Goal: Information Seeking & Learning: Check status

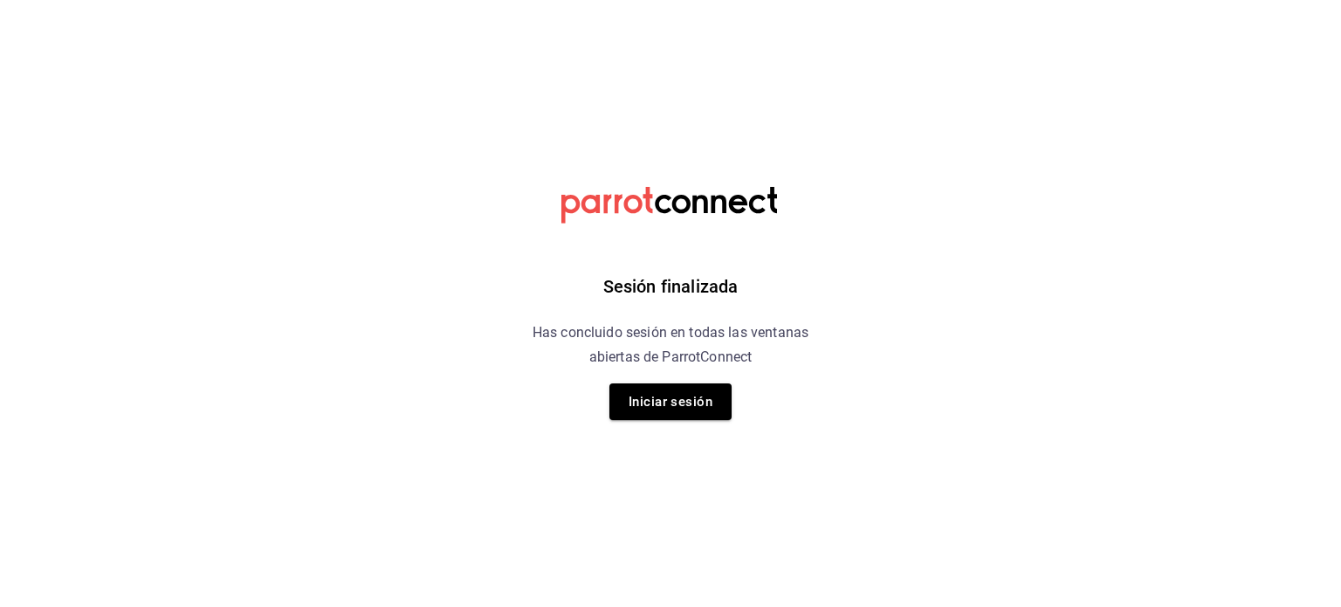
click at [678, 428] on div "Sesión finalizada Has concluido sesión en todas las ventanas abiertas de Parrot…" at bounding box center [671, 303] width 441 height 607
click at [686, 408] on button "Iniciar sesión" at bounding box center [670, 401] width 122 height 37
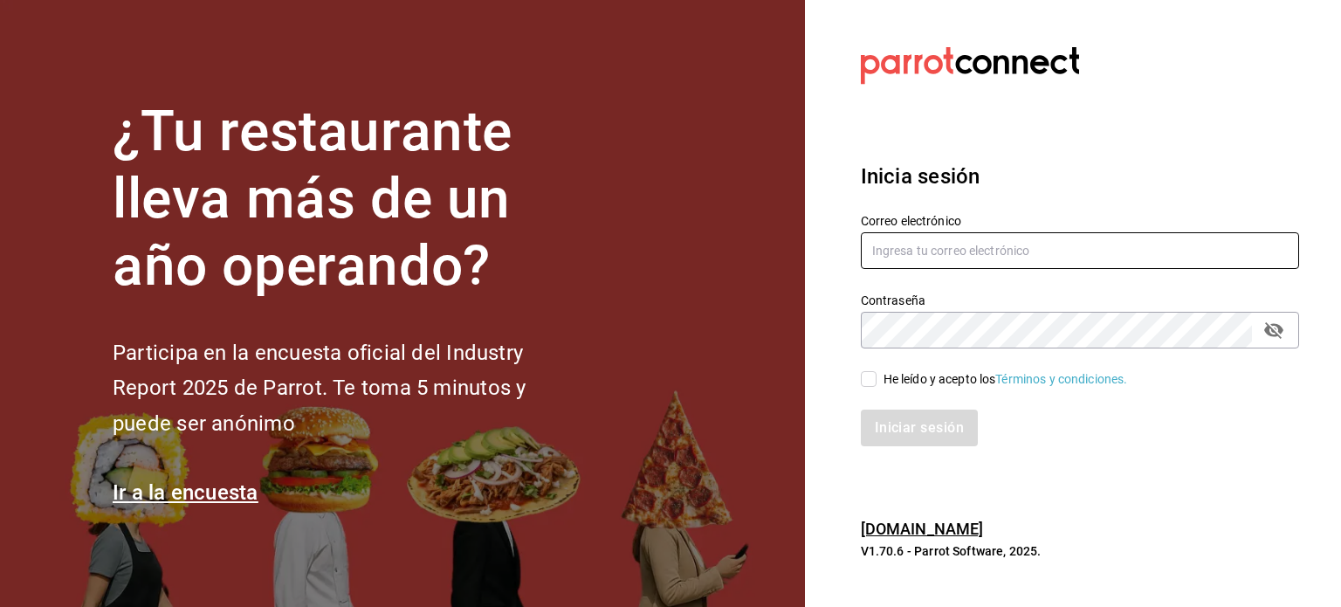
drag, startPoint x: 926, startPoint y: 229, endPoint x: 930, endPoint y: 241, distance: 13.0
click at [926, 231] on div "Correo electrónico" at bounding box center [1080, 242] width 438 height 59
click at [952, 258] on input "text" at bounding box center [1080, 250] width 438 height 37
type input "[EMAIL_ADDRESS][DOMAIN_NAME]"
click at [875, 372] on input "He leído y acepto los Términos y condiciones." at bounding box center [869, 379] width 16 height 16
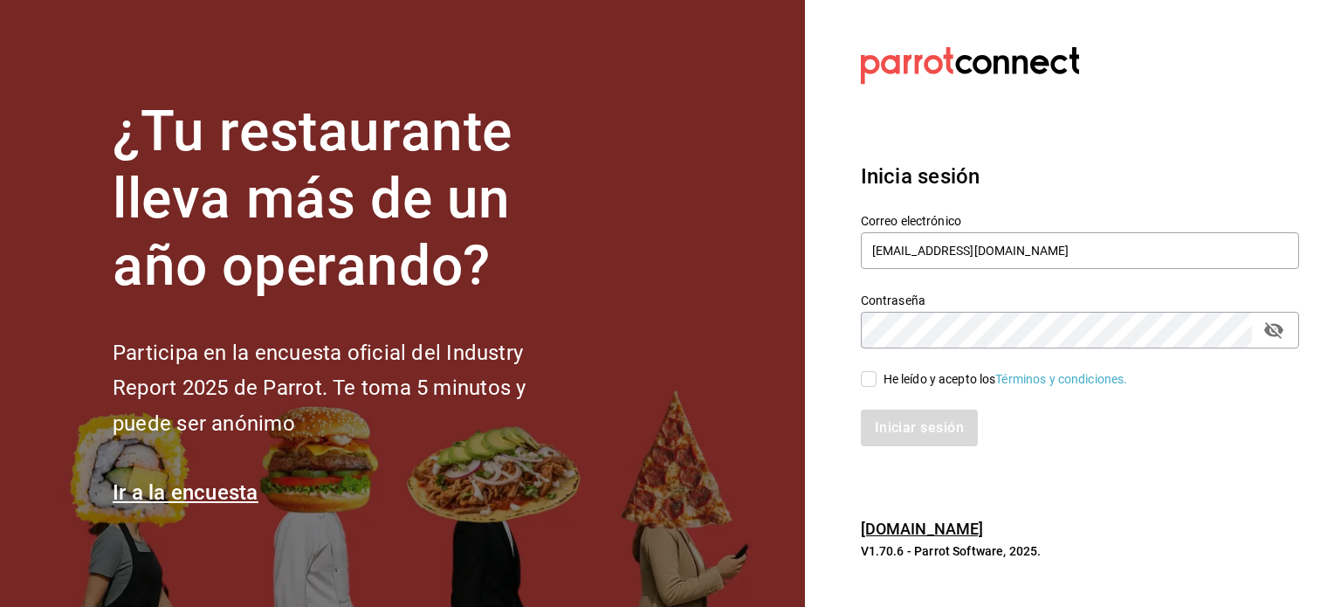
checkbox input "true"
click at [905, 442] on button "Iniciar sesión" at bounding box center [920, 428] width 119 height 37
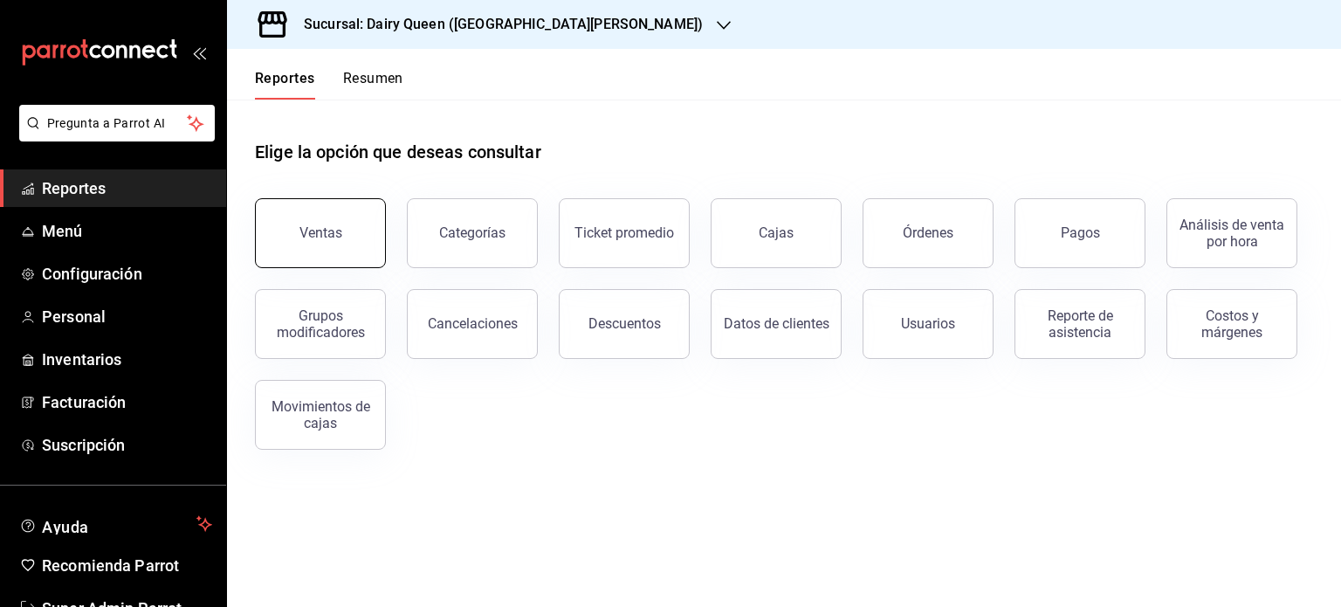
click at [321, 251] on button "Ventas" at bounding box center [320, 233] width 131 height 70
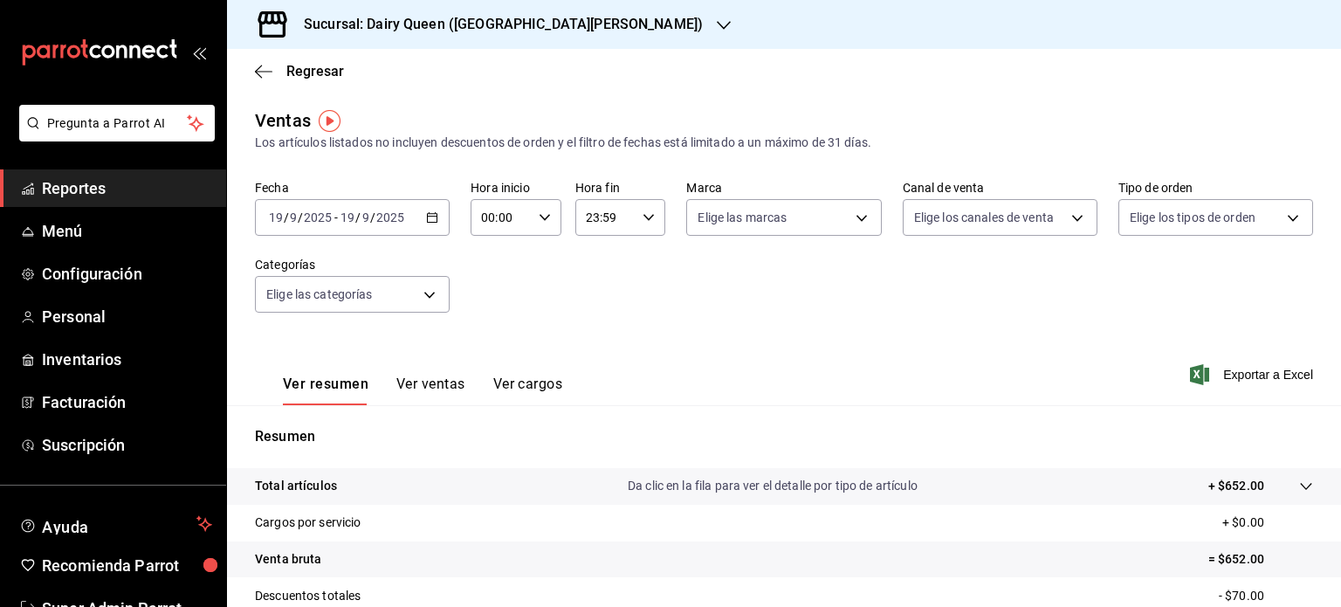
click at [431, 217] on icon "button" at bounding box center [432, 217] width 12 height 12
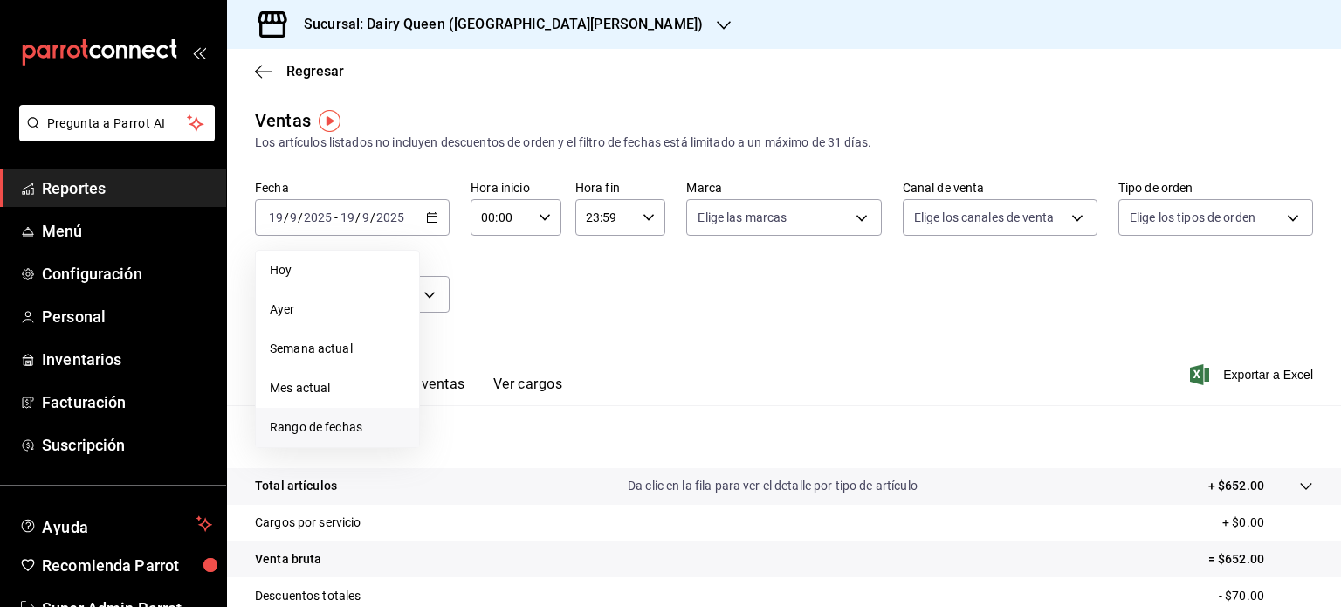
click at [355, 431] on span "Rango de fechas" at bounding box center [337, 427] width 135 height 18
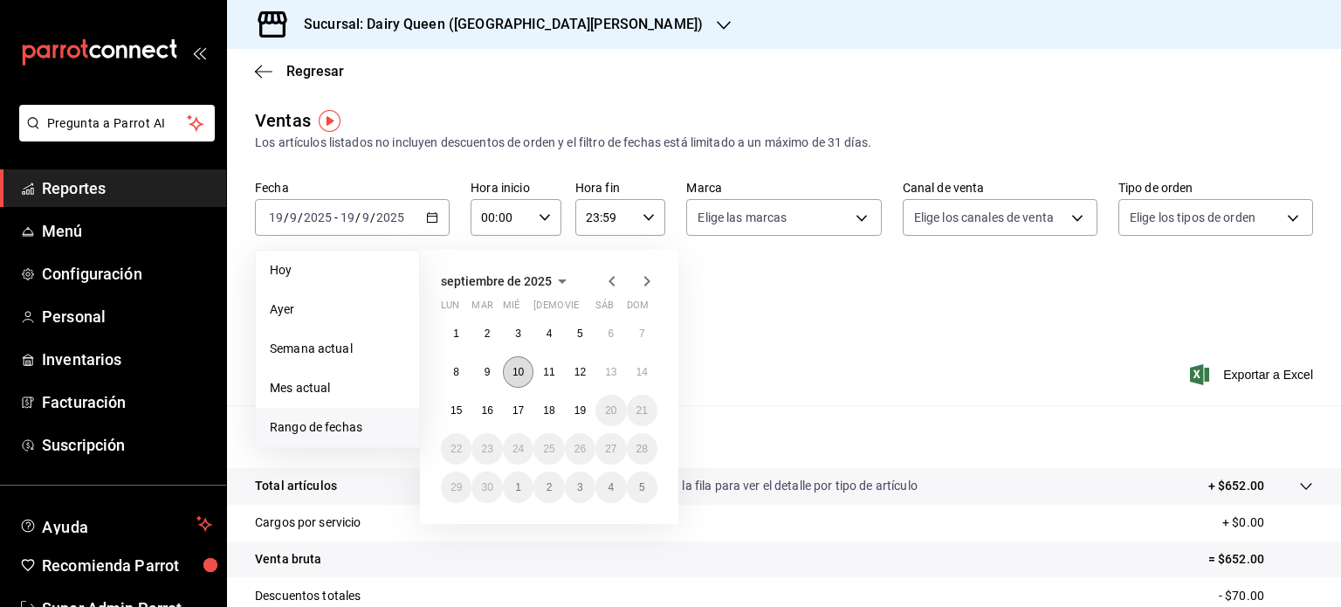
click at [506, 372] on button "10" at bounding box center [518, 371] width 31 height 31
click at [490, 401] on button "16" at bounding box center [487, 410] width 31 height 31
click at [520, 371] on abbr "10" at bounding box center [518, 372] width 11 height 12
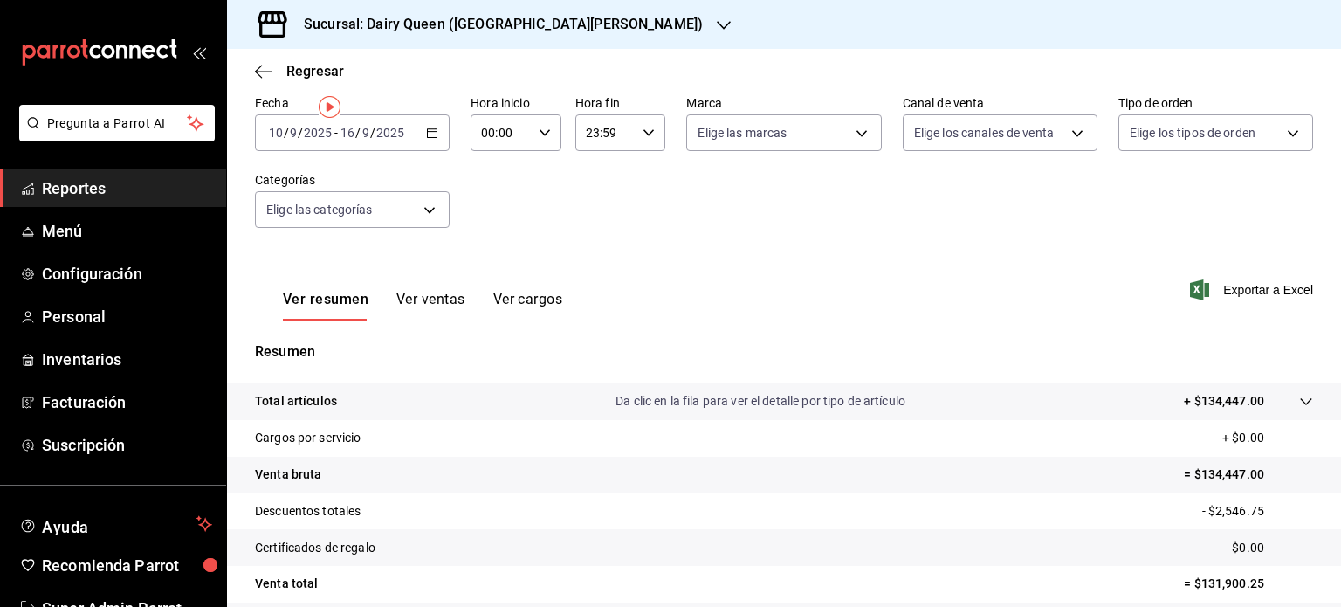
scroll to position [230, 0]
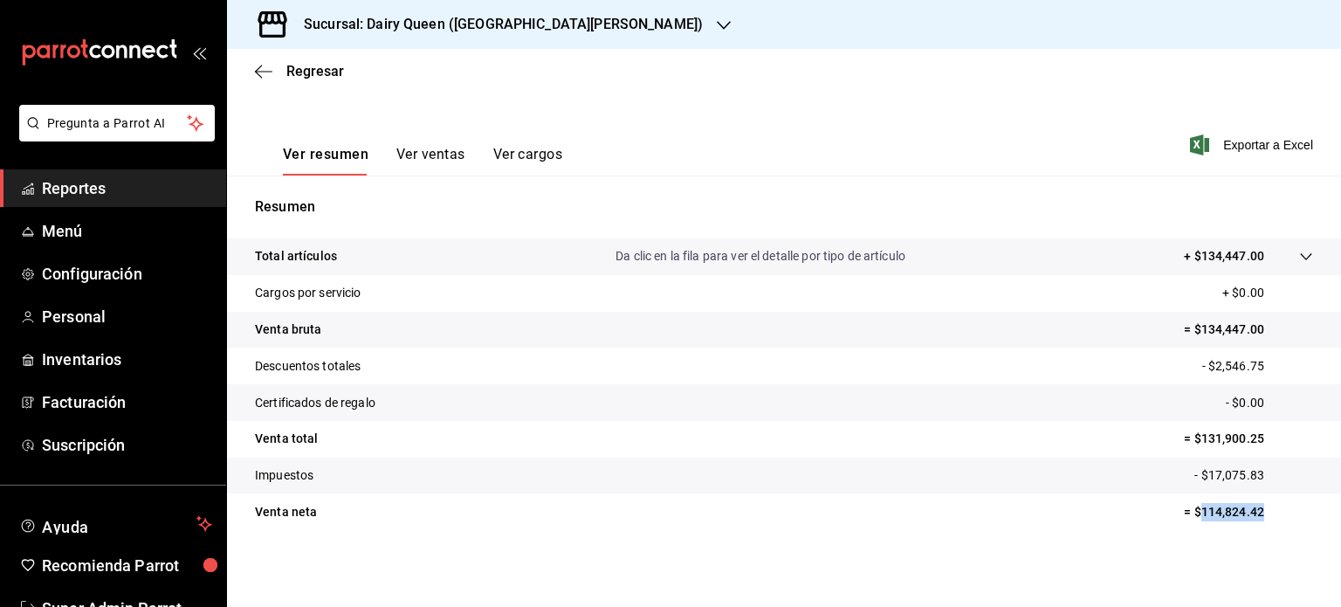
drag, startPoint x: 1246, startPoint y: 516, endPoint x: 1184, endPoint y: 515, distance: 62.0
click at [1184, 515] on p "= $114,824.42" at bounding box center [1248, 512] width 129 height 18
copy p "114,824.42"
click at [717, 24] on icon "button" at bounding box center [724, 25] width 14 height 14
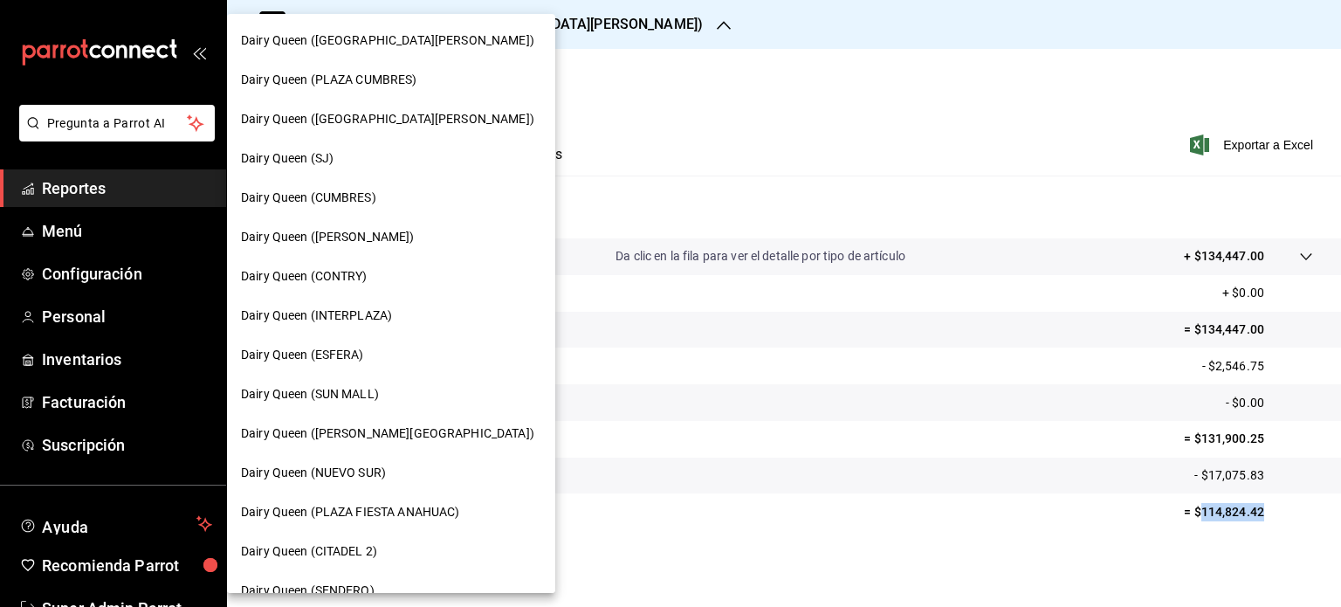
click at [430, 89] on div "Dairy Queen (PLAZA CUMBRES)" at bounding box center [391, 79] width 328 height 39
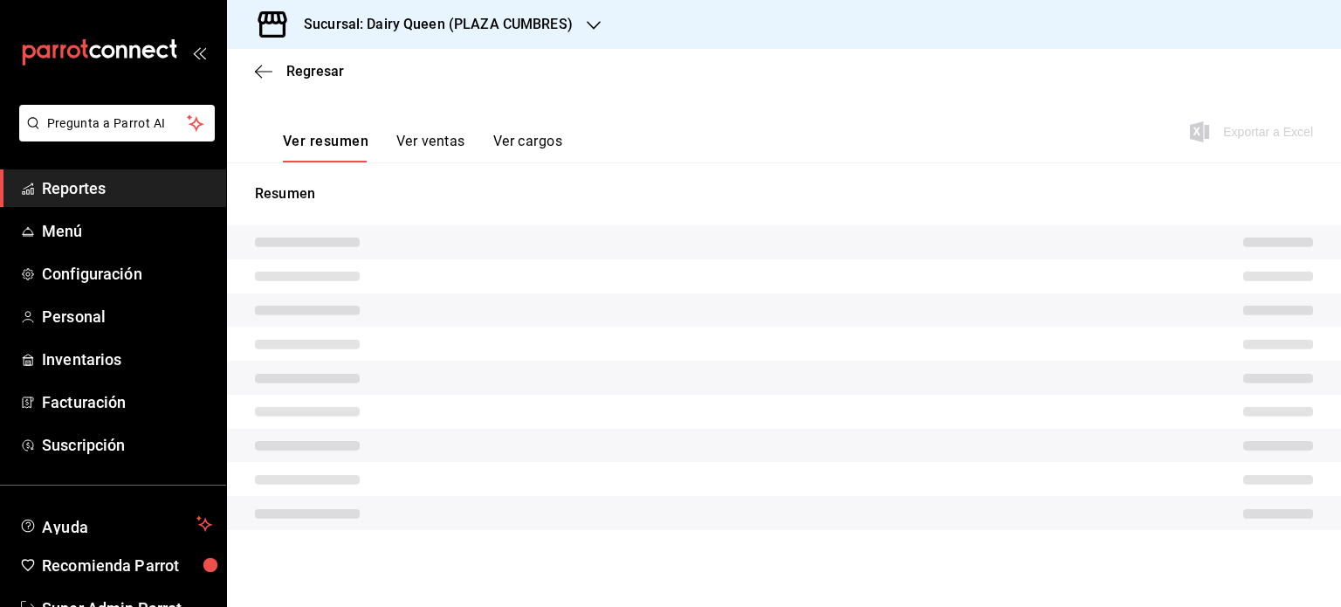
scroll to position [230, 0]
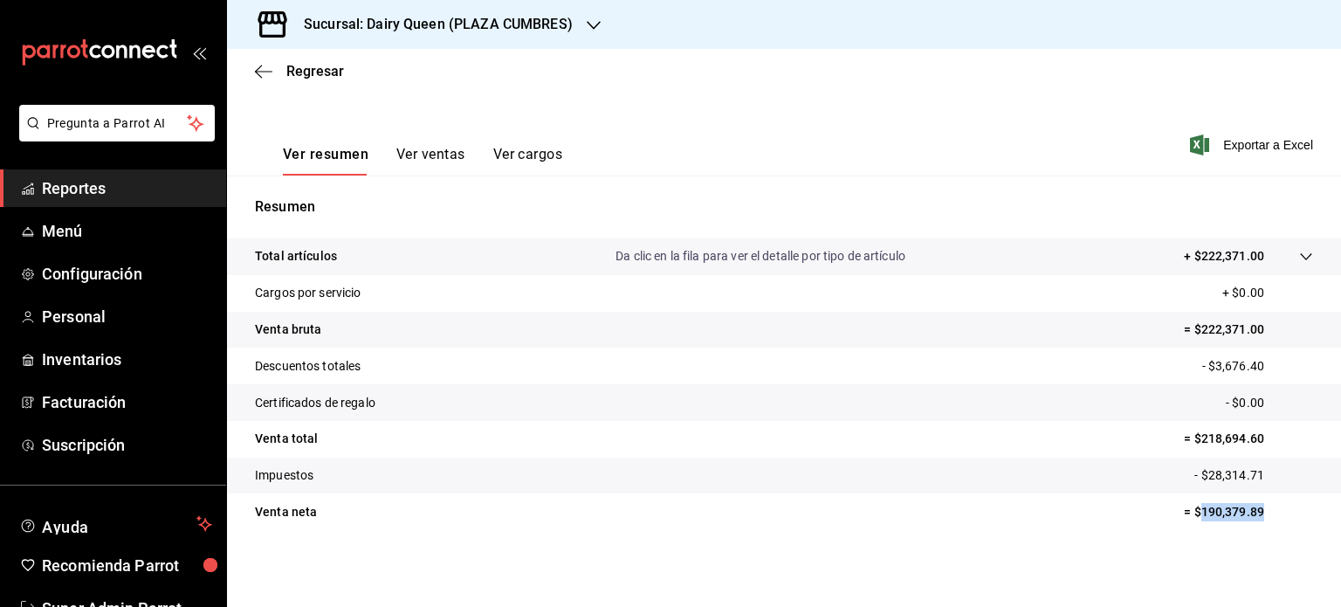
drag, startPoint x: 1236, startPoint y: 519, endPoint x: 1186, endPoint y: 521, distance: 50.7
click at [1186, 521] on tr "Venta neta = $190,379.89" at bounding box center [784, 511] width 1114 height 37
copy p "190,379.89"
click at [587, 18] on icon "button" at bounding box center [594, 25] width 14 height 14
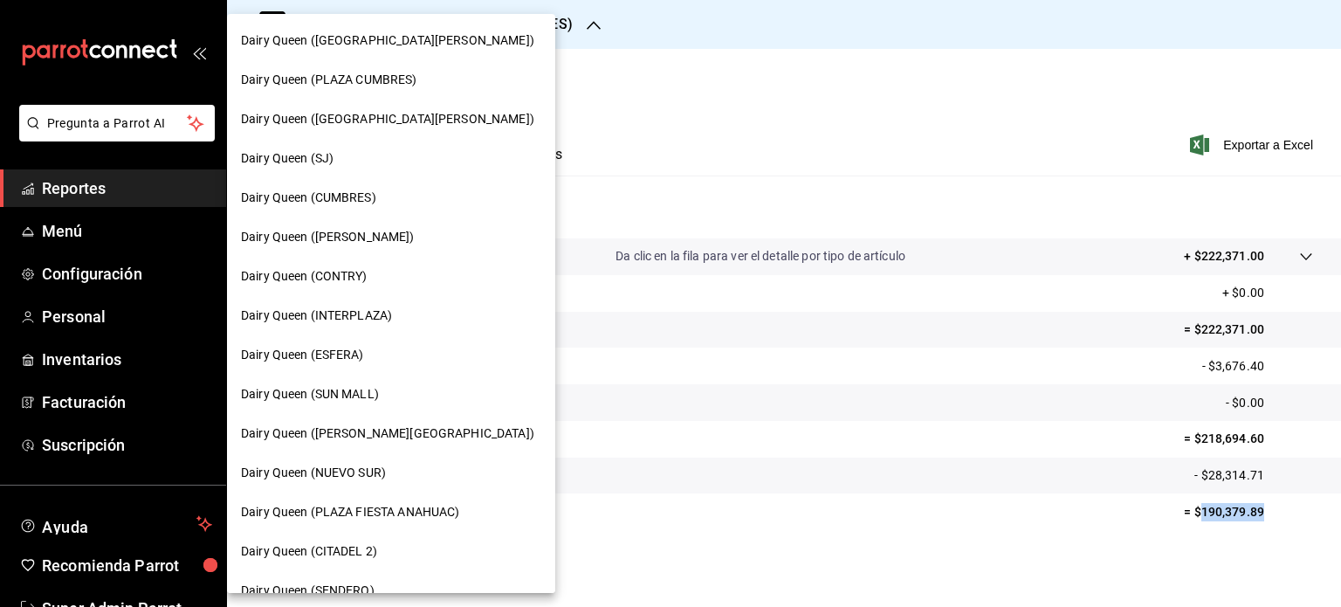
click at [383, 117] on span "Dairy Queen ([GEOGRAPHIC_DATA][PERSON_NAME])" at bounding box center [387, 119] width 293 height 18
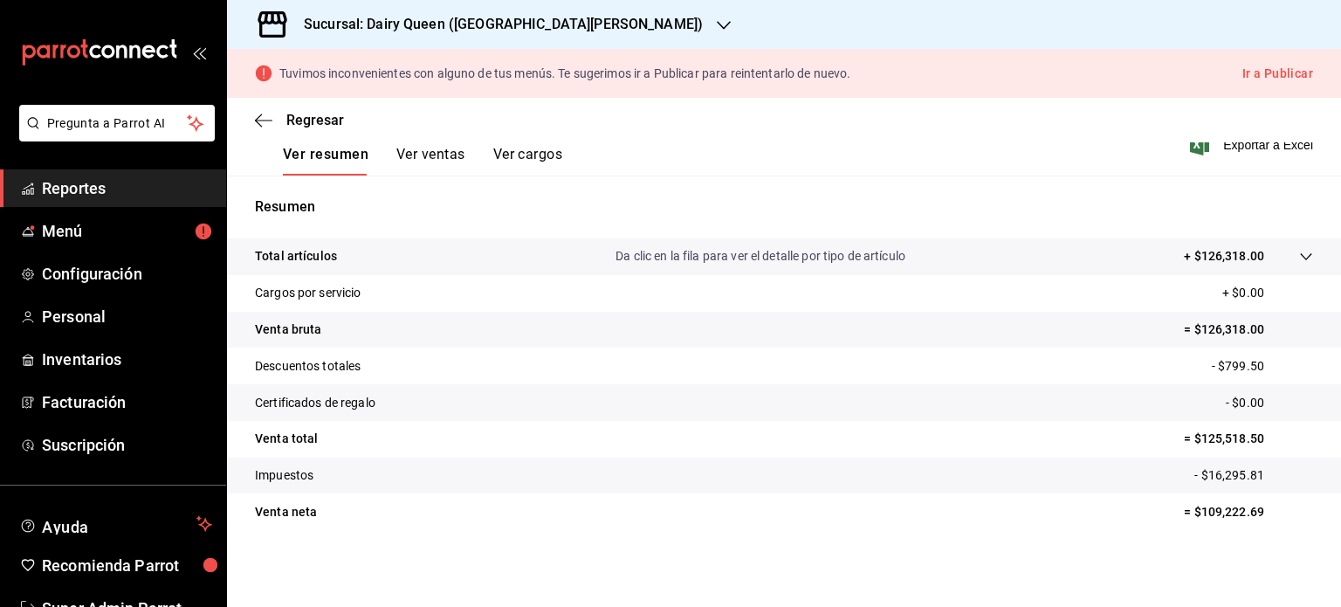
scroll to position [279, 0]
drag, startPoint x: 1262, startPoint y: 516, endPoint x: 1191, endPoint y: 506, distance: 71.4
click at [1191, 506] on p "= $109,222.69" at bounding box center [1248, 512] width 129 height 18
copy p "109,222.69"
click at [678, 12] on div "Sucursal: Dairy Queen ([GEOGRAPHIC_DATA][PERSON_NAME])" at bounding box center [489, 24] width 497 height 49
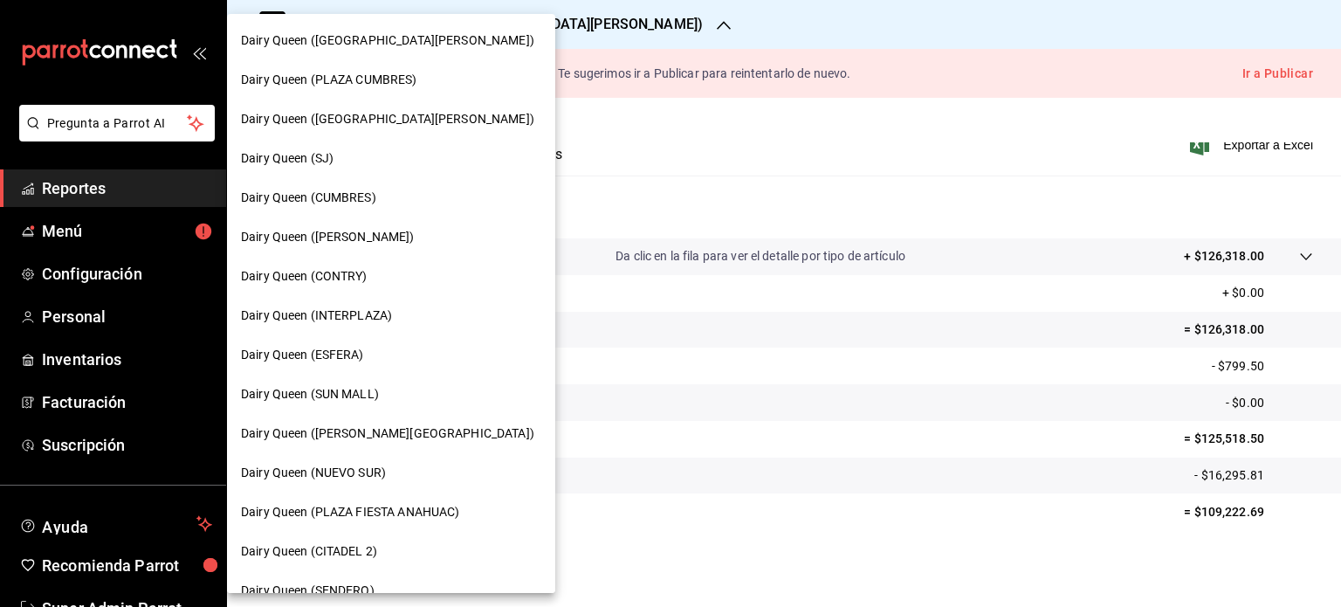
click at [417, 153] on div "Dairy Queen (SJ)" at bounding box center [391, 158] width 300 height 18
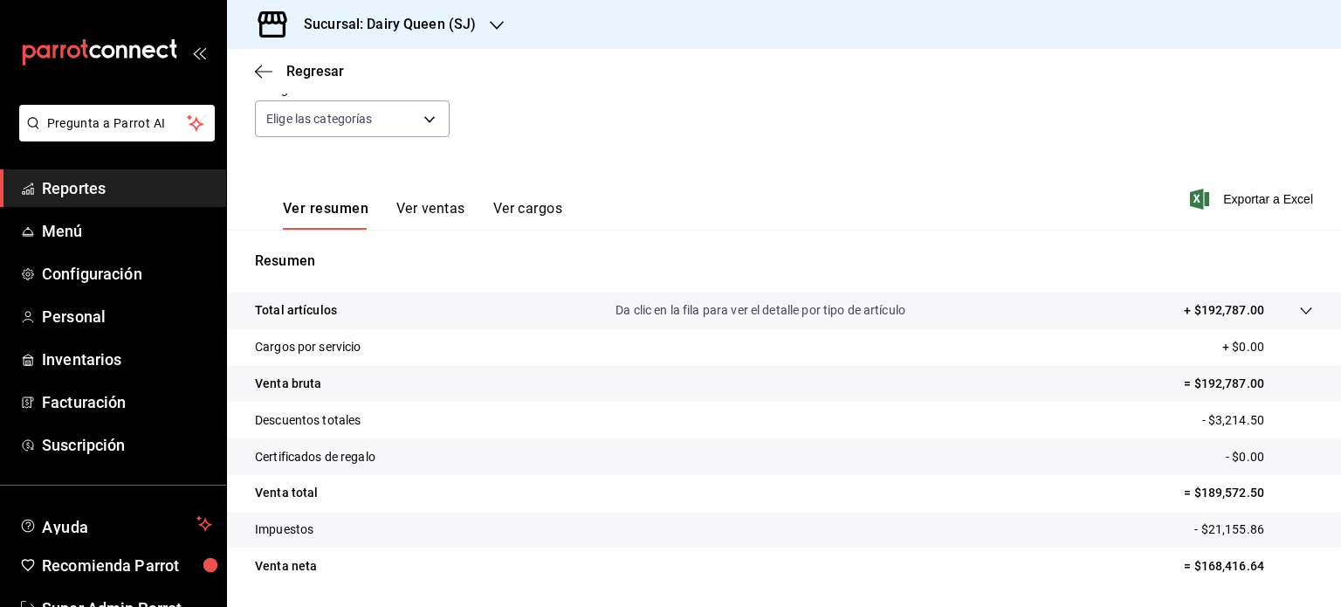
scroll to position [230, 0]
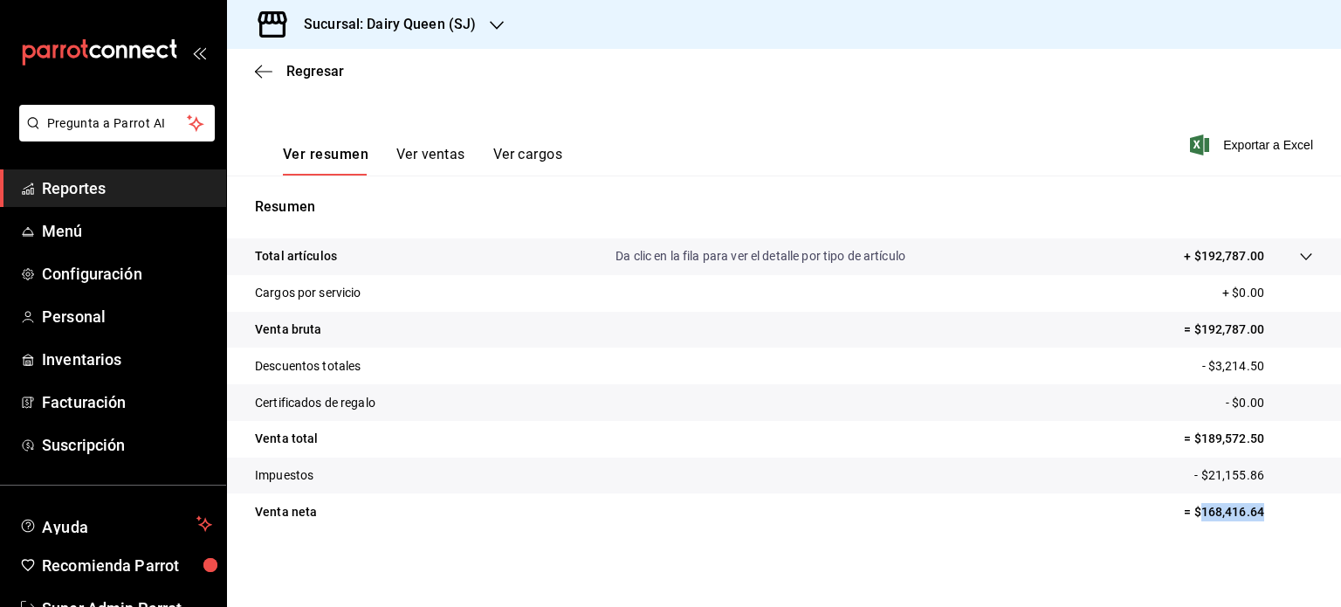
drag, startPoint x: 1264, startPoint y: 513, endPoint x: 1185, endPoint y: 499, distance: 80.8
click at [1185, 499] on tr "Venta neta = $168,416.64" at bounding box center [784, 511] width 1114 height 37
copy p "168,416.64"
click at [495, 21] on icon "button" at bounding box center [497, 25] width 14 height 14
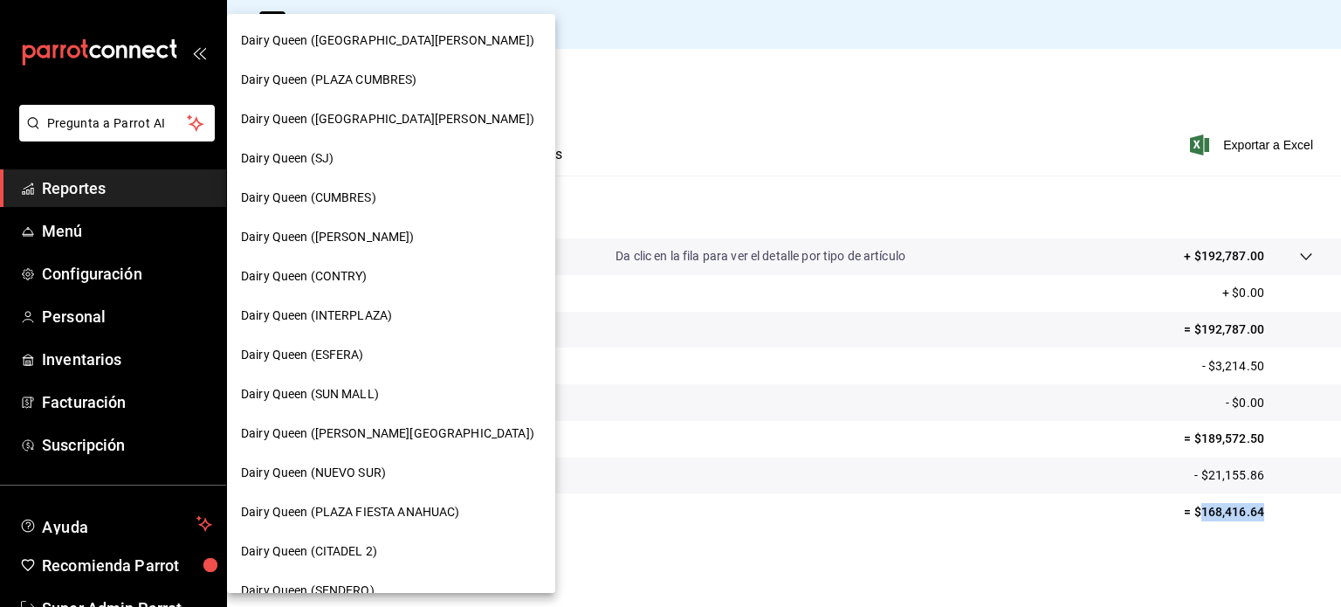
click at [390, 156] on div "Dairy Queen (SJ)" at bounding box center [391, 158] width 300 height 18
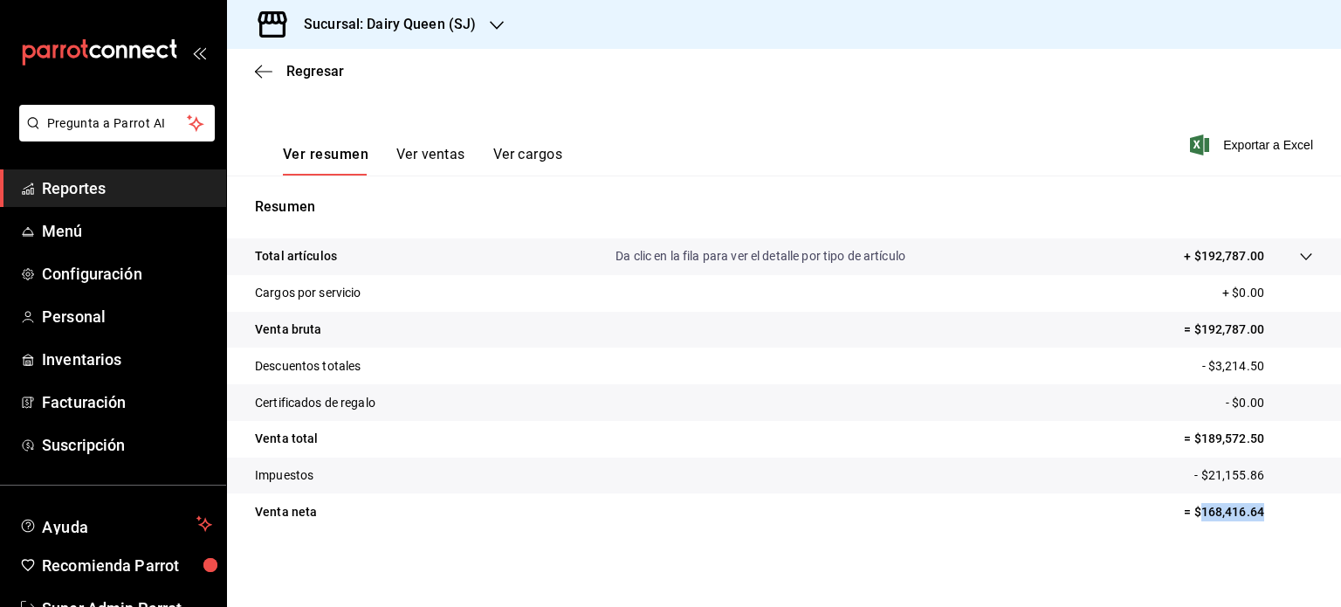
click at [490, 24] on icon "button" at bounding box center [497, 25] width 14 height 14
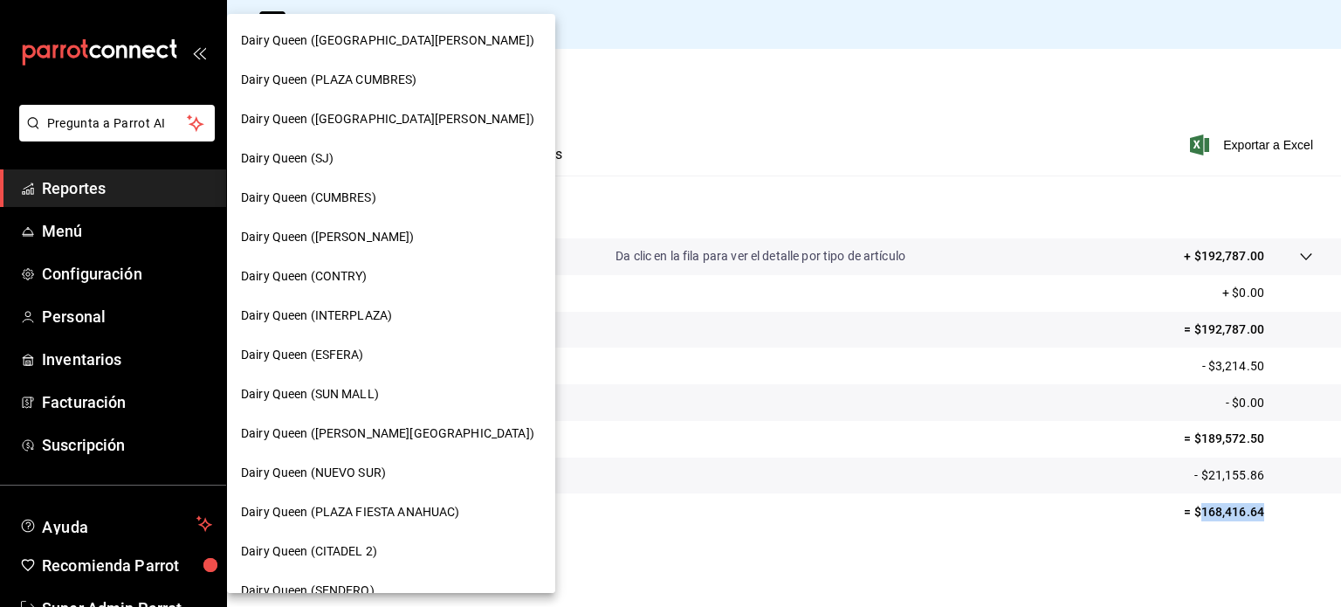
click at [410, 191] on div "Dairy Queen (CUMBRES)" at bounding box center [391, 198] width 300 height 18
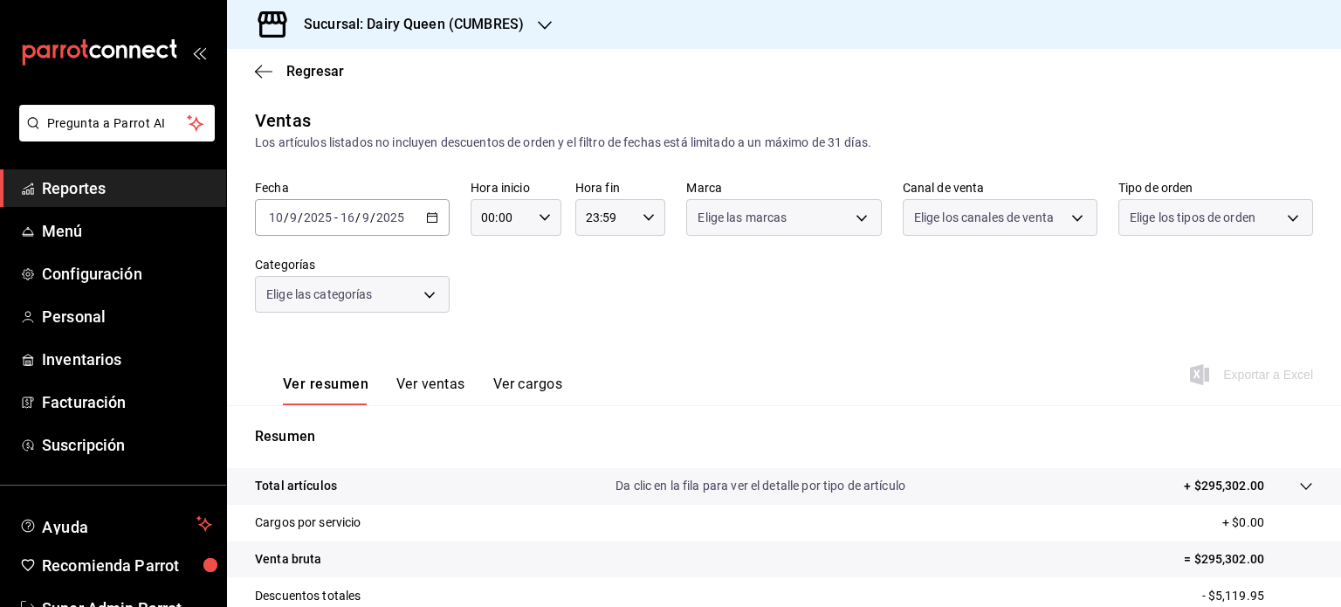
scroll to position [230, 0]
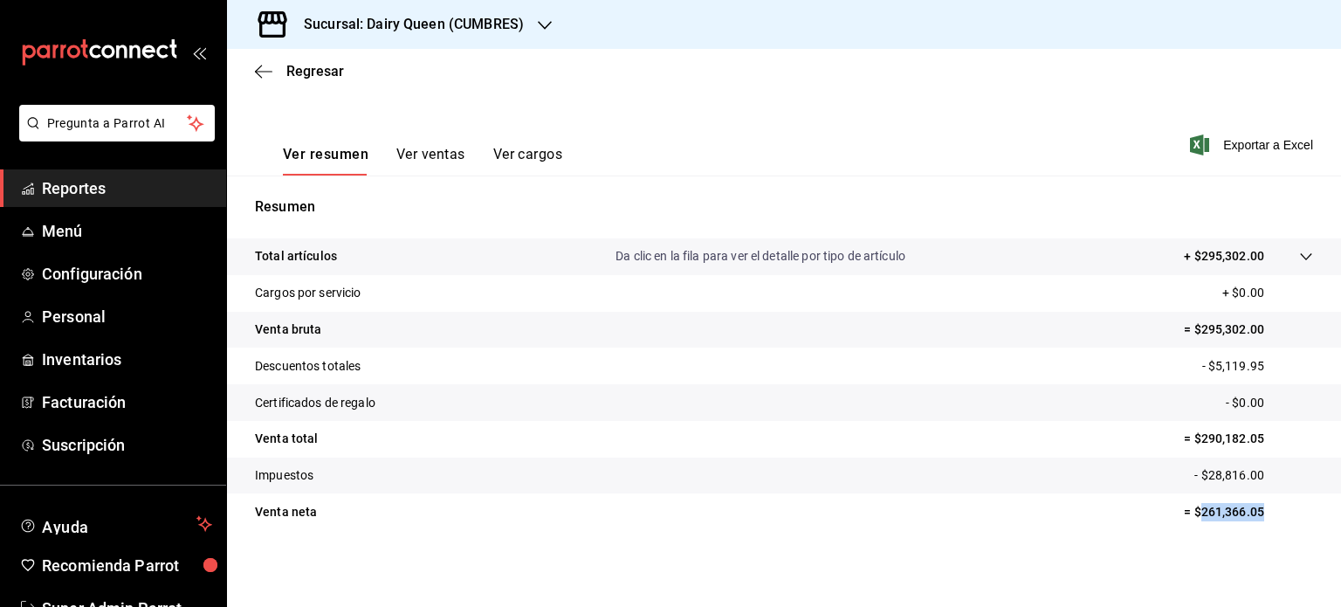
drag, startPoint x: 1250, startPoint y: 513, endPoint x: 1188, endPoint y: 509, distance: 63.0
click at [1188, 509] on p "= $261,366.05" at bounding box center [1248, 512] width 129 height 18
copy p "261,366.05"
click at [544, 26] on icon "button" at bounding box center [545, 25] width 14 height 14
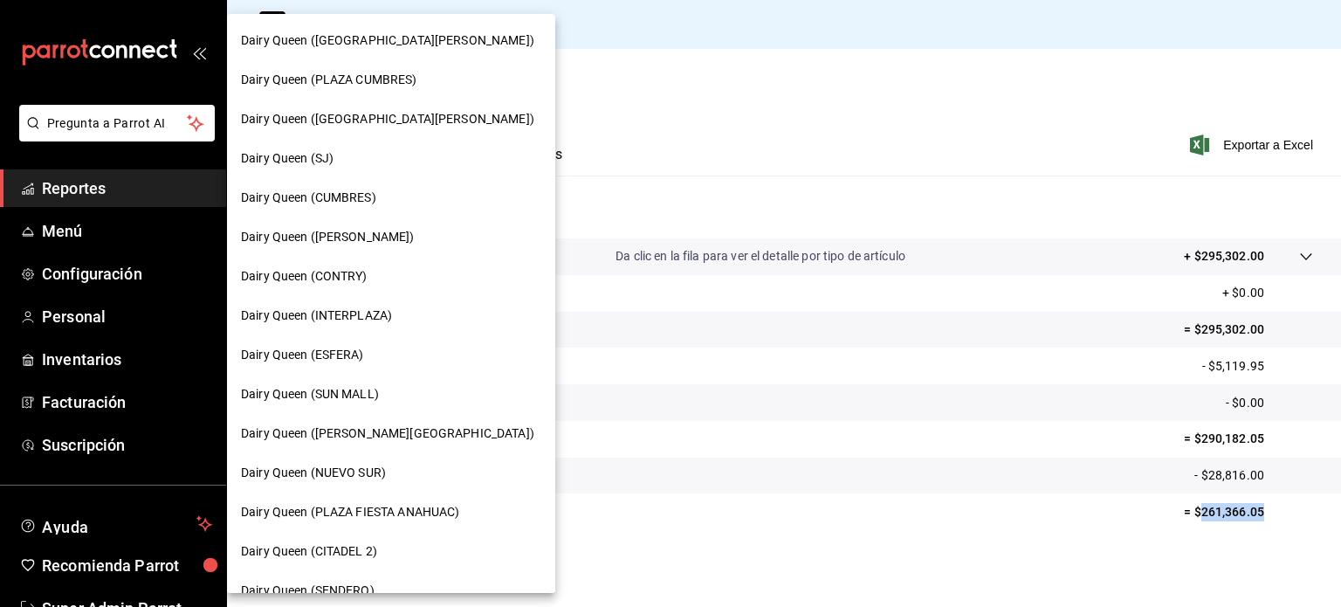
click at [382, 233] on span "Dairy Queen ([PERSON_NAME])" at bounding box center [328, 237] width 174 height 18
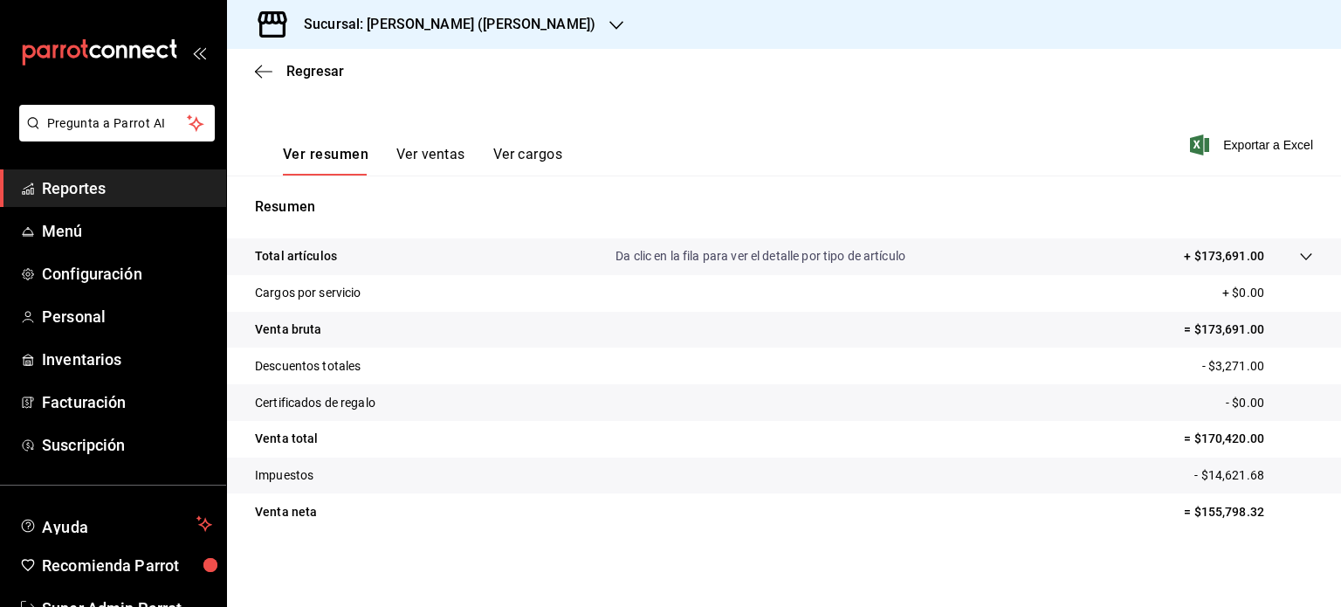
scroll to position [230, 0]
click at [1188, 517] on p "= $155,798.32" at bounding box center [1248, 512] width 129 height 18
copy p "155,798.32"
click at [538, 24] on div "Sucursal: [PERSON_NAME] ([PERSON_NAME])" at bounding box center [435, 24] width 389 height 49
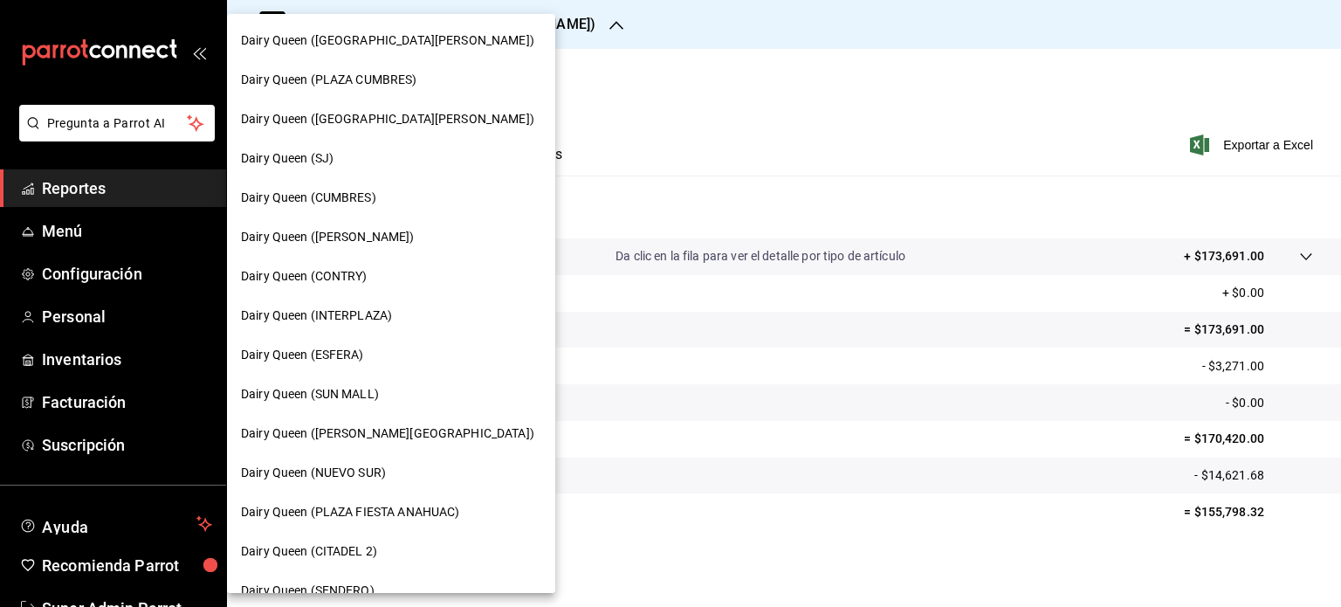
click at [409, 270] on div "Dairy Queen (CONTRY)" at bounding box center [391, 276] width 300 height 18
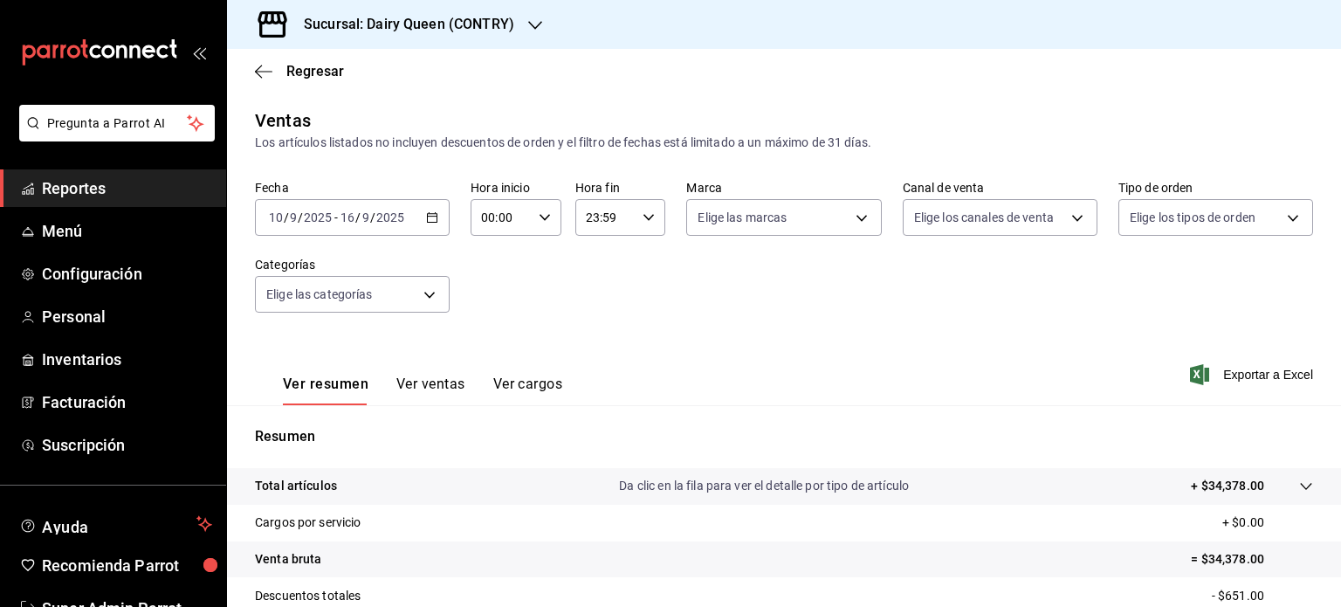
scroll to position [230, 0]
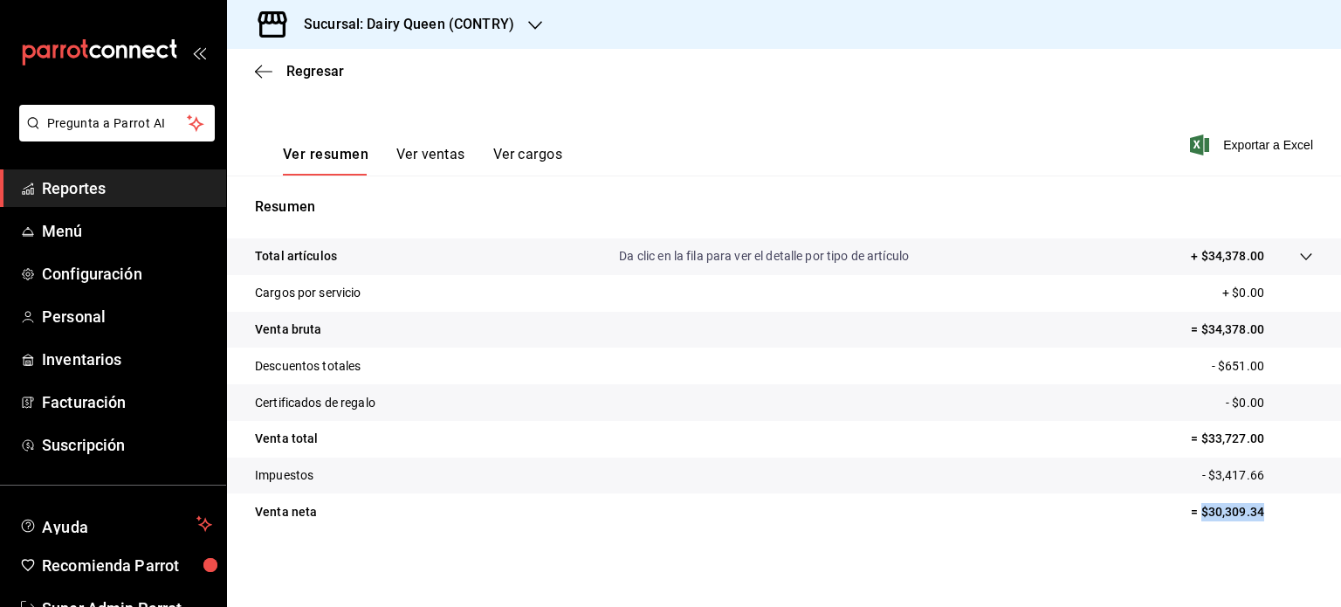
copy p "$30,309.34"
drag, startPoint x: 1202, startPoint y: 520, endPoint x: 1191, endPoint y: 522, distance: 11.5
click at [1191, 522] on tr "Venta neta = $30,309.34" at bounding box center [784, 511] width 1114 height 37
click at [1254, 520] on p "= $30,309.34" at bounding box center [1252, 512] width 122 height 18
drag, startPoint x: 1263, startPoint y: 517, endPoint x: 1195, endPoint y: 516, distance: 67.2
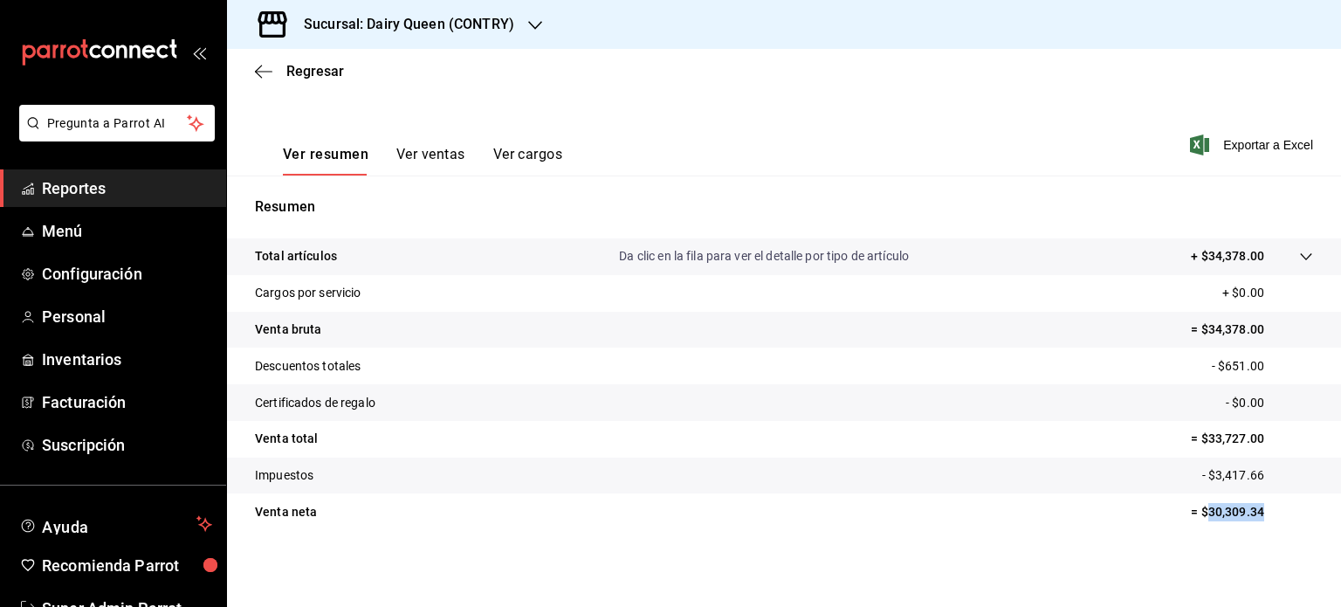
click at [1195, 516] on p "= $30,309.34" at bounding box center [1252, 512] width 122 height 18
copy p "30,309.34"
click at [504, 24] on h3 "Sucursal: Dairy Queen (CONTRY)" at bounding box center [402, 24] width 224 height 21
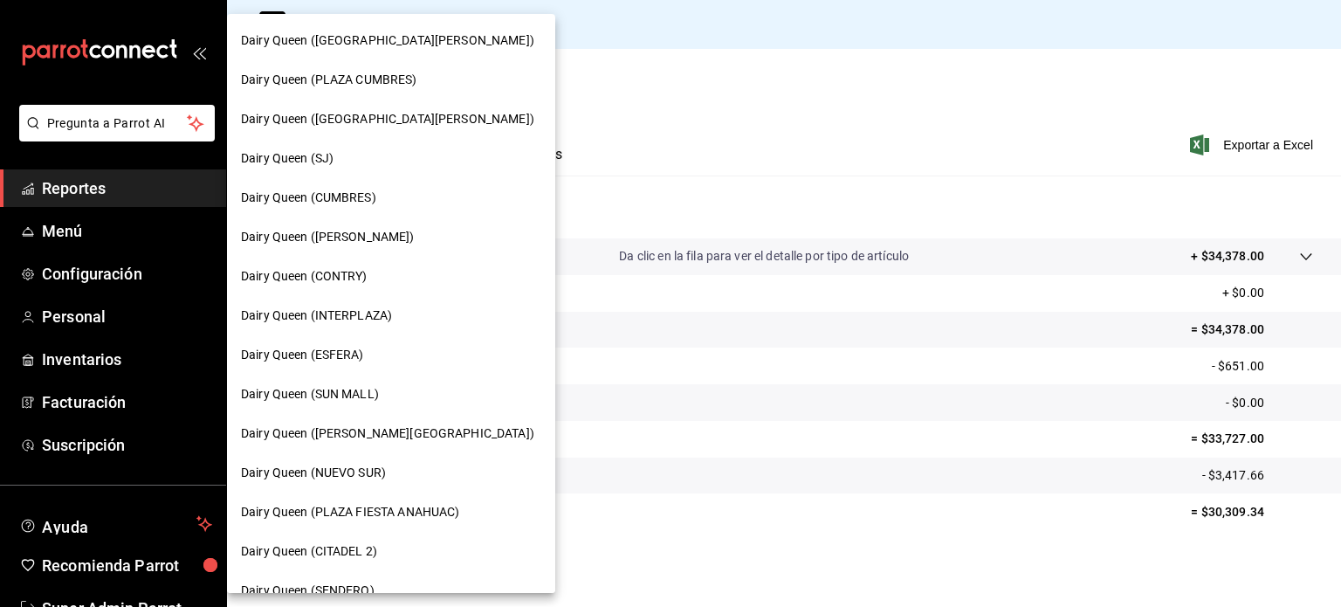
click at [385, 317] on span "Dairy Queen (INTERPLAZA)" at bounding box center [316, 315] width 151 height 18
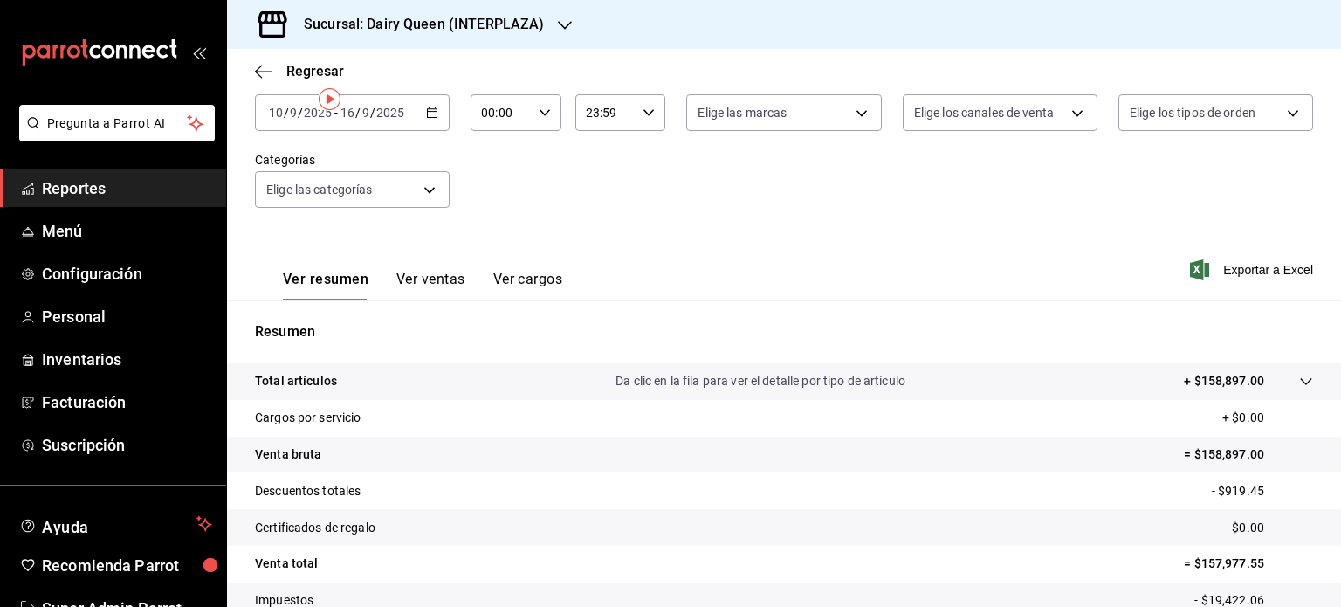
scroll to position [230, 0]
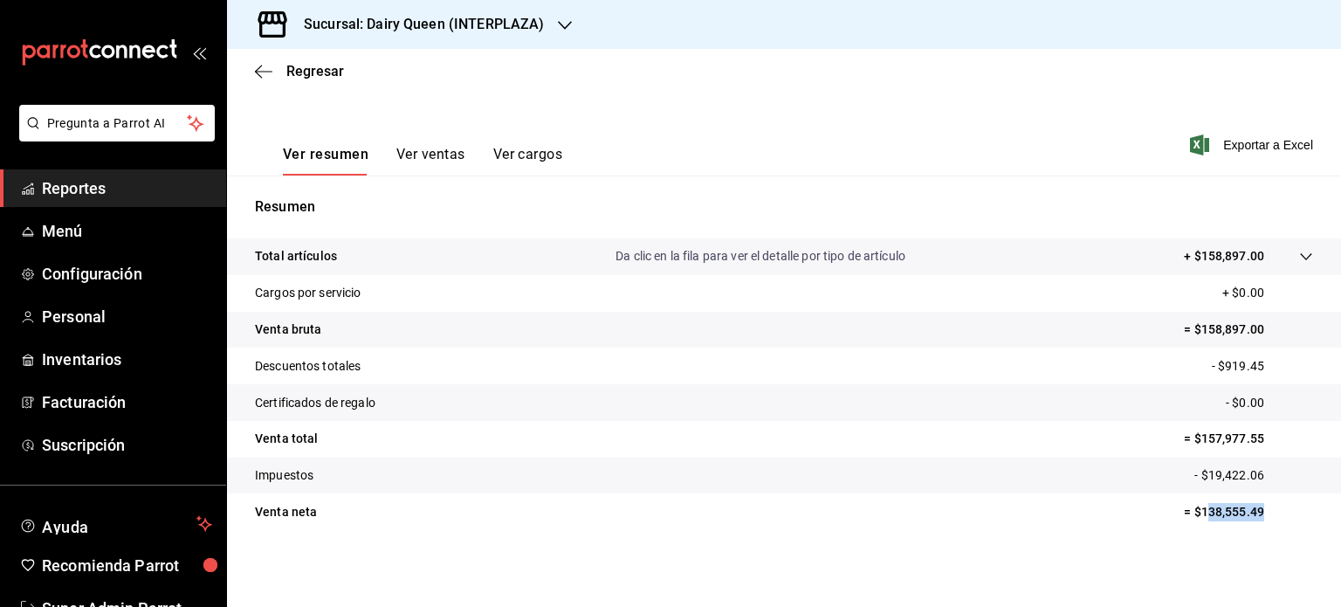
drag, startPoint x: 1204, startPoint y: 512, endPoint x: 1191, endPoint y: 512, distance: 13.1
click at [1191, 512] on p "= $138,555.49" at bounding box center [1248, 512] width 129 height 18
copy p "38,555.49"
copy p "138,555.49"
drag, startPoint x: 582, startPoint y: 24, endPoint x: 571, endPoint y: 24, distance: 11.4
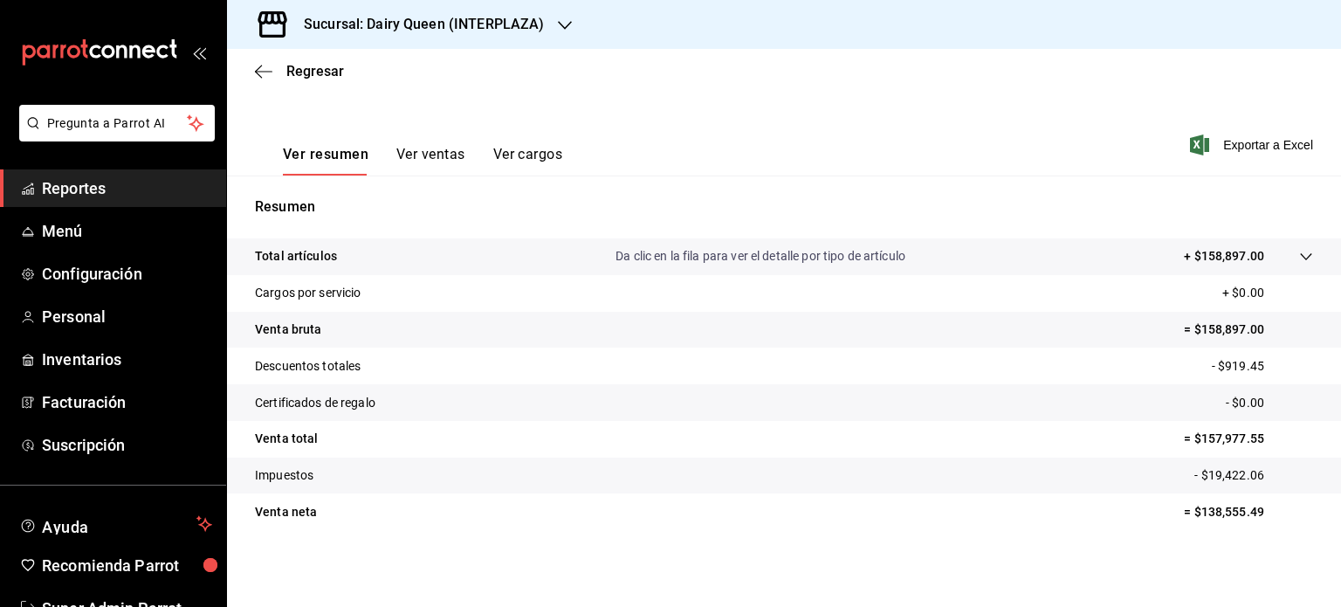
click at [582, 24] on div "Sucursal: Dairy Queen (INTERPLAZA)" at bounding box center [784, 24] width 1114 height 49
click at [565, 23] on icon "button" at bounding box center [565, 25] width 14 height 14
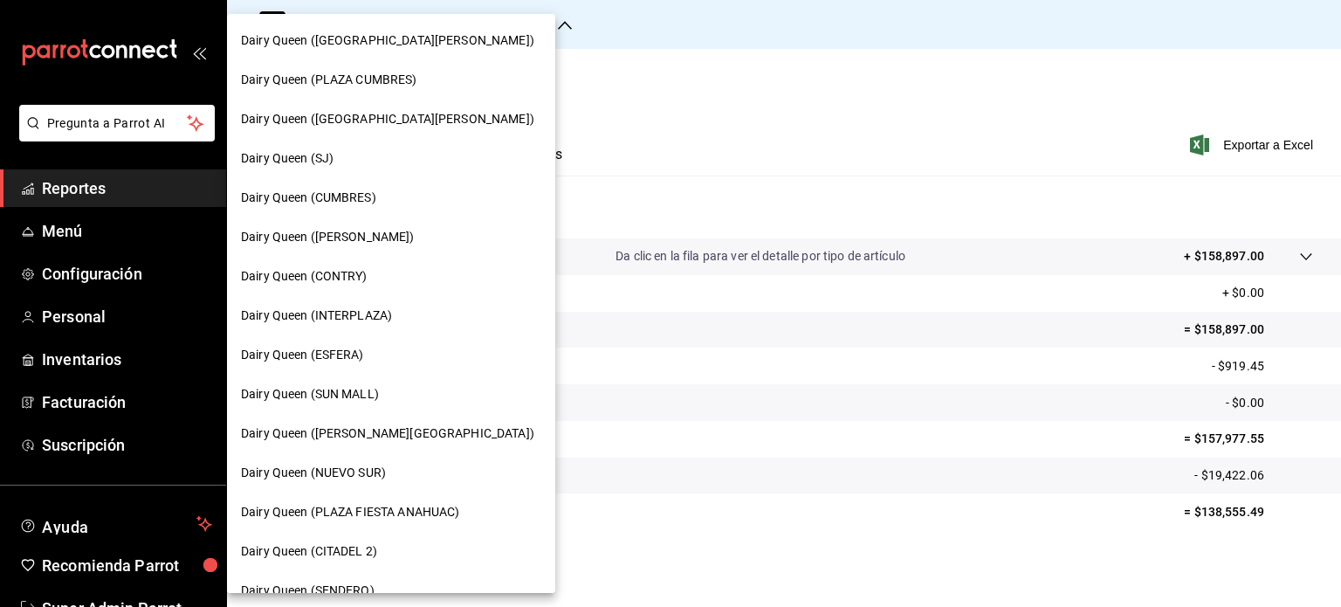
click at [380, 348] on div "Dairy Queen (ESFERA)" at bounding box center [391, 355] width 300 height 18
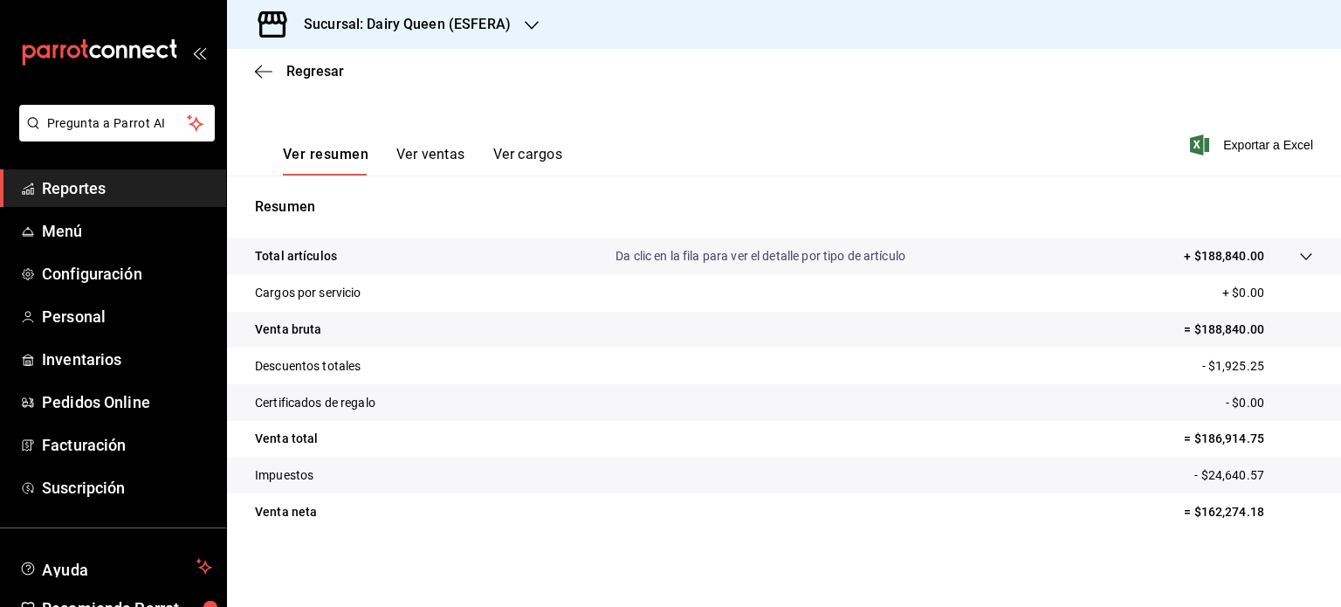
scroll to position [230, 0]
drag, startPoint x: 1236, startPoint y: 504, endPoint x: 1190, endPoint y: 507, distance: 46.4
click at [1190, 507] on p "= $162,274.18" at bounding box center [1248, 512] width 129 height 18
click at [531, 24] on icon "button" at bounding box center [532, 25] width 14 height 14
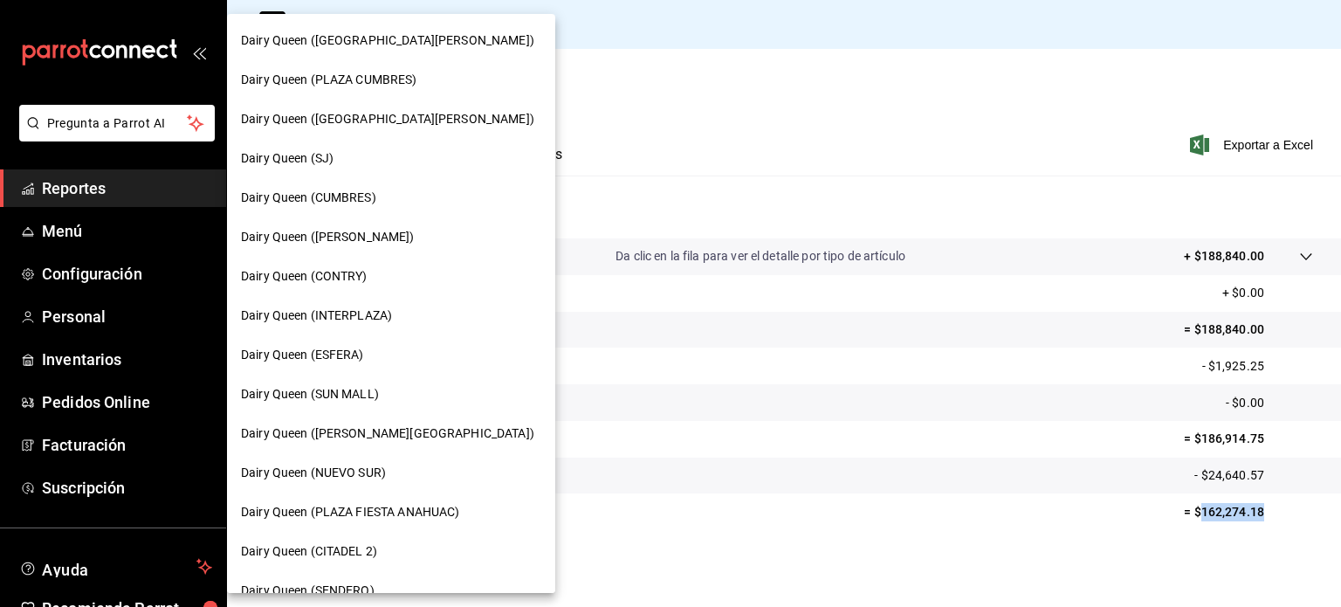
scroll to position [87, 0]
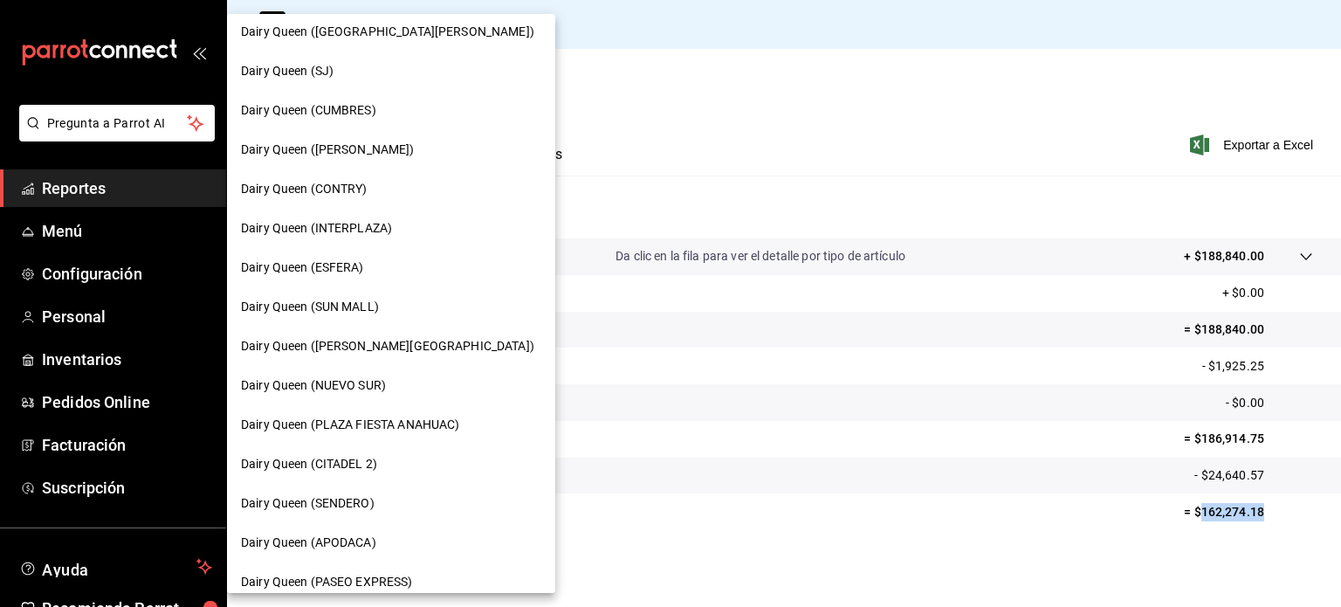
click at [390, 312] on div "Dairy Queen (SUN MALL)" at bounding box center [391, 307] width 300 height 18
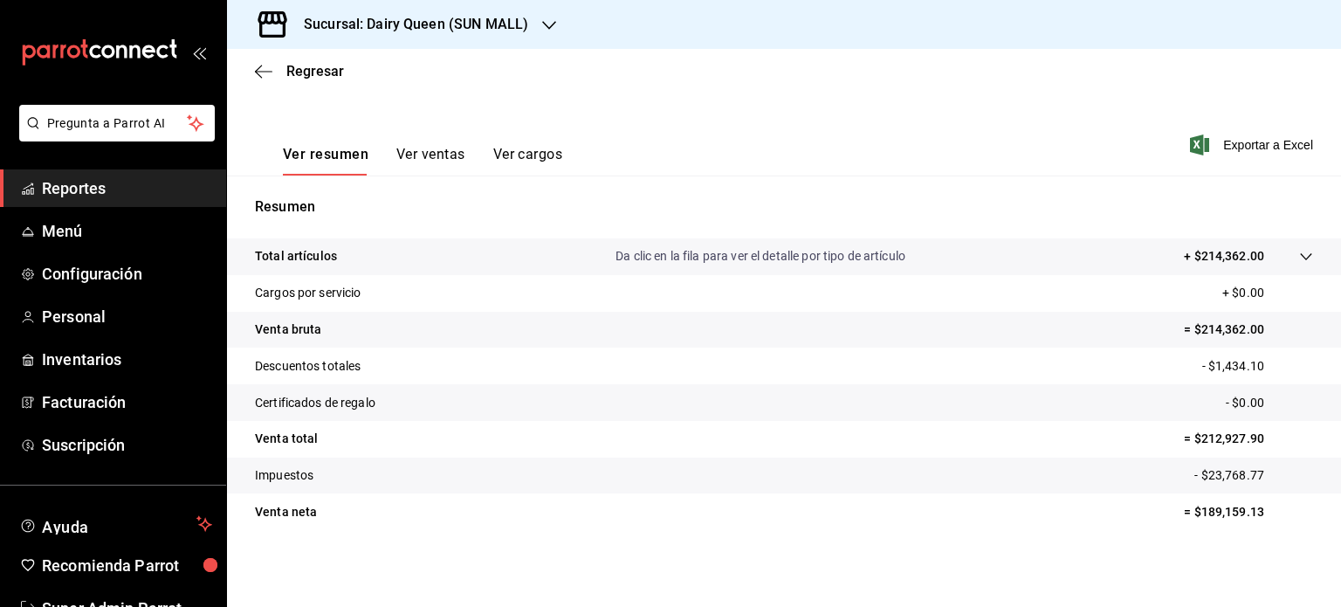
scroll to position [230, 0]
drag, startPoint x: 1265, startPoint y: 518, endPoint x: 1190, endPoint y: 516, distance: 75.1
click at [1190, 516] on p "= $189,159.13" at bounding box center [1248, 512] width 129 height 18
click at [541, 13] on div "Sucursal: Dairy Queen (SUN MALL)" at bounding box center [402, 24] width 322 height 49
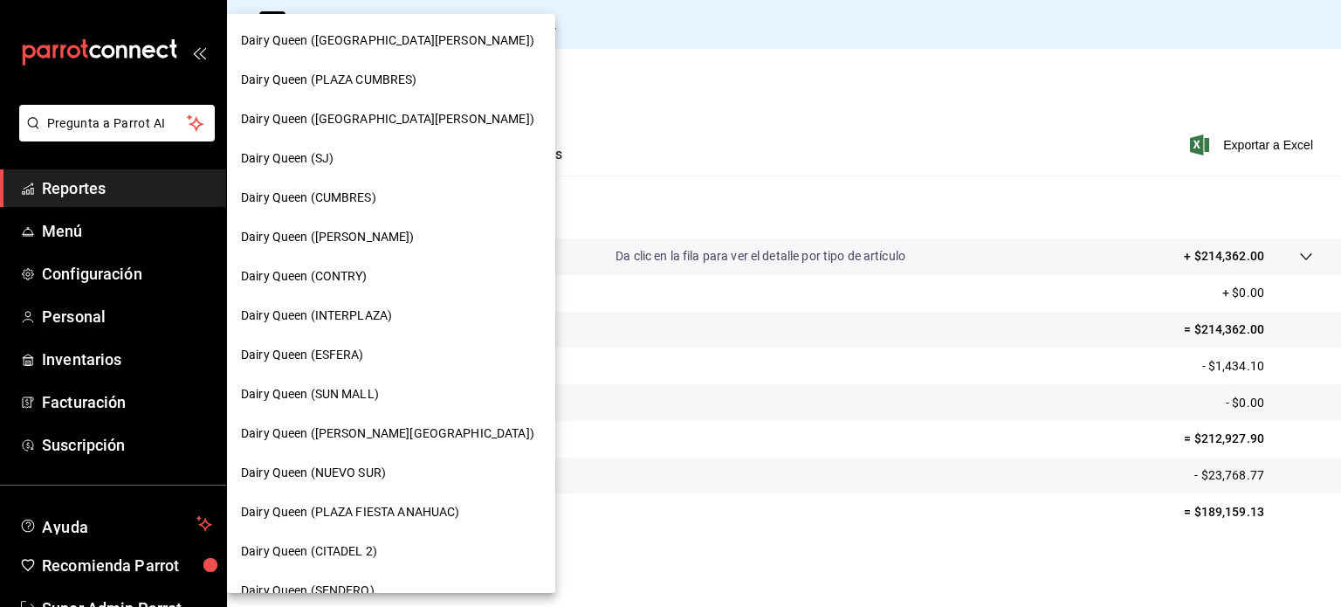
click at [395, 450] on div "Dairy Queen ([PERSON_NAME][GEOGRAPHIC_DATA])" at bounding box center [391, 433] width 328 height 39
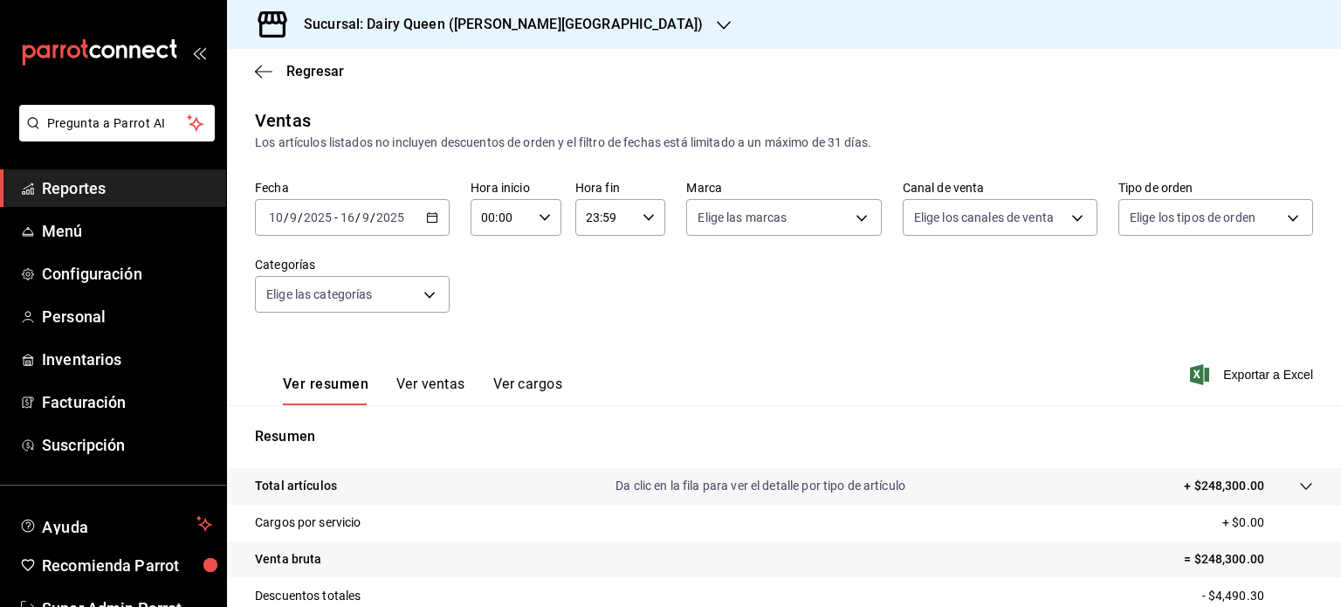
scroll to position [230, 0]
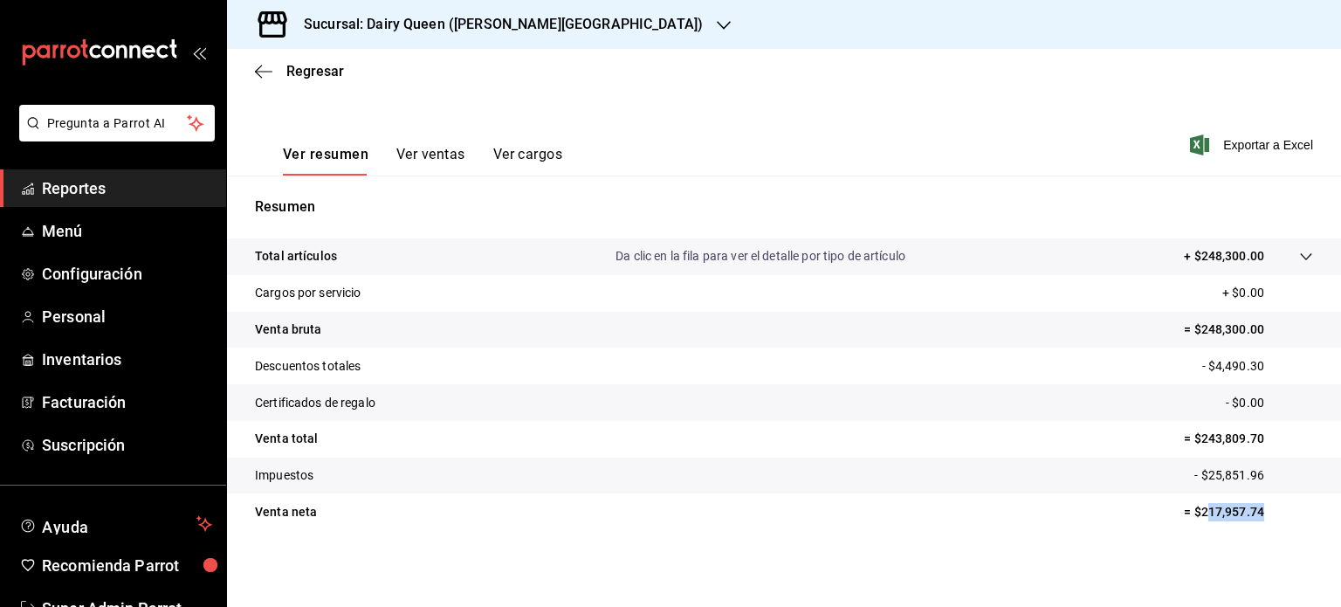
drag, startPoint x: 1208, startPoint y: 514, endPoint x: 1188, endPoint y: 518, distance: 20.4
click at [1187, 516] on p "= $217,957.74" at bounding box center [1248, 512] width 129 height 18
click at [717, 22] on icon "button" at bounding box center [724, 25] width 14 height 14
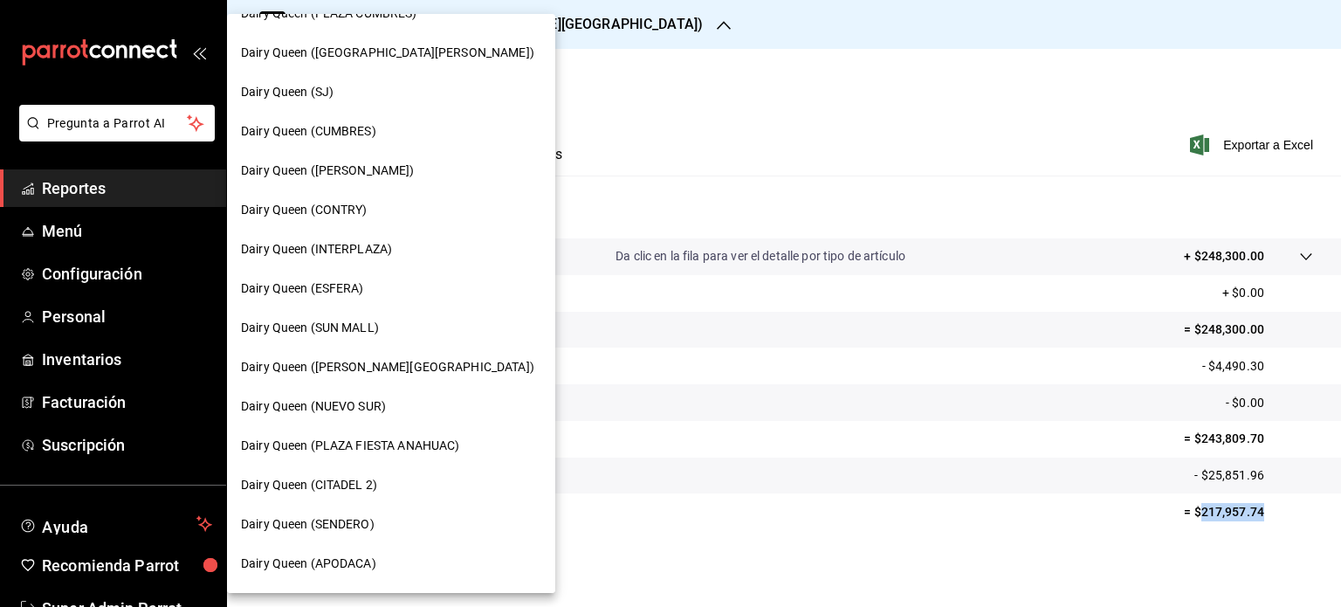
scroll to position [175, 0]
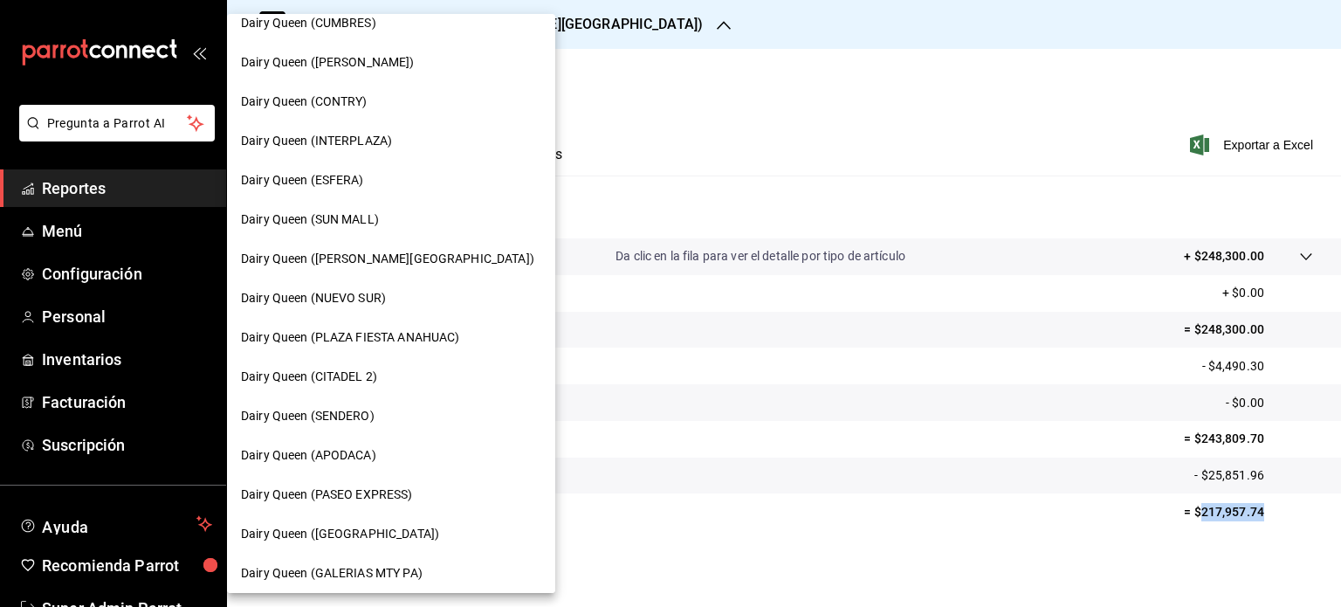
click at [392, 290] on div "Dairy Queen (NUEVO SUR)" at bounding box center [391, 298] width 300 height 18
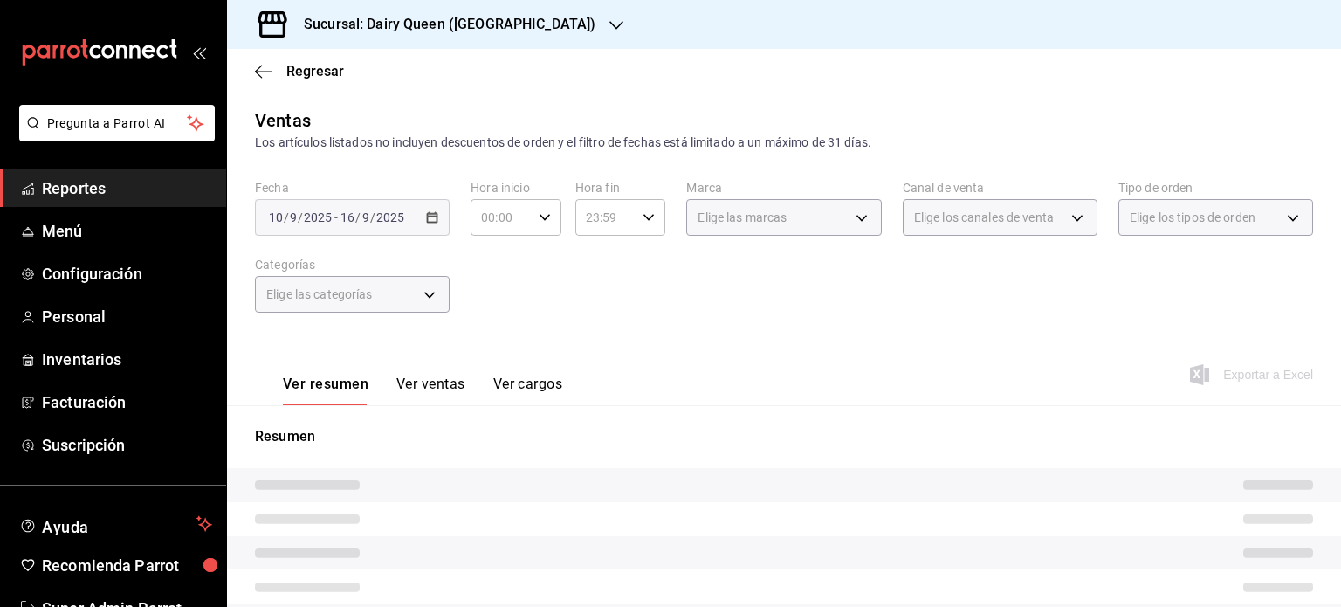
scroll to position [230, 0]
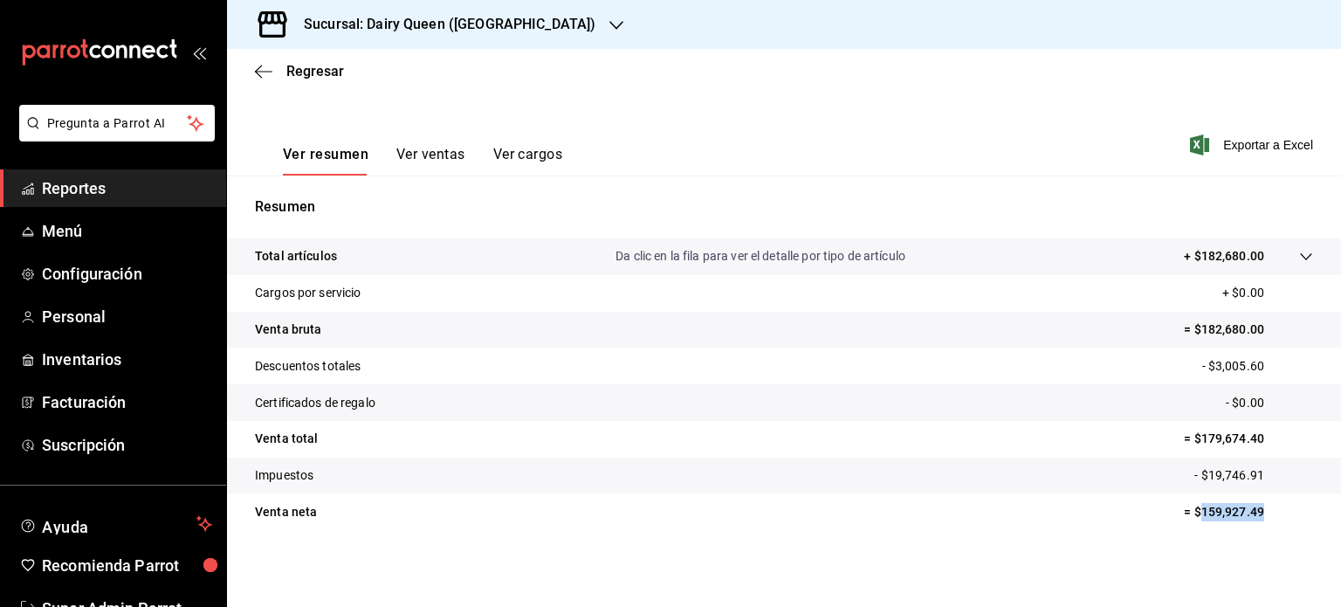
click at [1186, 503] on p "= $159,927.49" at bounding box center [1248, 512] width 129 height 18
click at [562, 22] on div "Sucursal: Dairy Queen ([GEOGRAPHIC_DATA])" at bounding box center [435, 24] width 389 height 49
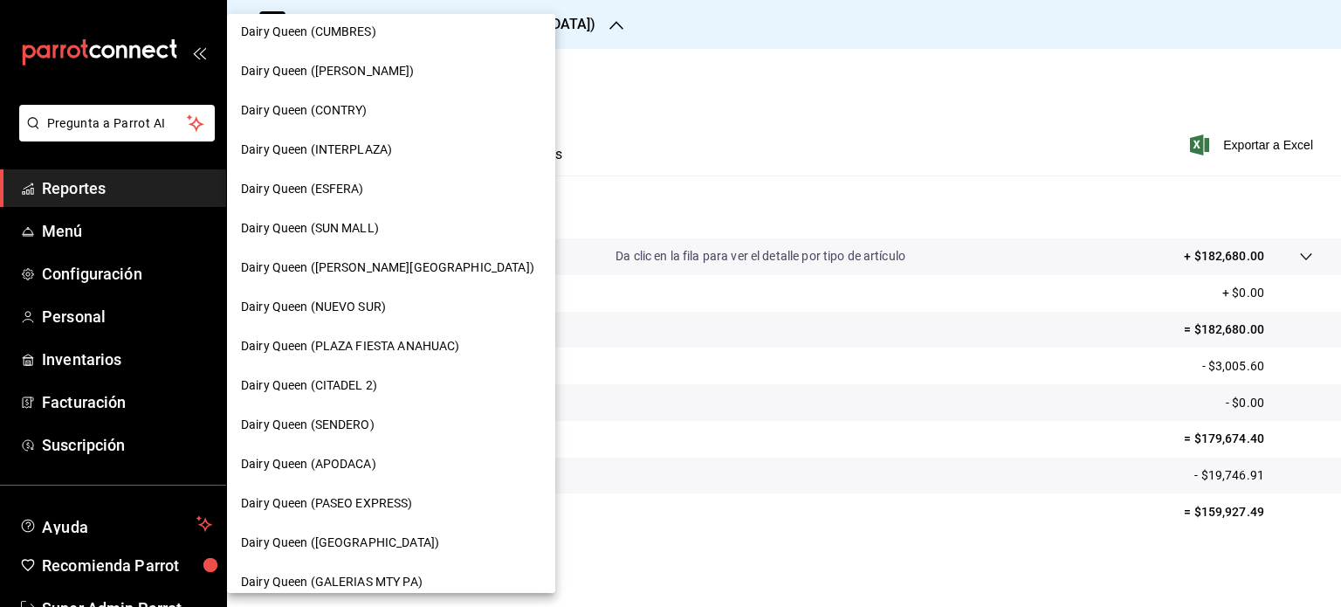
scroll to position [175, 0]
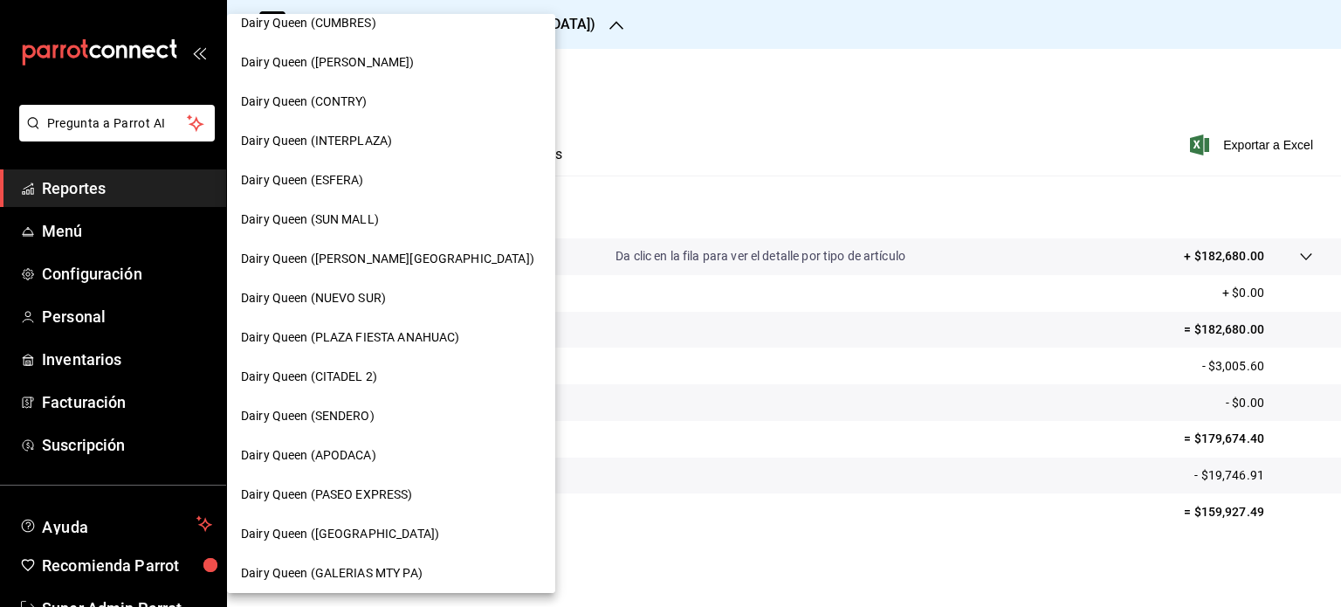
click at [416, 348] on div "Dairy Queen (PLAZA FIESTA ANAHUAC)" at bounding box center [391, 337] width 328 height 39
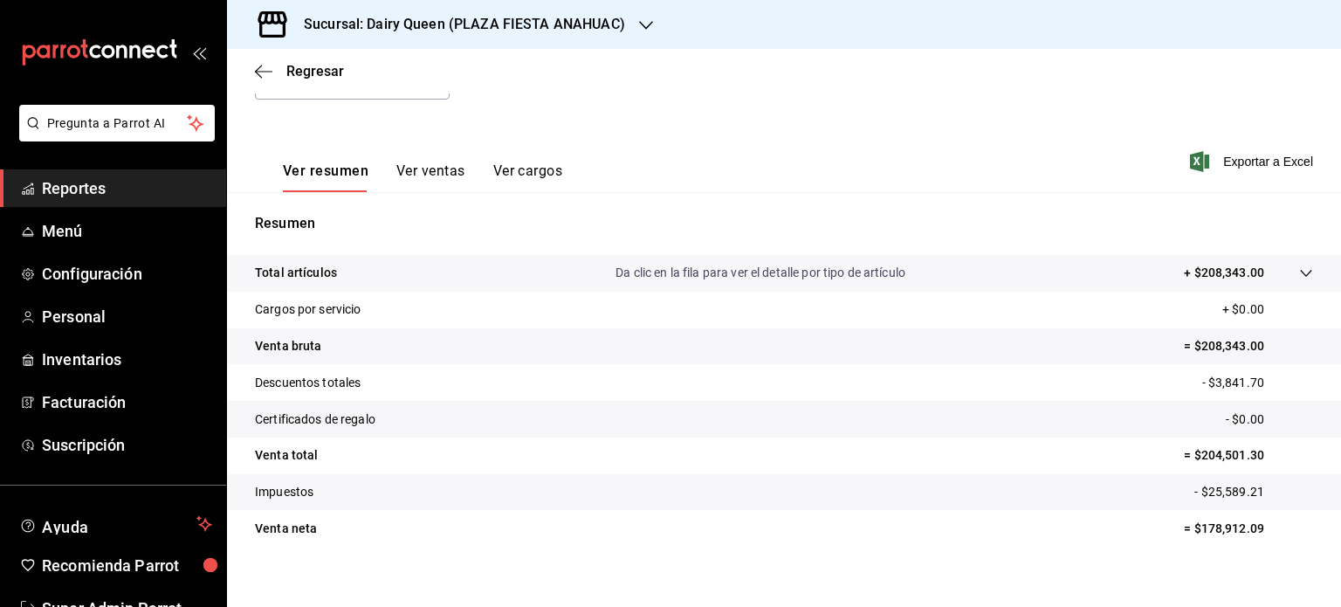
scroll to position [230, 0]
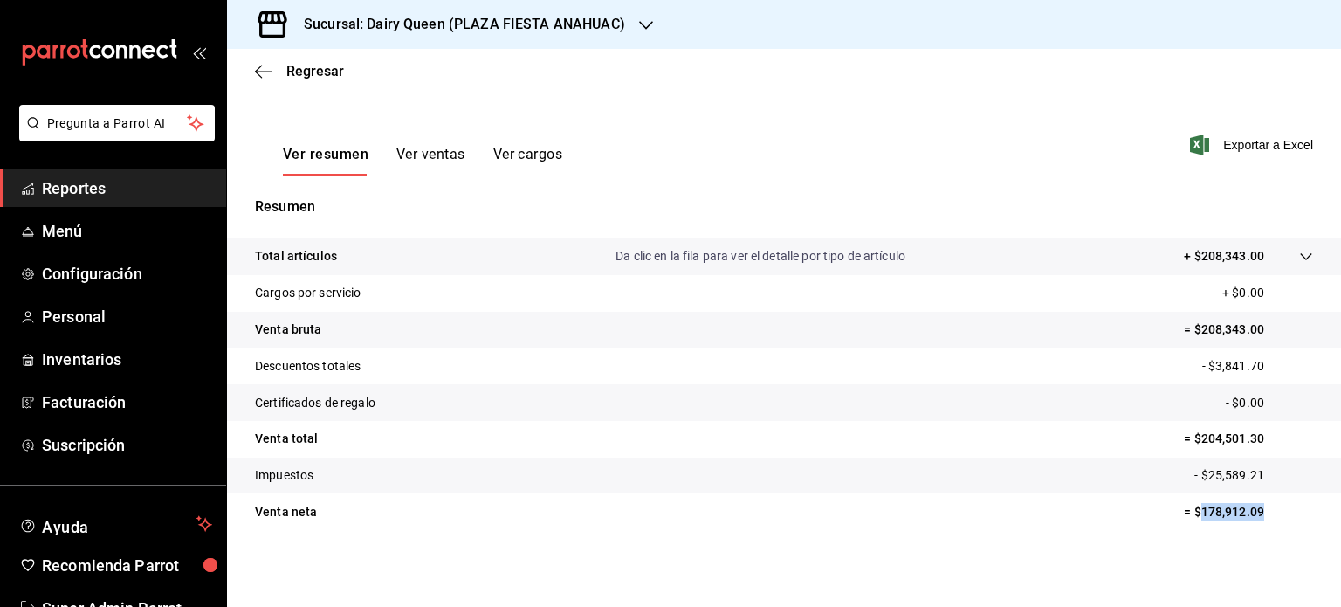
drag, startPoint x: 1253, startPoint y: 511, endPoint x: 1184, endPoint y: 509, distance: 69.0
click at [1184, 509] on p "= $178,912.09" at bounding box center [1248, 512] width 129 height 18
click at [639, 23] on icon "button" at bounding box center [646, 25] width 14 height 9
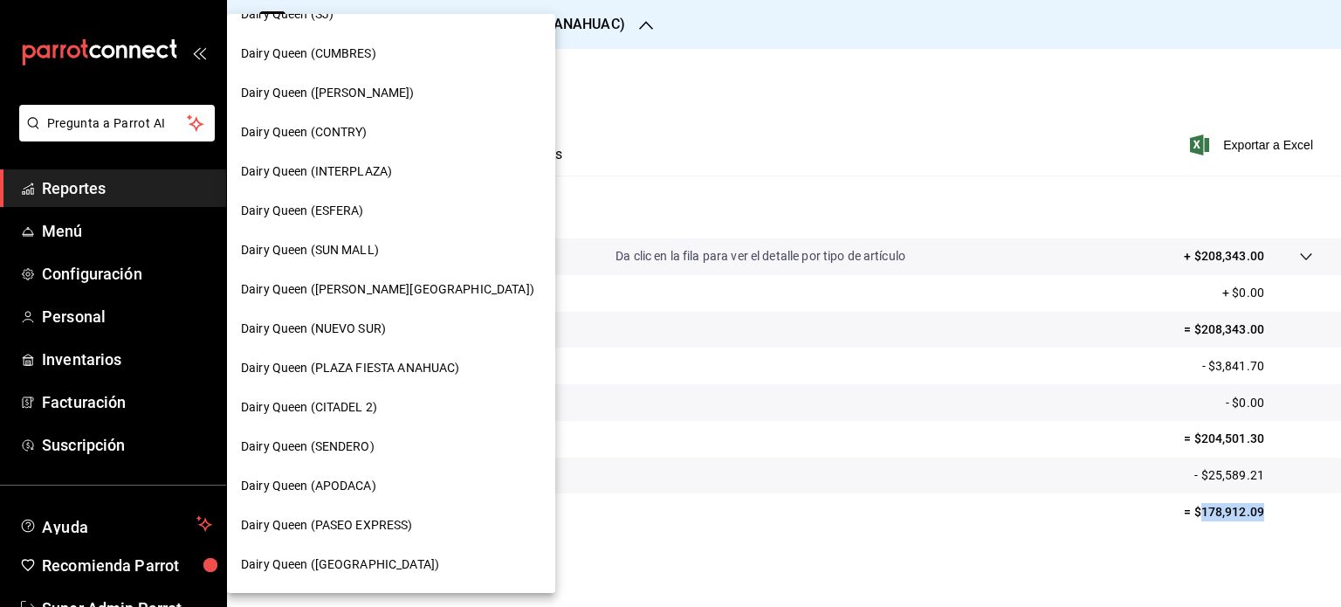
scroll to position [175, 0]
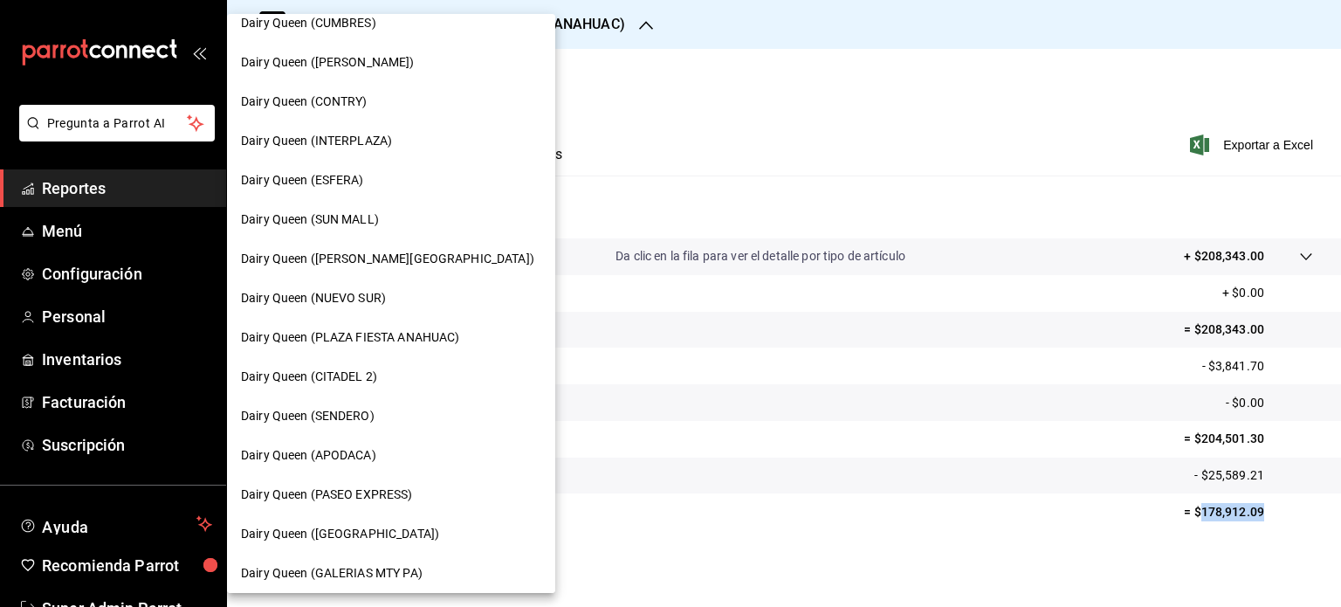
click at [409, 371] on div "Dairy Queen (CITADEL 2)" at bounding box center [391, 377] width 300 height 18
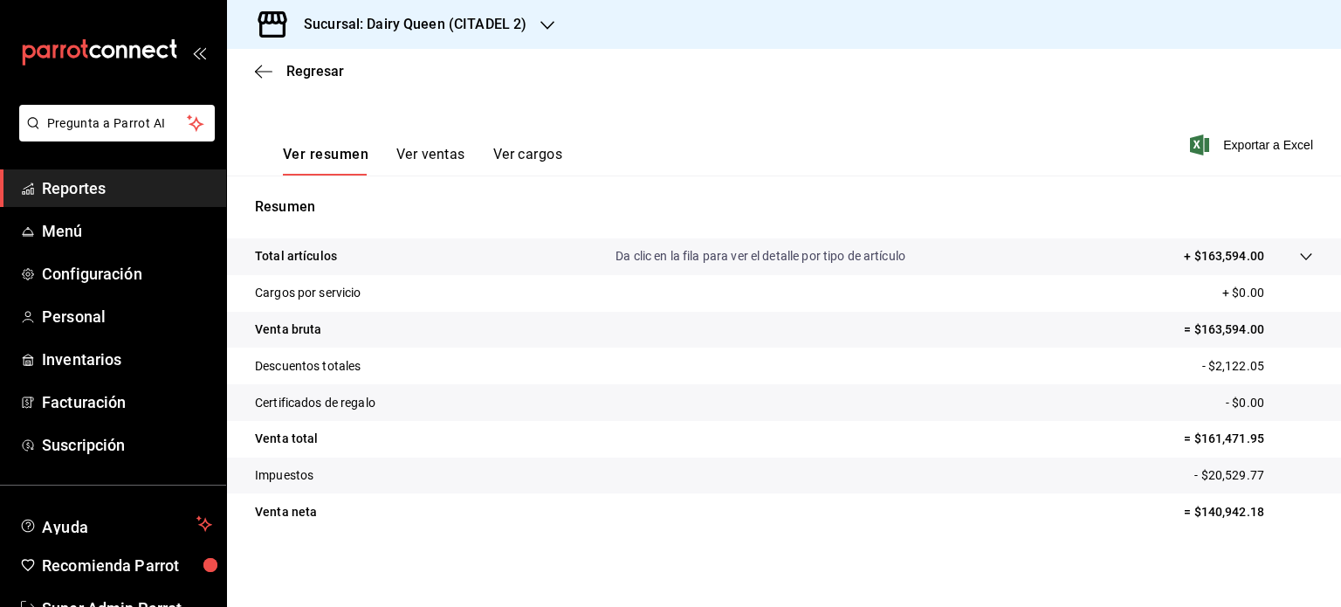
scroll to position [230, 0]
drag, startPoint x: 1252, startPoint y: 507, endPoint x: 1184, endPoint y: 509, distance: 68.1
click at [1184, 509] on p "= $140,942.18" at bounding box center [1248, 512] width 129 height 18
click at [527, 18] on div "Sucursal: Dairy Queen (CITADEL 2)" at bounding box center [401, 24] width 320 height 49
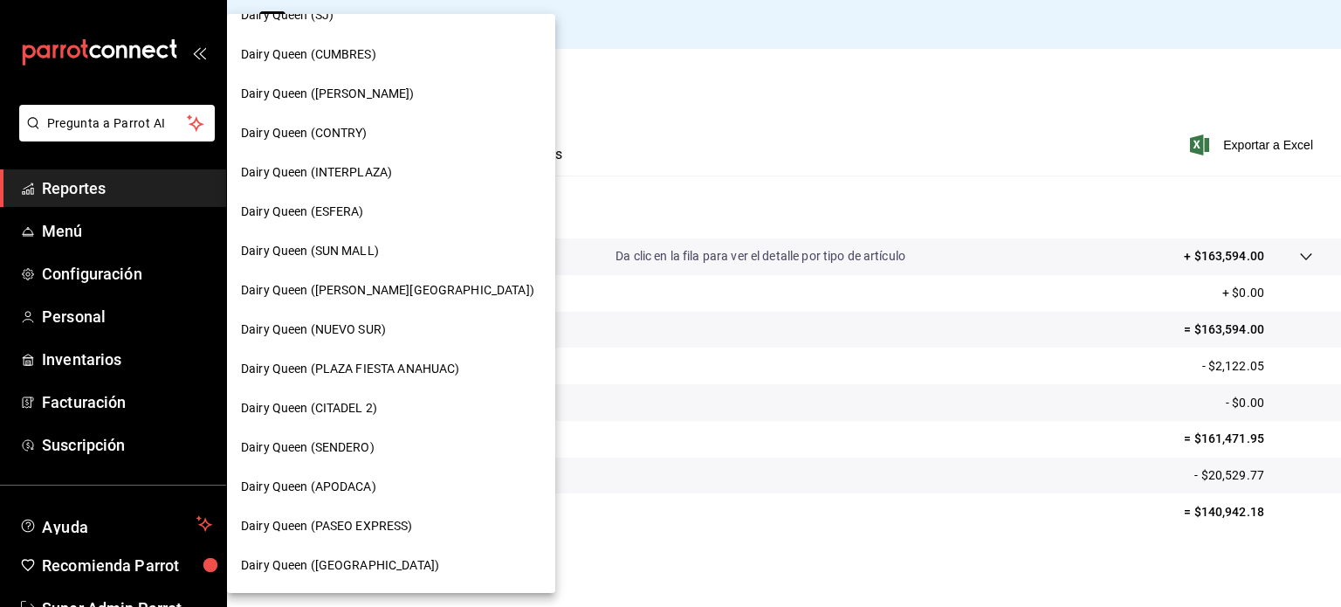
scroll to position [175, 0]
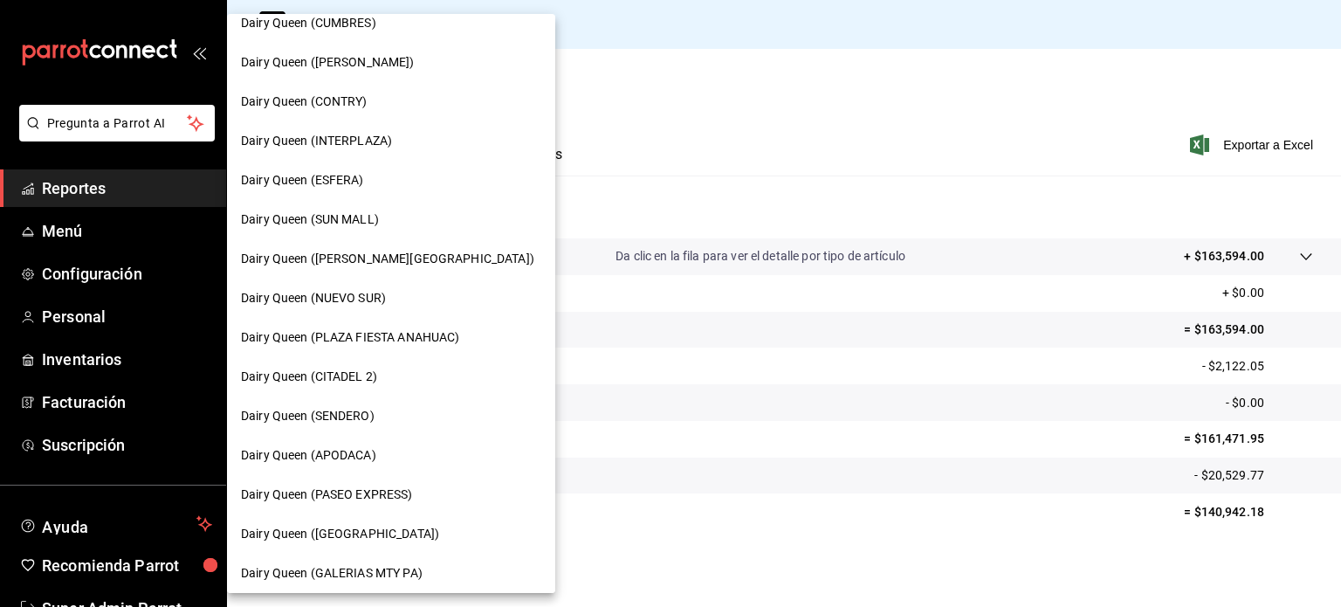
click at [377, 403] on div "Dairy Queen (SENDERO)" at bounding box center [391, 415] width 328 height 39
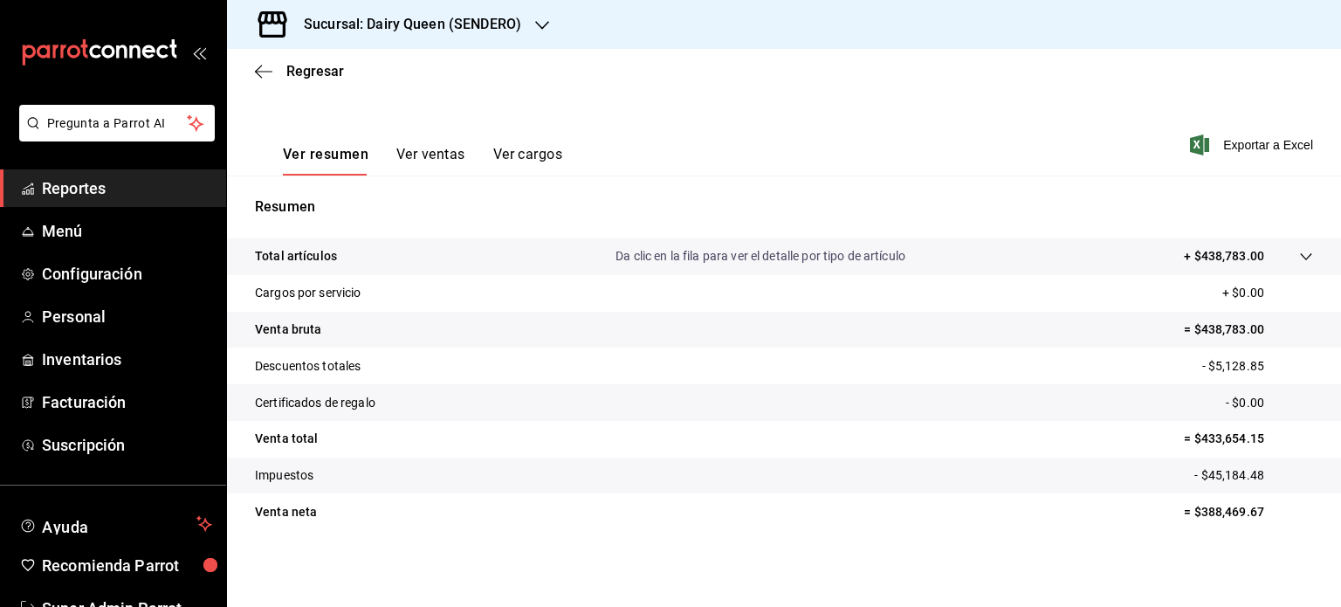
scroll to position [230, 0]
click at [1184, 513] on p "= $388,469.67" at bounding box center [1248, 512] width 129 height 18
click at [530, 21] on div "Sucursal: Dairy Queen (SENDERO)" at bounding box center [398, 24] width 315 height 49
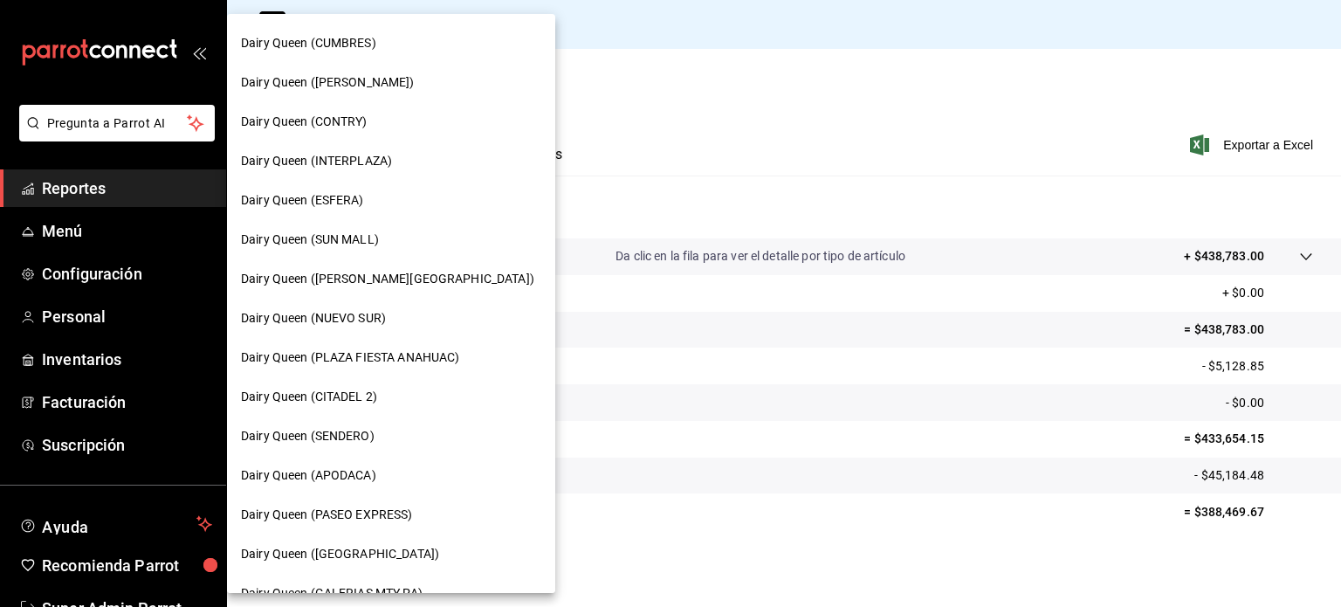
scroll to position [262, 0]
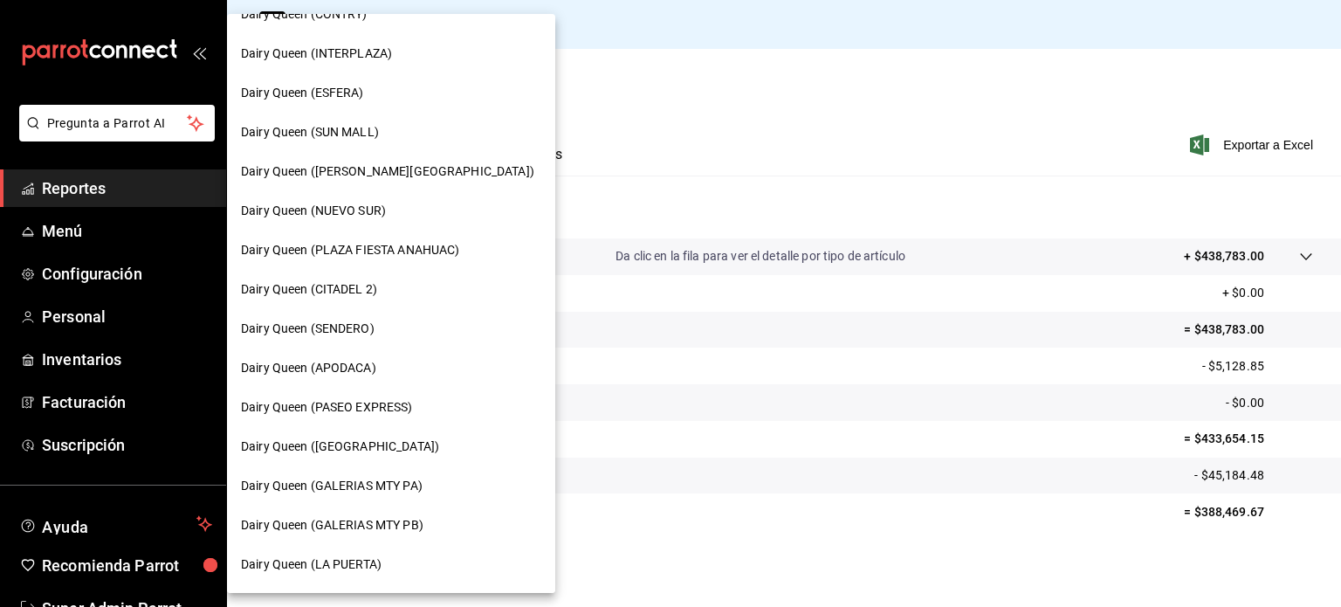
click at [386, 369] on div "Dairy Queen (APODACA)" at bounding box center [391, 368] width 300 height 18
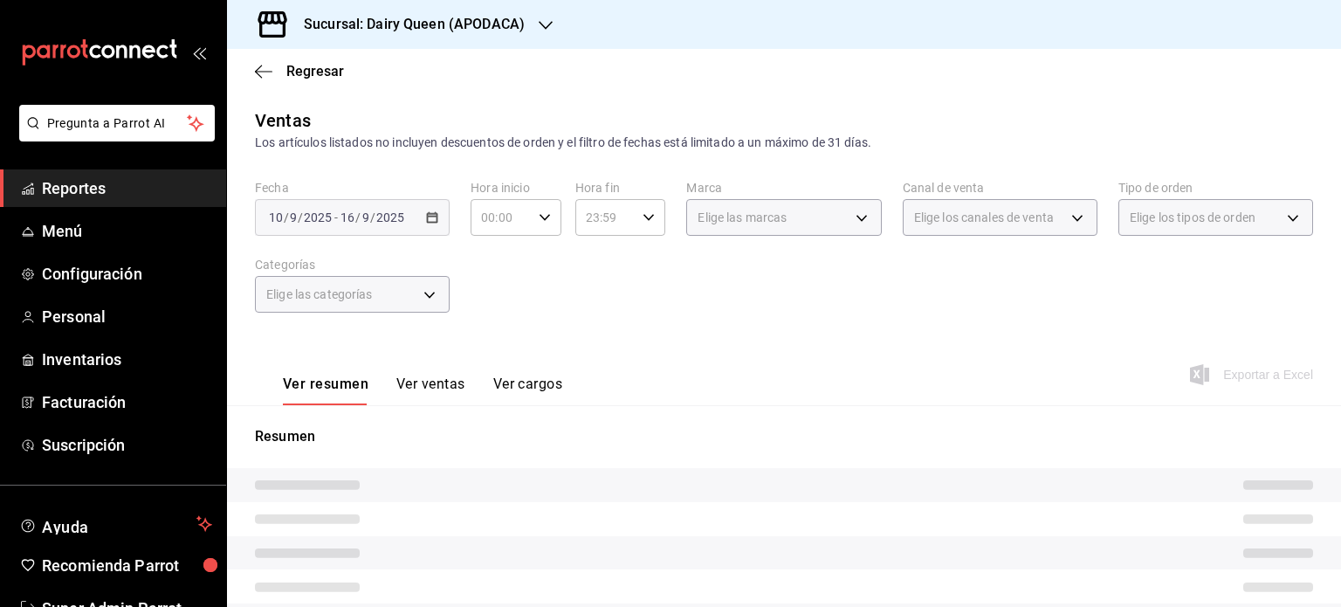
scroll to position [230, 0]
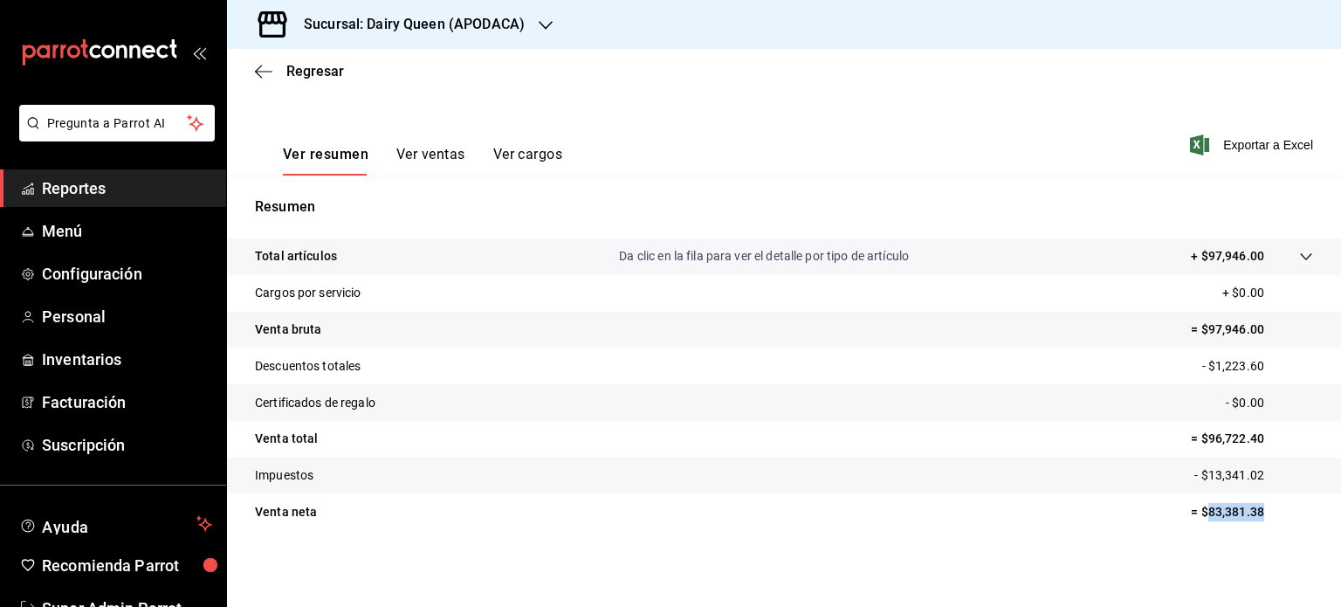
drag, startPoint x: 1253, startPoint y: 513, endPoint x: 1197, endPoint y: 513, distance: 55.9
click at [1197, 513] on p "= $83,381.38" at bounding box center [1252, 512] width 122 height 18
click at [517, 18] on h3 "Sucursal: Dairy Queen (APODACA)" at bounding box center [407, 24] width 235 height 21
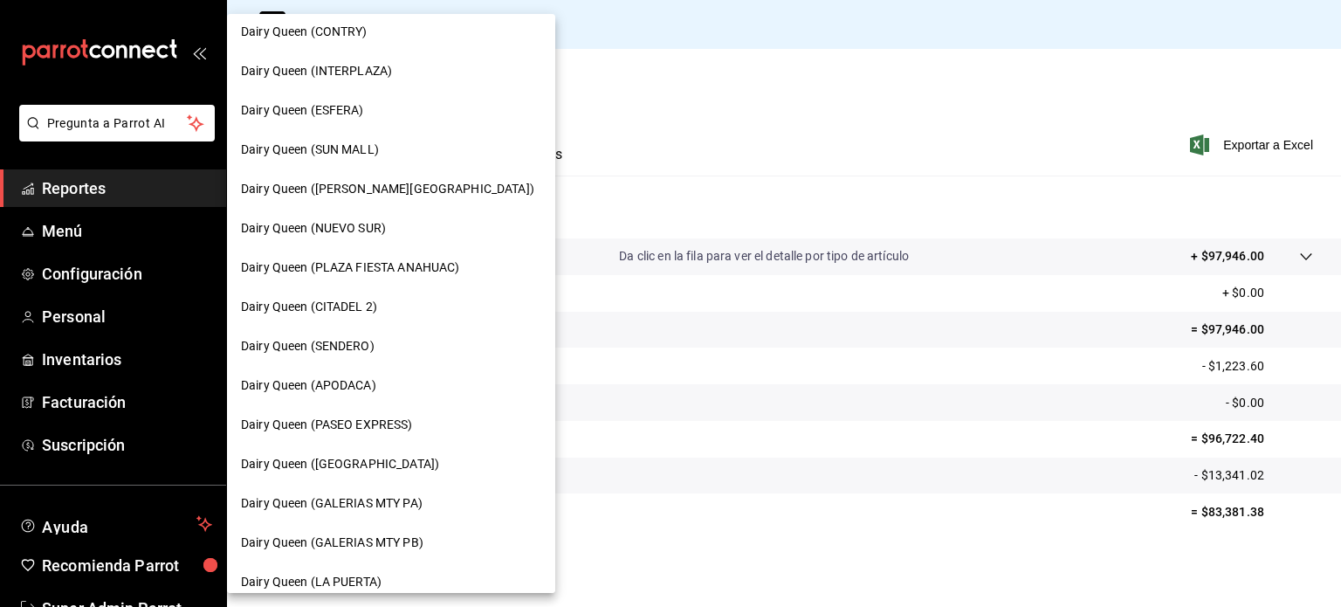
scroll to position [262, 0]
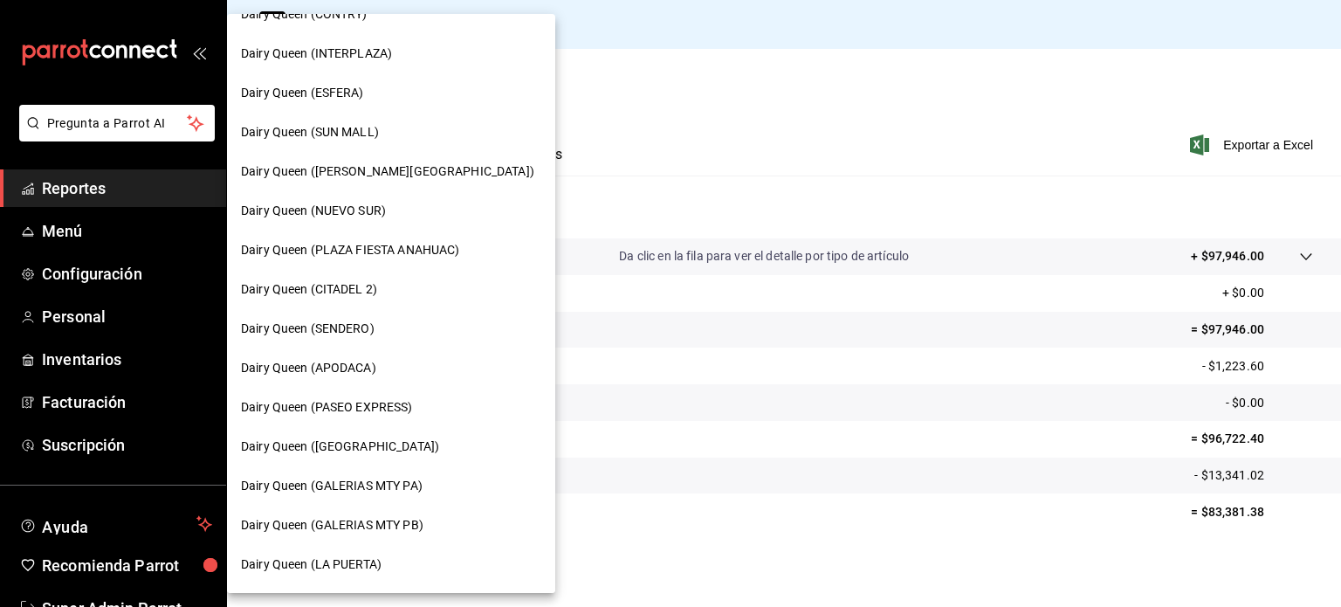
click at [395, 404] on span "Dairy Queen (PASEO EXPRESS)" at bounding box center [327, 407] width 172 height 18
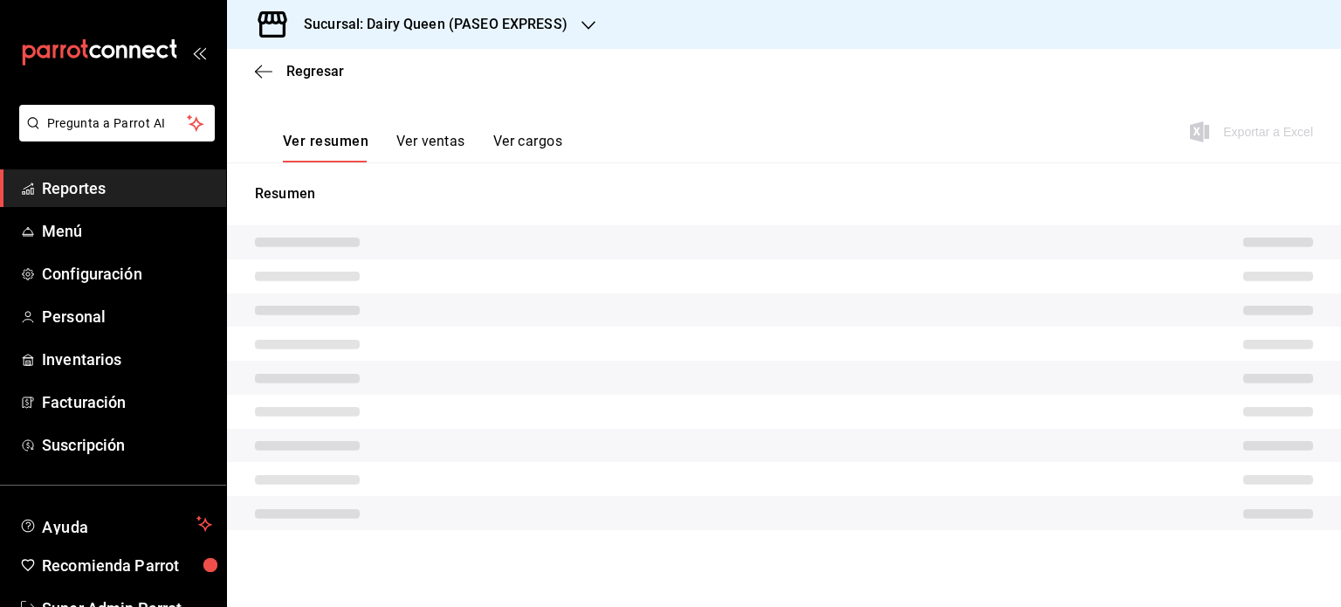
scroll to position [230, 0]
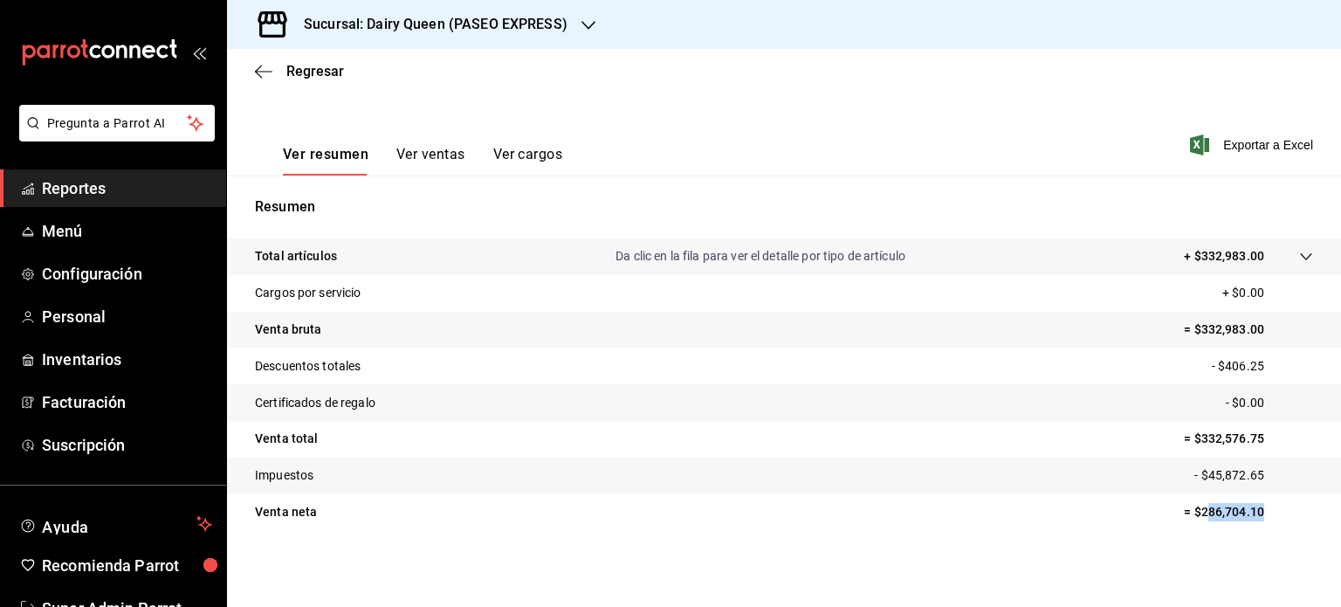
drag, startPoint x: 1271, startPoint y: 505, endPoint x: 1188, endPoint y: 502, distance: 83.9
click at [1188, 502] on tr "Venta neta = $286,704.10" at bounding box center [784, 511] width 1114 height 37
click at [577, 22] on div "Sucursal: Dairy Queen (PASEO EXPRESS)" at bounding box center [421, 24] width 361 height 49
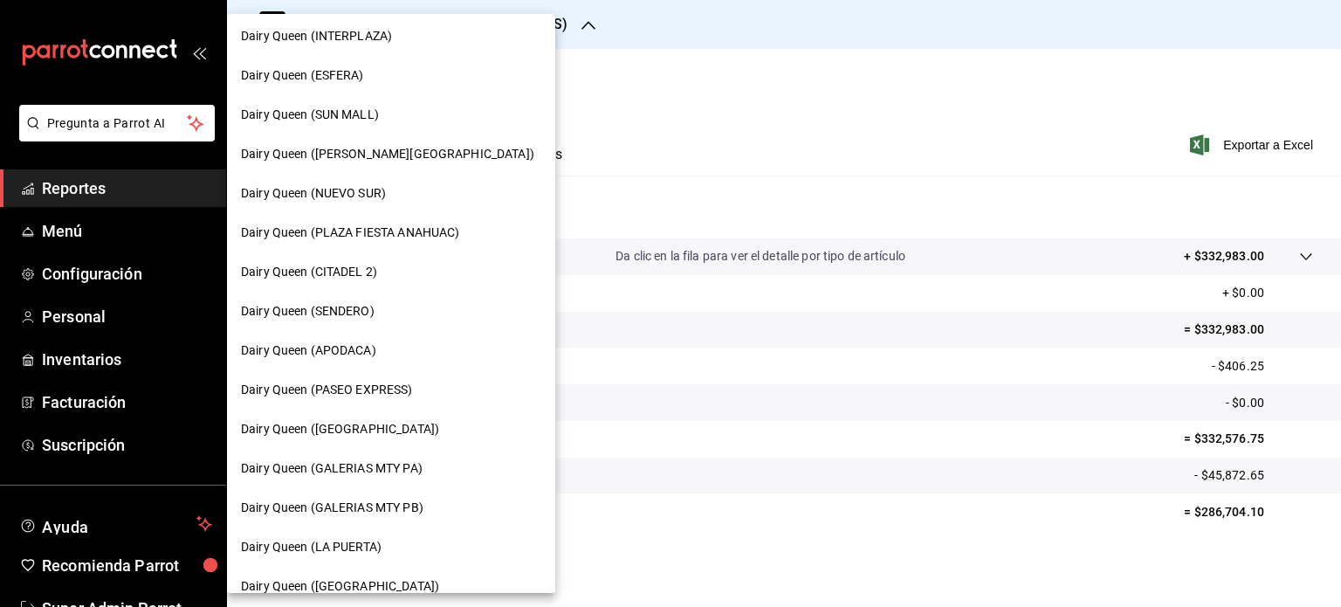
scroll to position [349, 0]
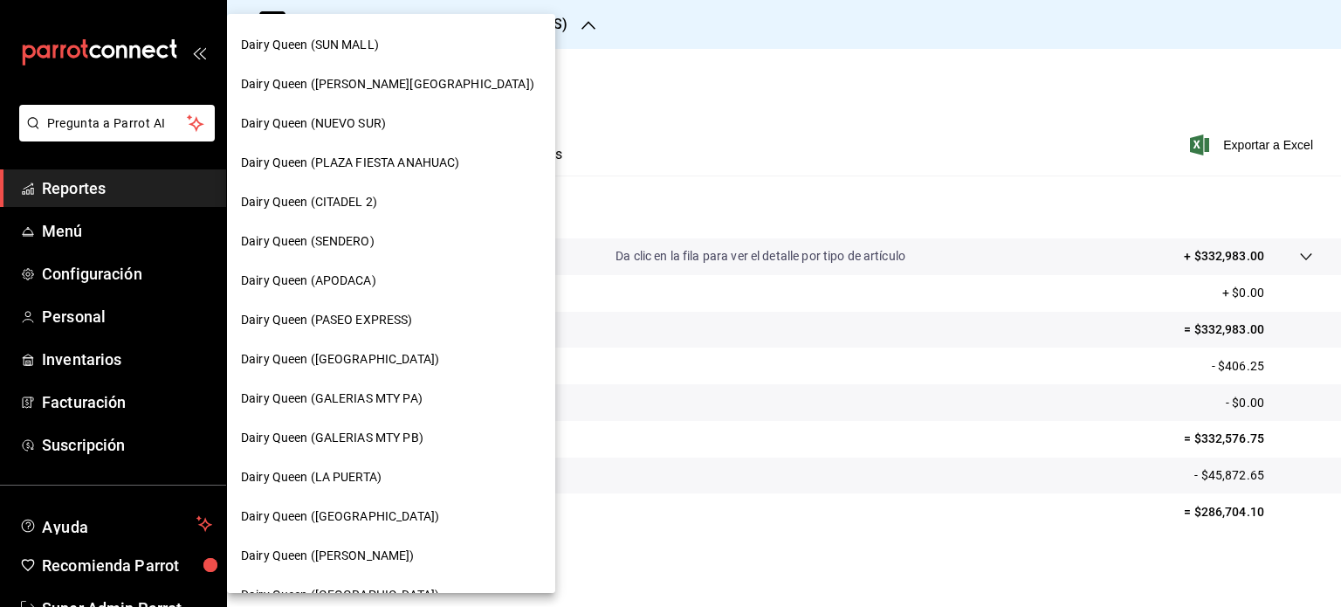
click at [408, 355] on div "Dairy Queen ([GEOGRAPHIC_DATA])" at bounding box center [391, 359] width 300 height 18
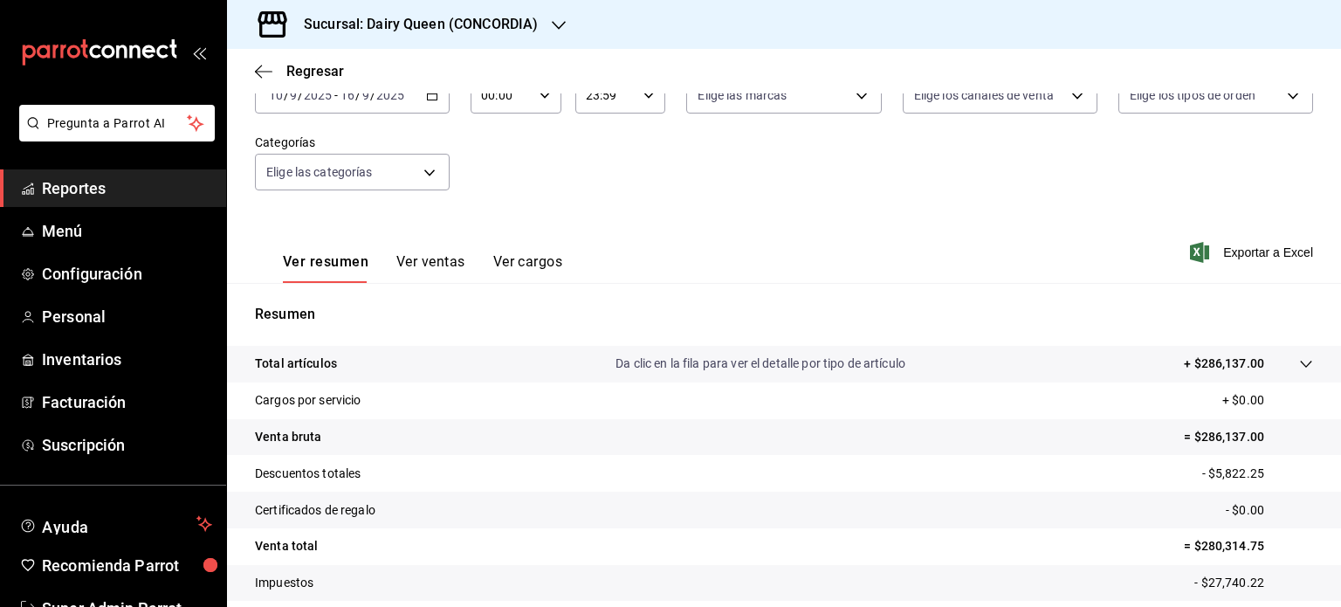
scroll to position [230, 0]
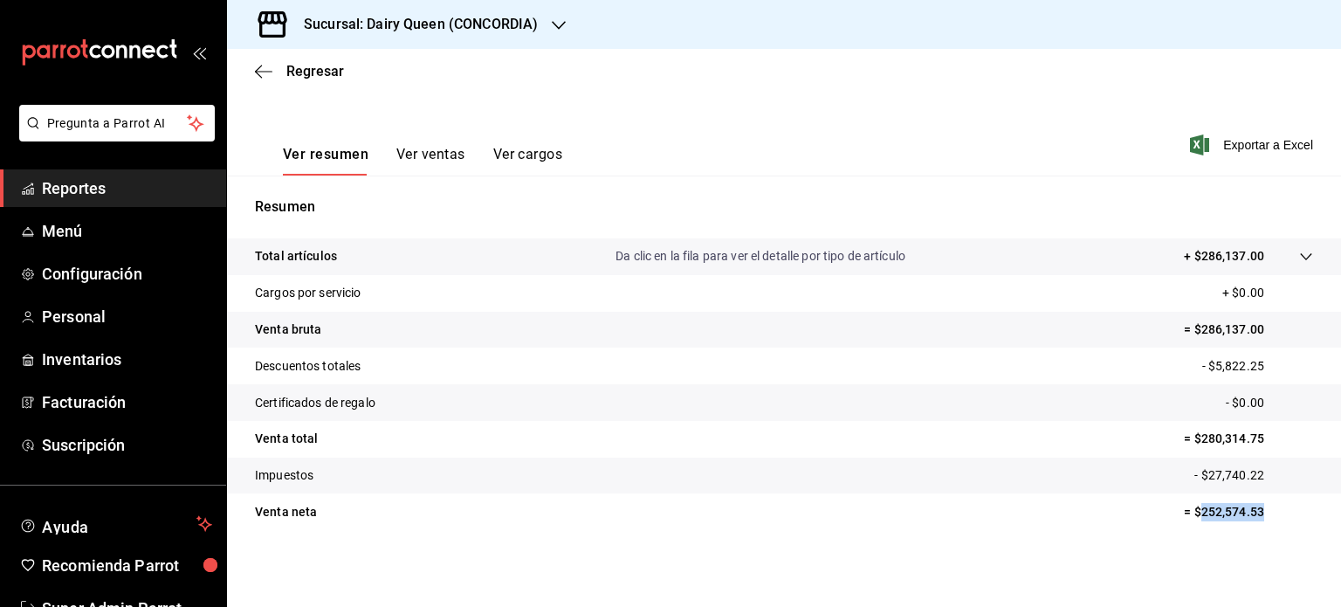
drag, startPoint x: 1259, startPoint y: 523, endPoint x: 1189, endPoint y: 511, distance: 70.9
click at [1188, 511] on tr "Venta neta = $252,574.53" at bounding box center [784, 511] width 1114 height 37
click at [556, 24] on icon "button" at bounding box center [559, 25] width 14 height 14
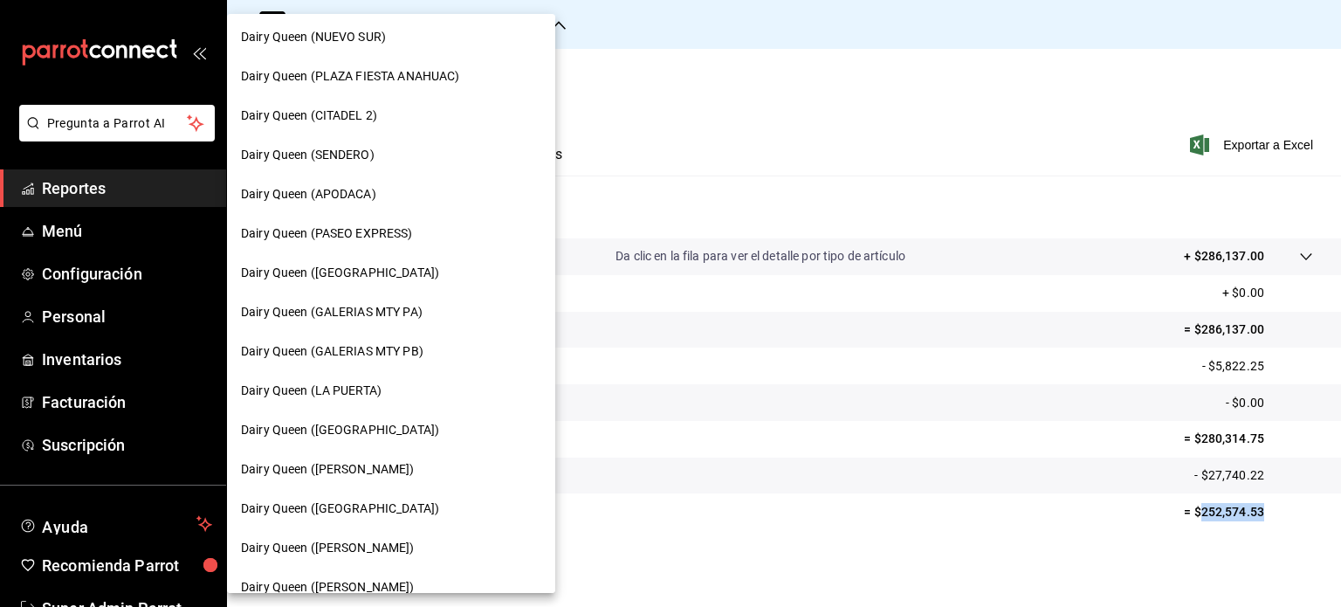
scroll to position [437, 0]
click at [414, 306] on span "Dairy Queen (GALERIAS MTY PA)" at bounding box center [332, 311] width 182 height 18
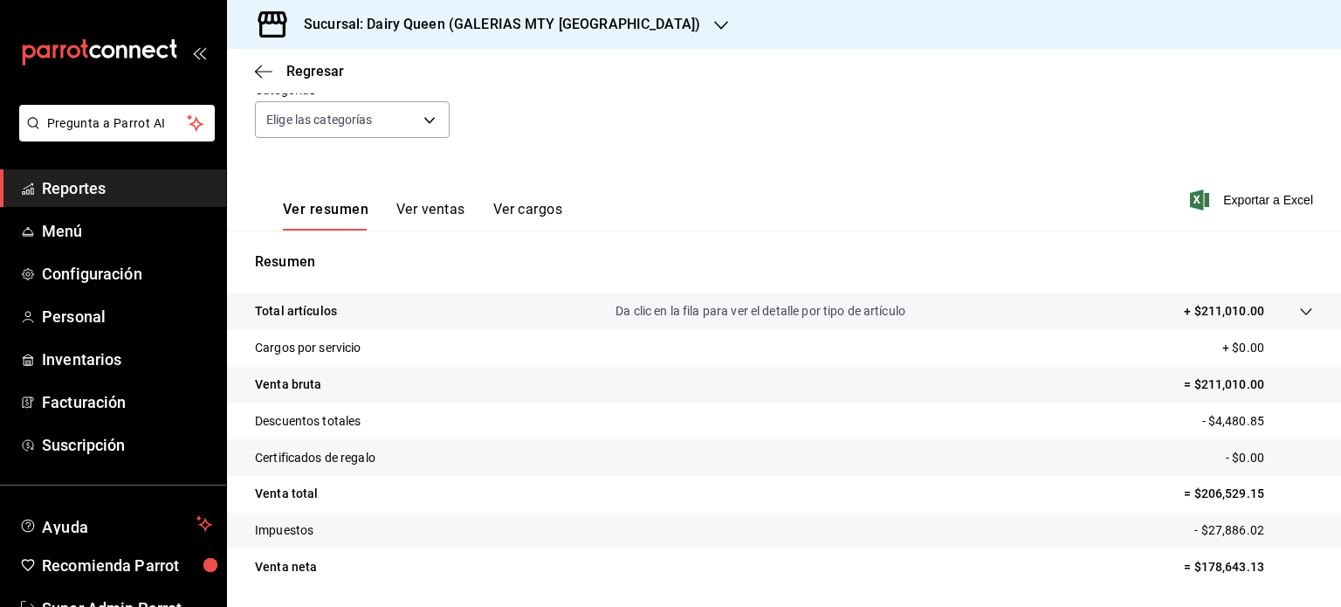
scroll to position [230, 0]
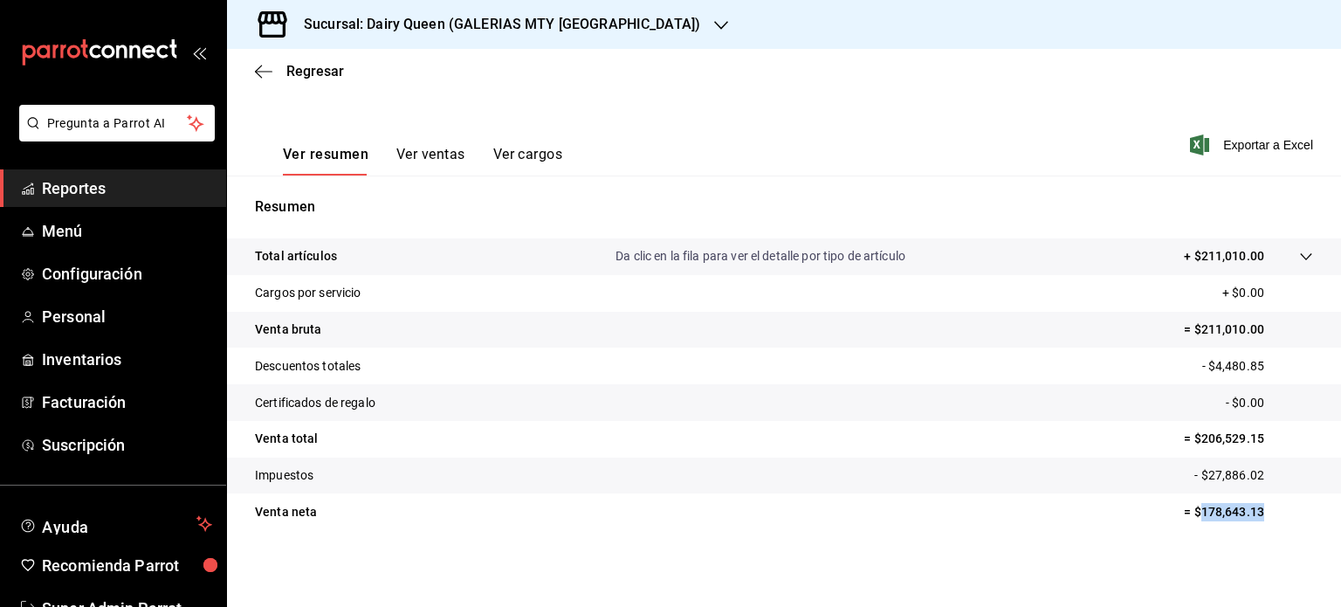
drag, startPoint x: 1273, startPoint y: 515, endPoint x: 1190, endPoint y: 509, distance: 83.2
click at [1190, 509] on p "= $178,643.13" at bounding box center [1248, 512] width 129 height 18
click at [583, 23] on div "Sucursal: Dairy Queen (GALERIAS MTY [GEOGRAPHIC_DATA])" at bounding box center [488, 24] width 494 height 49
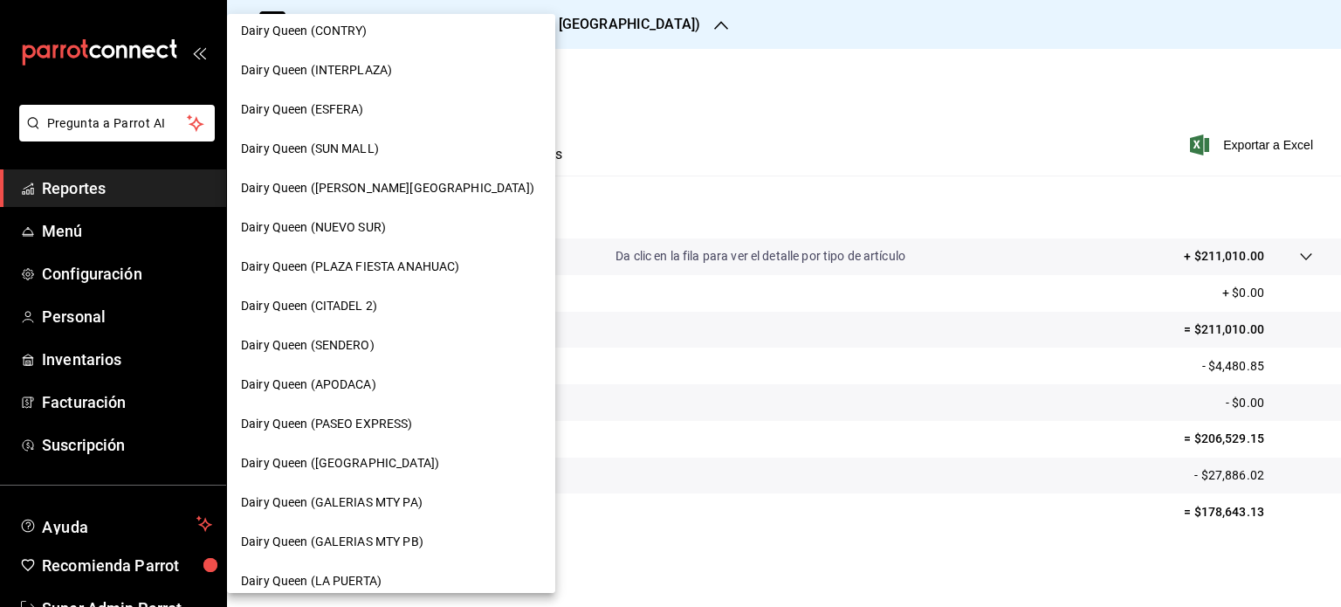
scroll to position [437, 0]
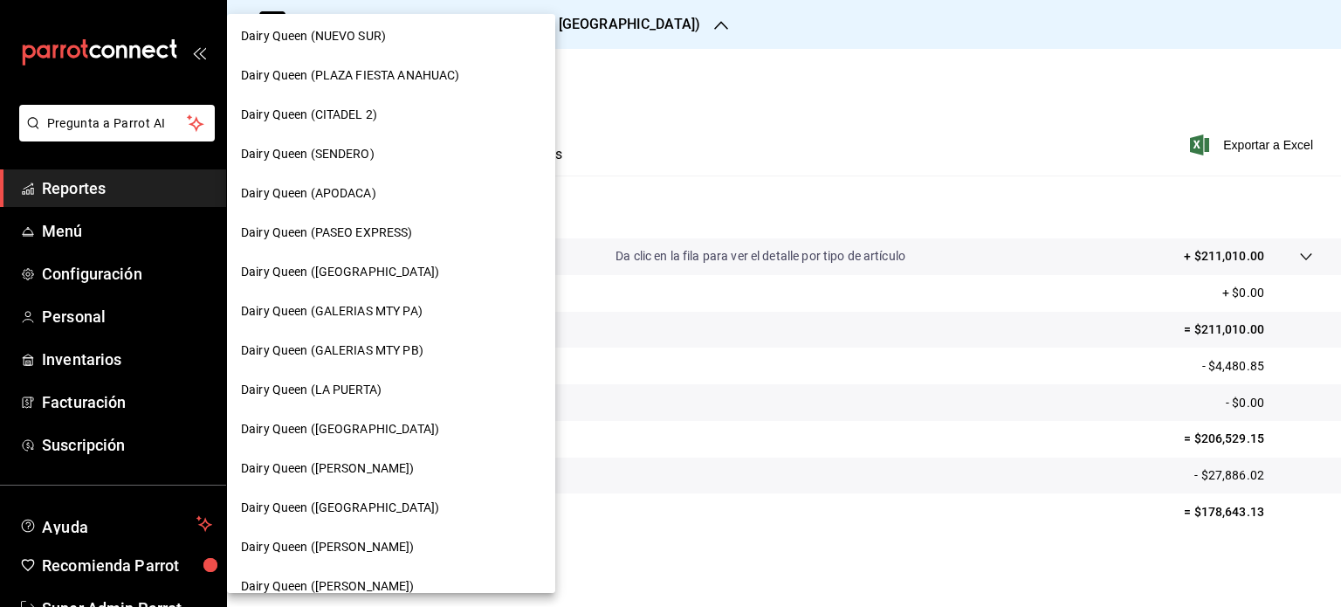
click at [399, 358] on span "Dairy Queen (GALERIAS MTY PB)" at bounding box center [332, 350] width 182 height 18
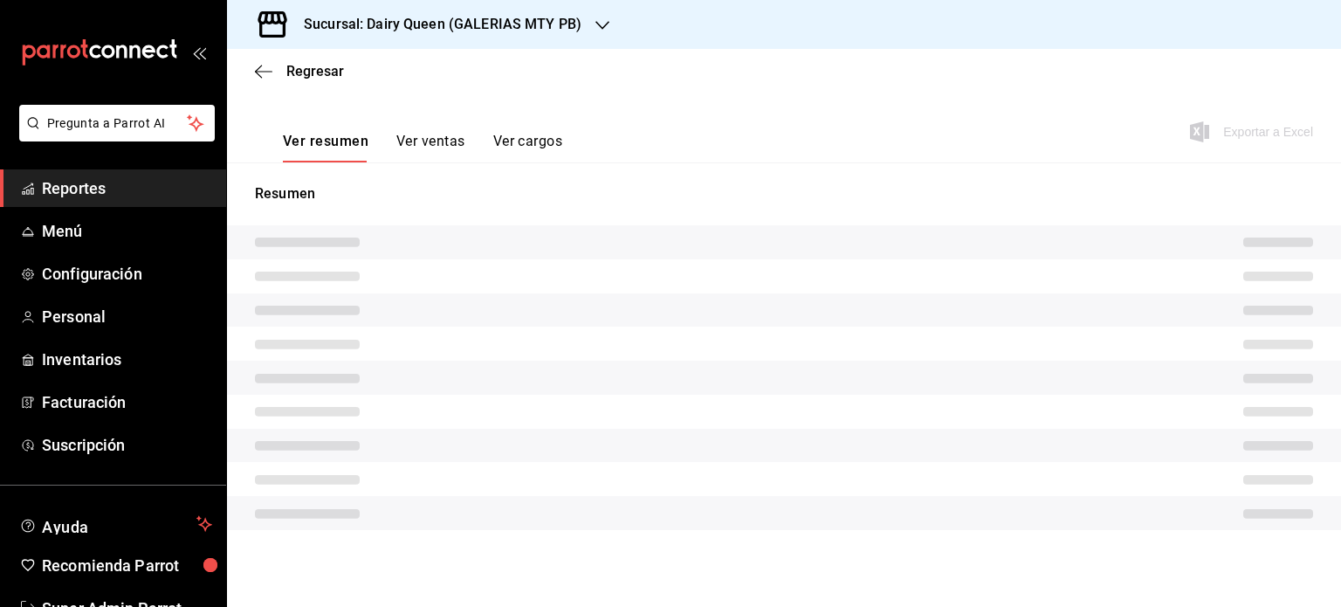
scroll to position [230, 0]
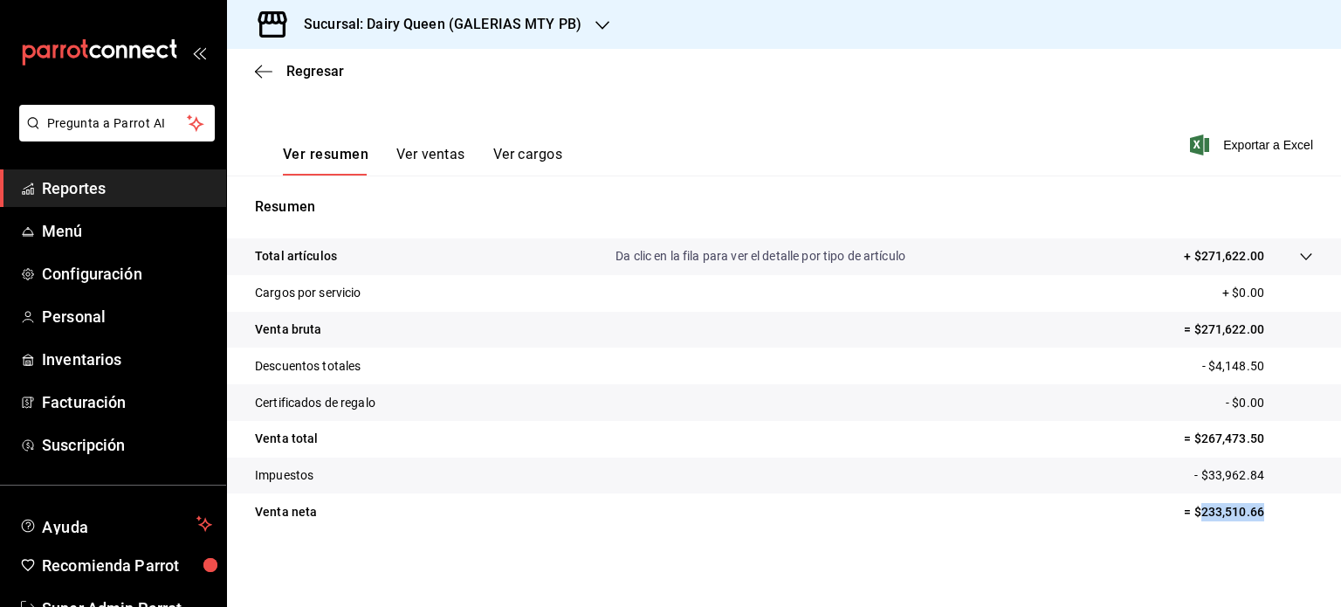
drag, startPoint x: 1262, startPoint y: 513, endPoint x: 1186, endPoint y: 513, distance: 76.0
click at [1186, 513] on p "= $233,510.66" at bounding box center [1248, 512] width 129 height 18
click at [596, 25] on icon "button" at bounding box center [603, 25] width 14 height 14
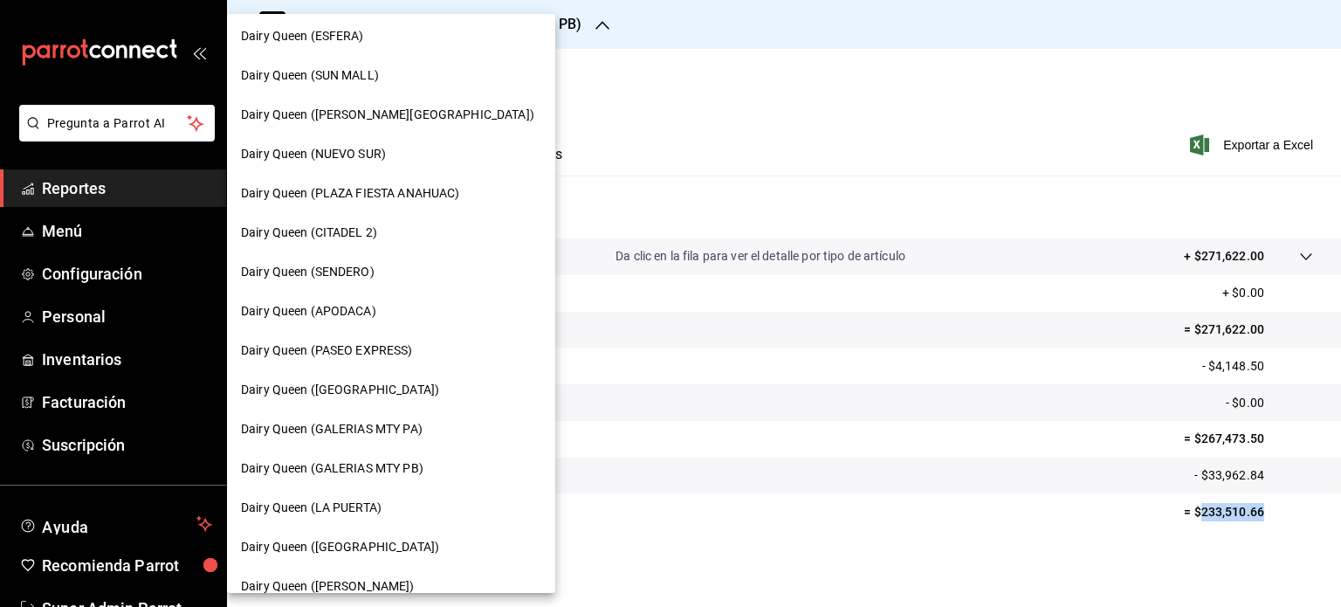
scroll to position [437, 0]
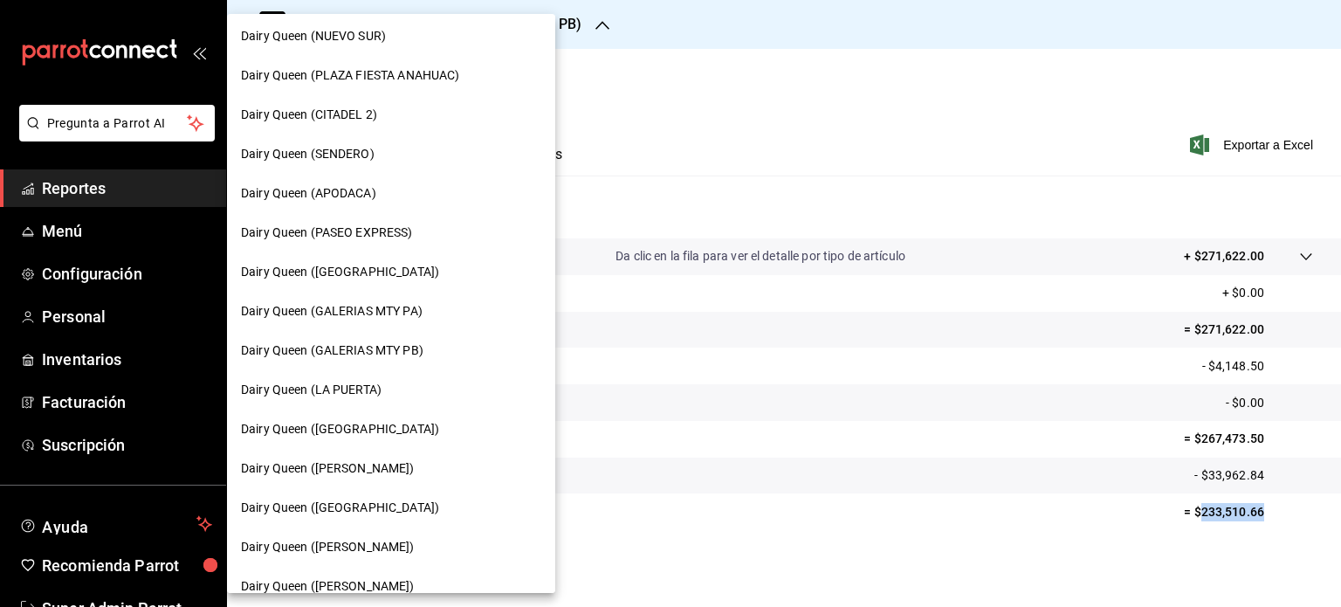
click at [423, 381] on div "Dairy Queen (LA PUERTA)" at bounding box center [391, 390] width 300 height 18
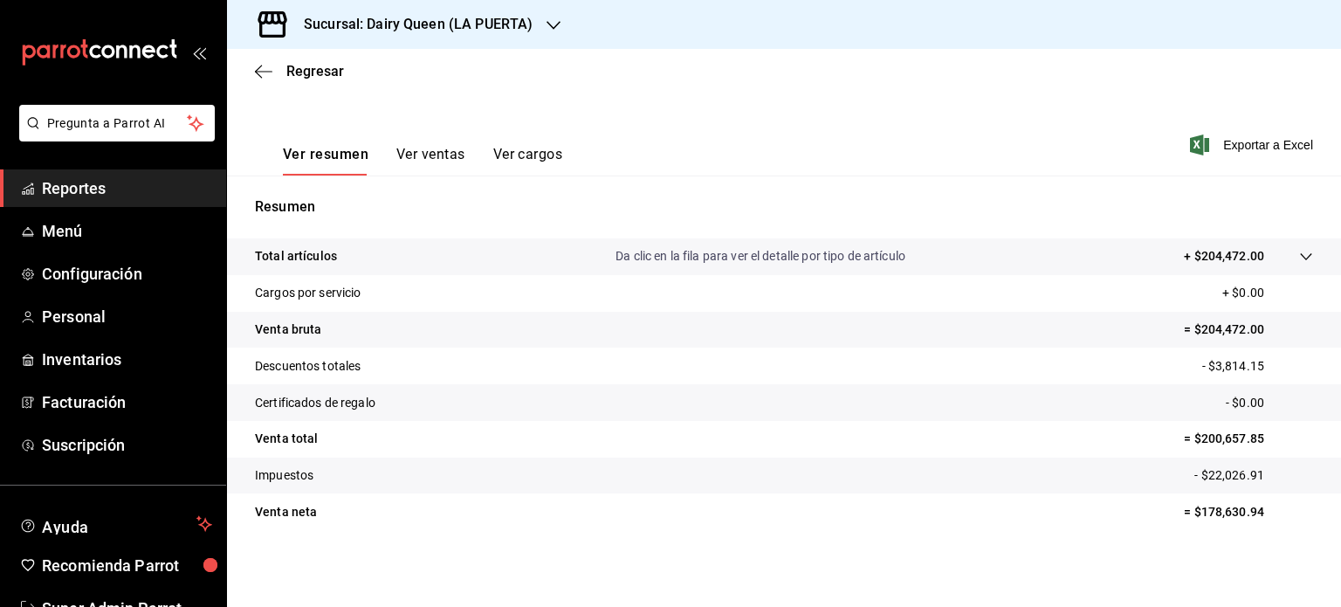
scroll to position [230, 0]
drag, startPoint x: 1258, startPoint y: 516, endPoint x: 1184, endPoint y: 515, distance: 74.2
click at [1184, 515] on p "= $178,630.94" at bounding box center [1248, 512] width 129 height 18
click at [538, 13] on div "Sucursal: Dairy Queen (LA PUERTA)" at bounding box center [404, 24] width 327 height 49
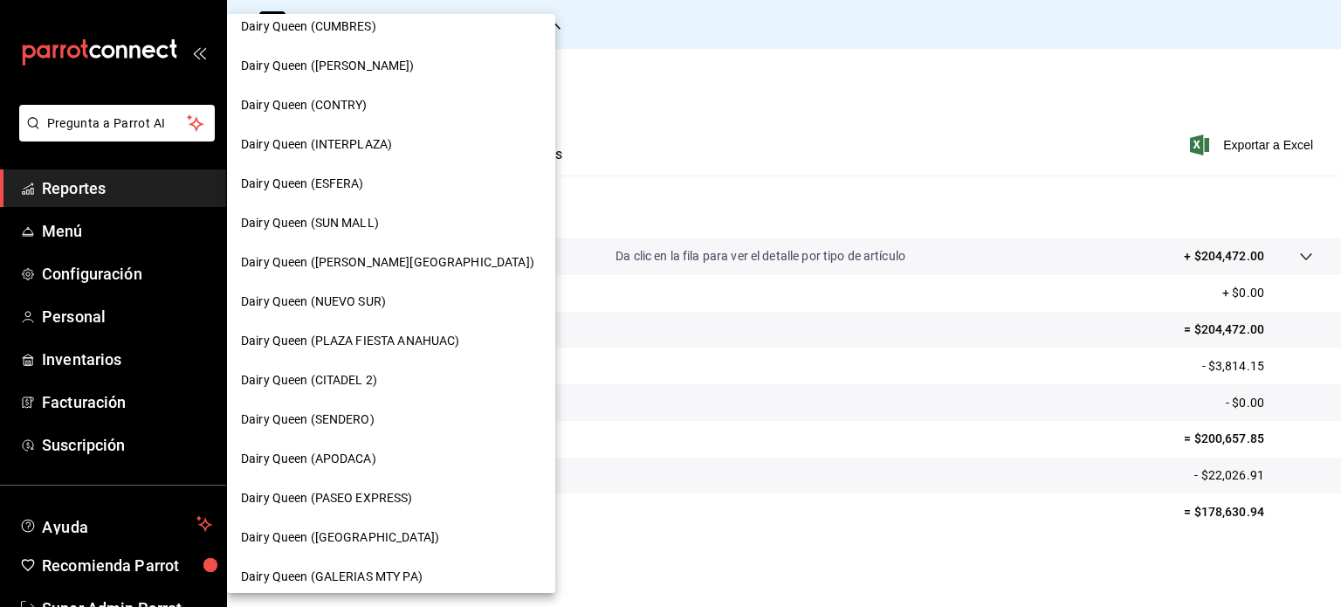
scroll to position [524, 0]
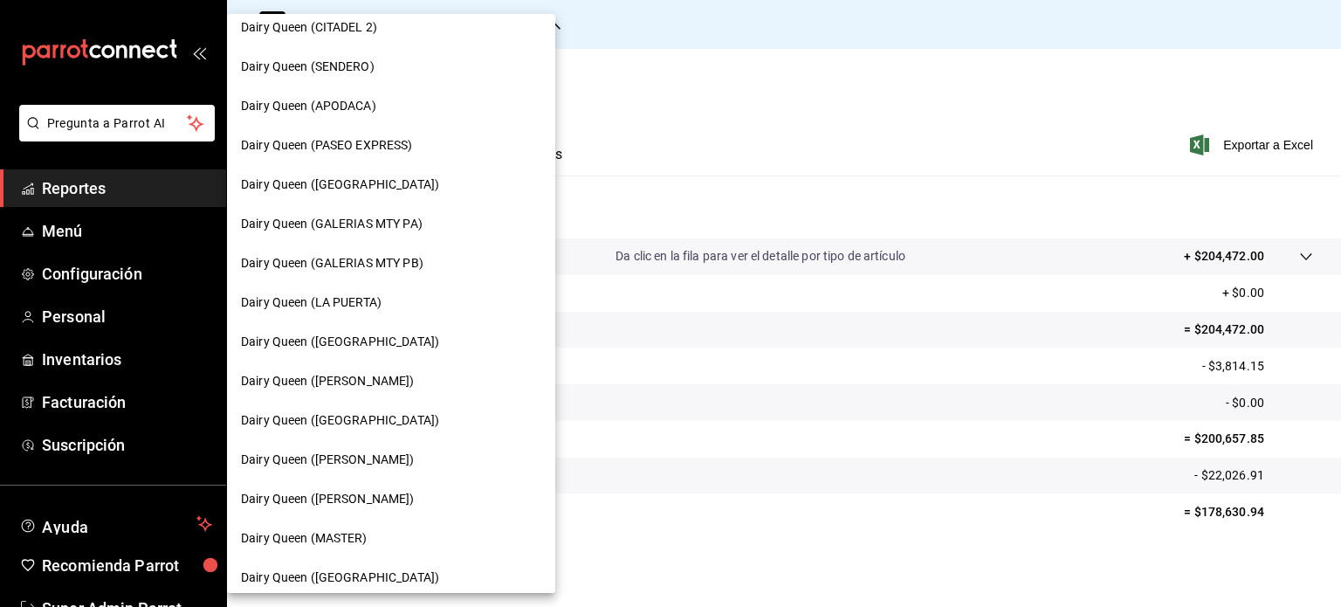
click at [389, 379] on div "Dairy Queen ([PERSON_NAME])" at bounding box center [391, 381] width 300 height 18
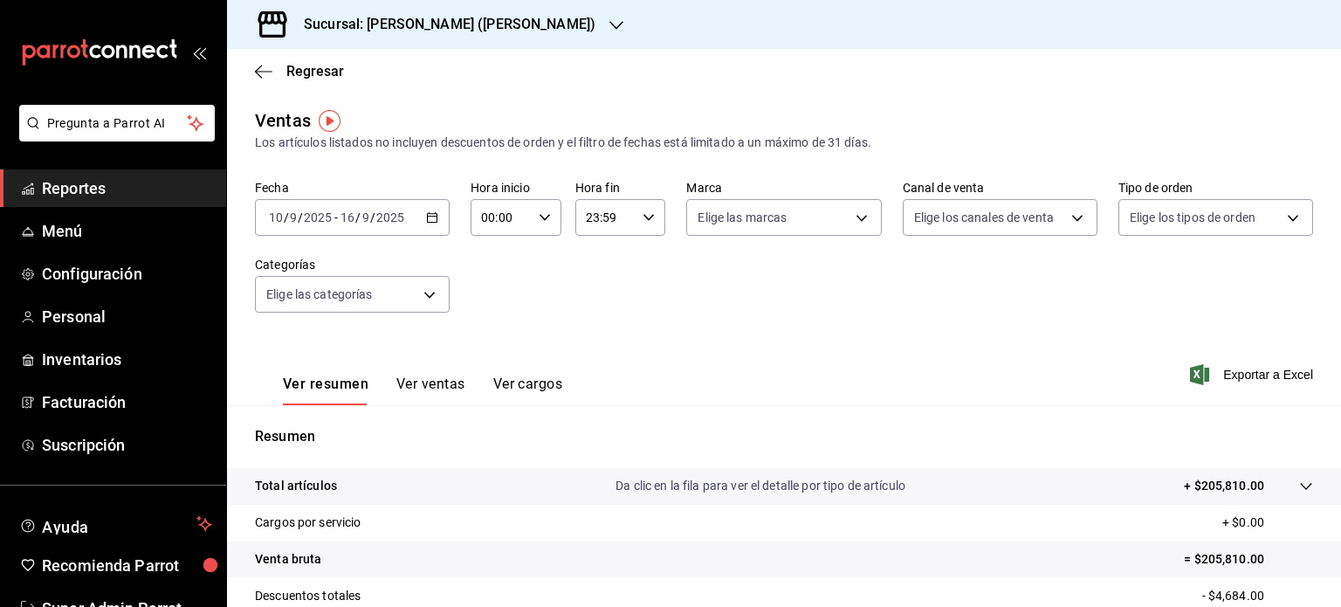
scroll to position [230, 0]
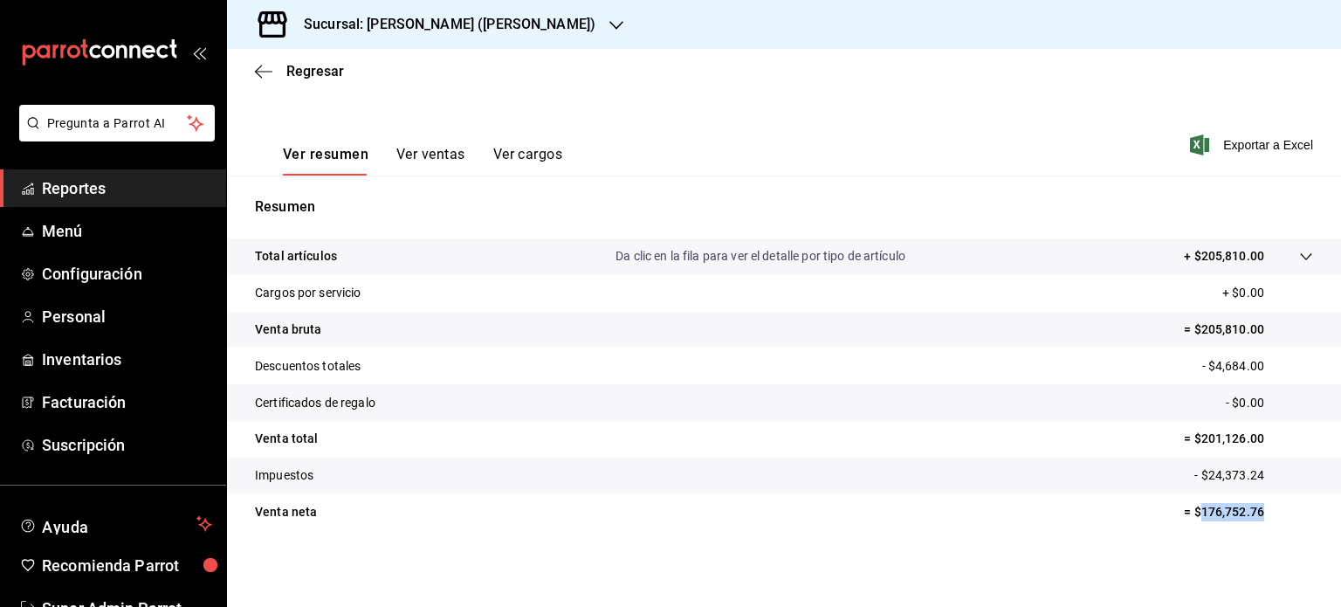
drag, startPoint x: 1264, startPoint y: 508, endPoint x: 1187, endPoint y: 512, distance: 77.8
click at [1187, 512] on p "= $176,752.76" at bounding box center [1248, 512] width 129 height 18
click at [741, 312] on tr "Venta bruta = $205,810.00" at bounding box center [784, 330] width 1114 height 37
click at [609, 21] on icon "button" at bounding box center [616, 25] width 14 height 9
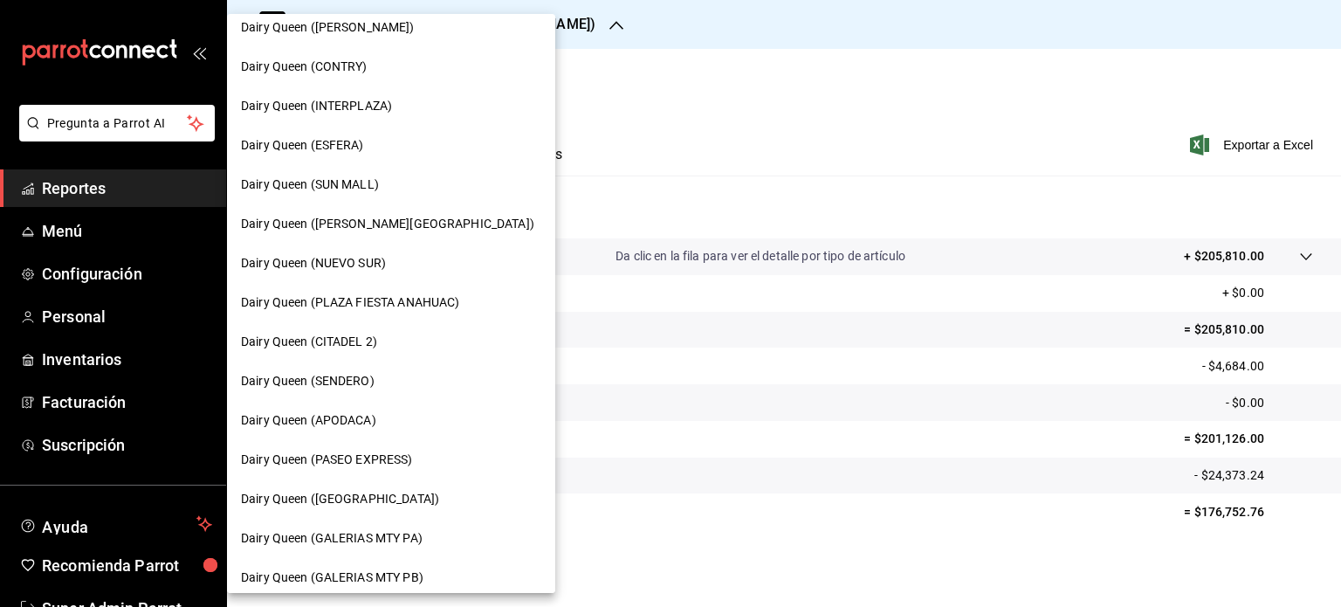
scroll to position [437, 0]
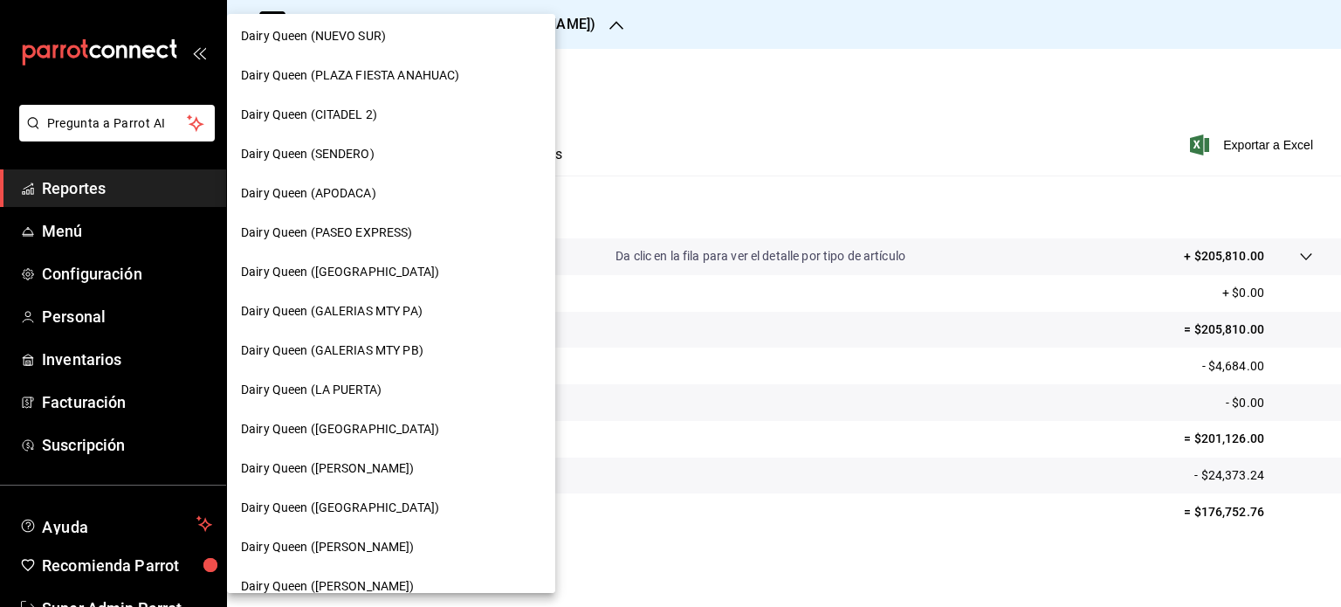
click at [368, 501] on span "Dairy Queen ([GEOGRAPHIC_DATA])" at bounding box center [340, 508] width 198 height 18
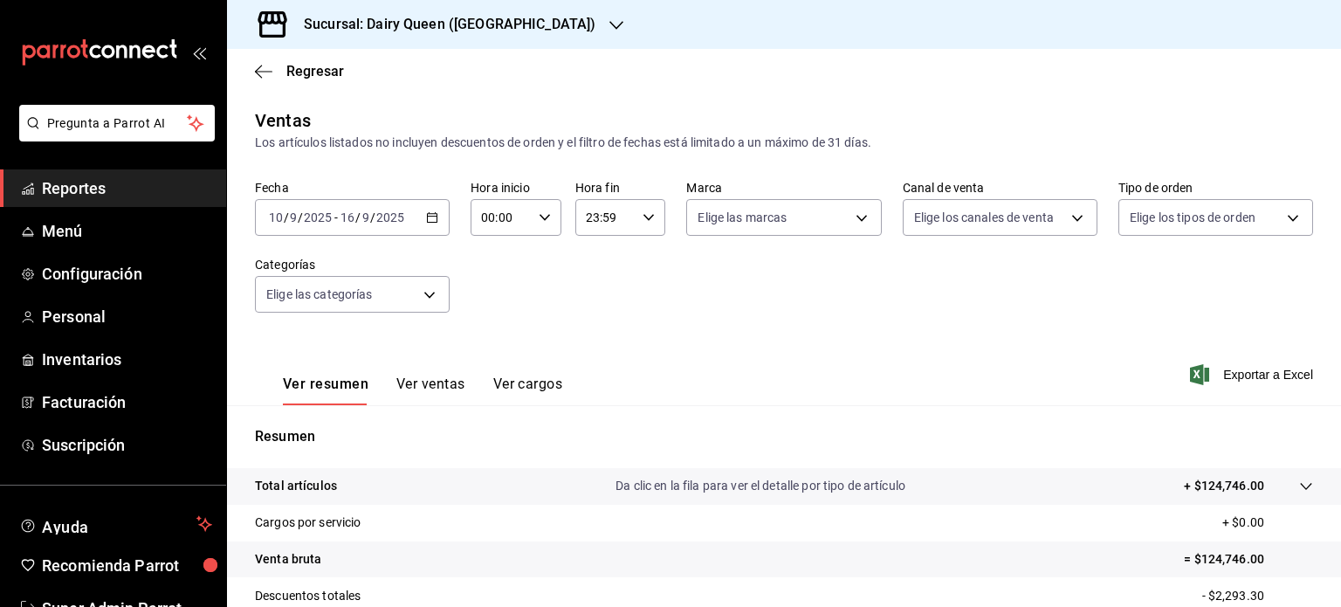
scroll to position [230, 0]
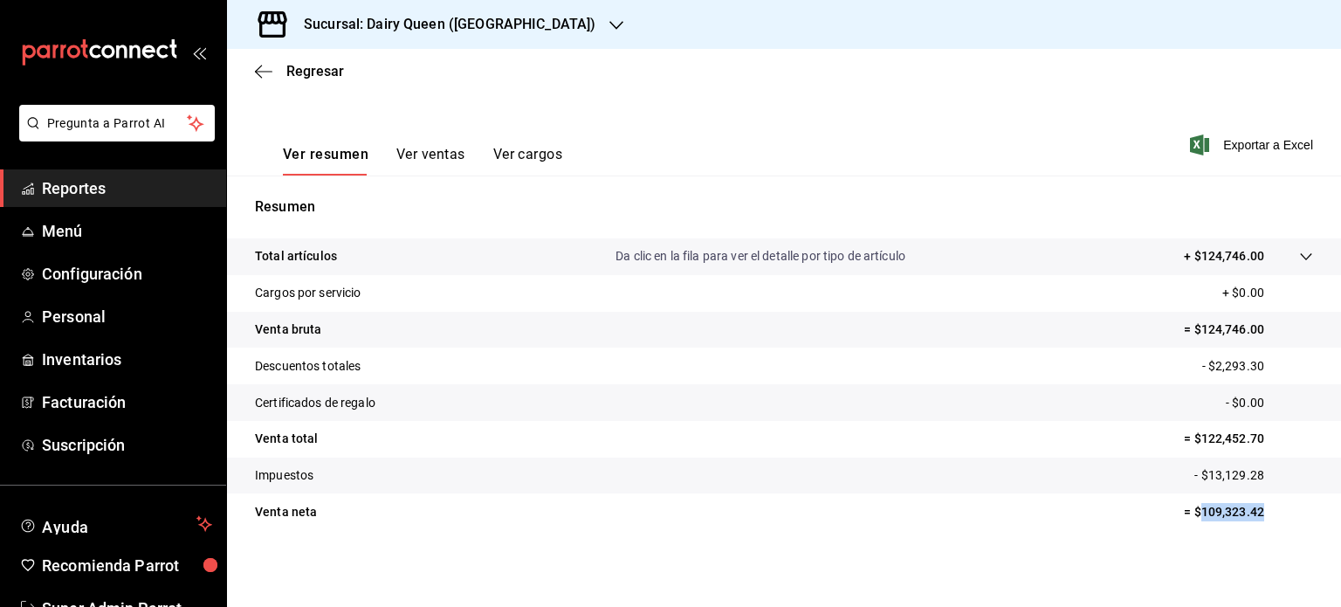
drag, startPoint x: 1208, startPoint y: 511, endPoint x: 1188, endPoint y: 513, distance: 19.3
click at [1188, 513] on p "= $109,323.42" at bounding box center [1248, 512] width 129 height 18
click at [609, 21] on icon "button" at bounding box center [616, 25] width 14 height 9
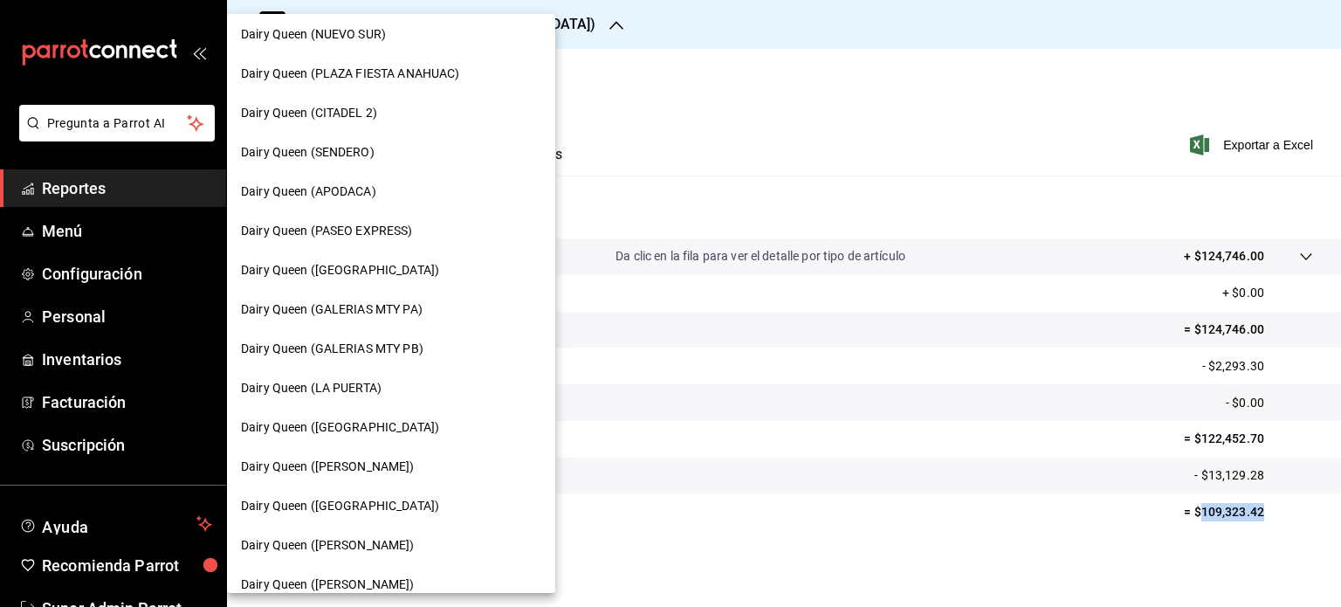
scroll to position [526, 0]
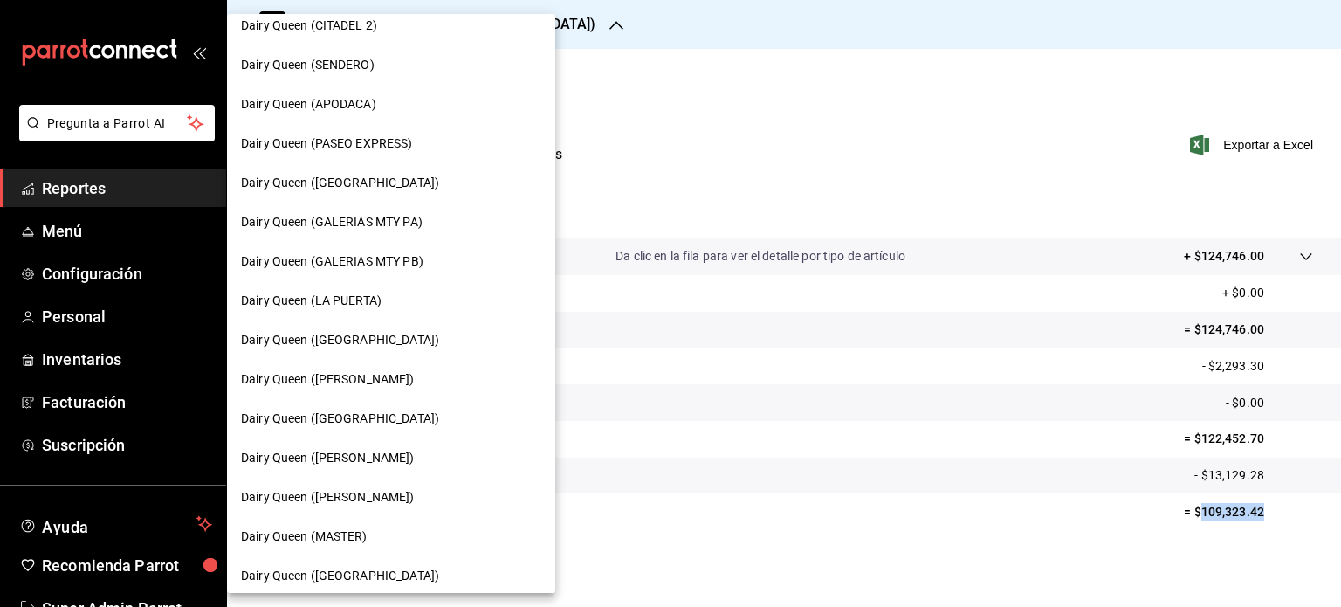
click at [394, 463] on span "Dairy Queen ([PERSON_NAME])" at bounding box center [328, 458] width 174 height 18
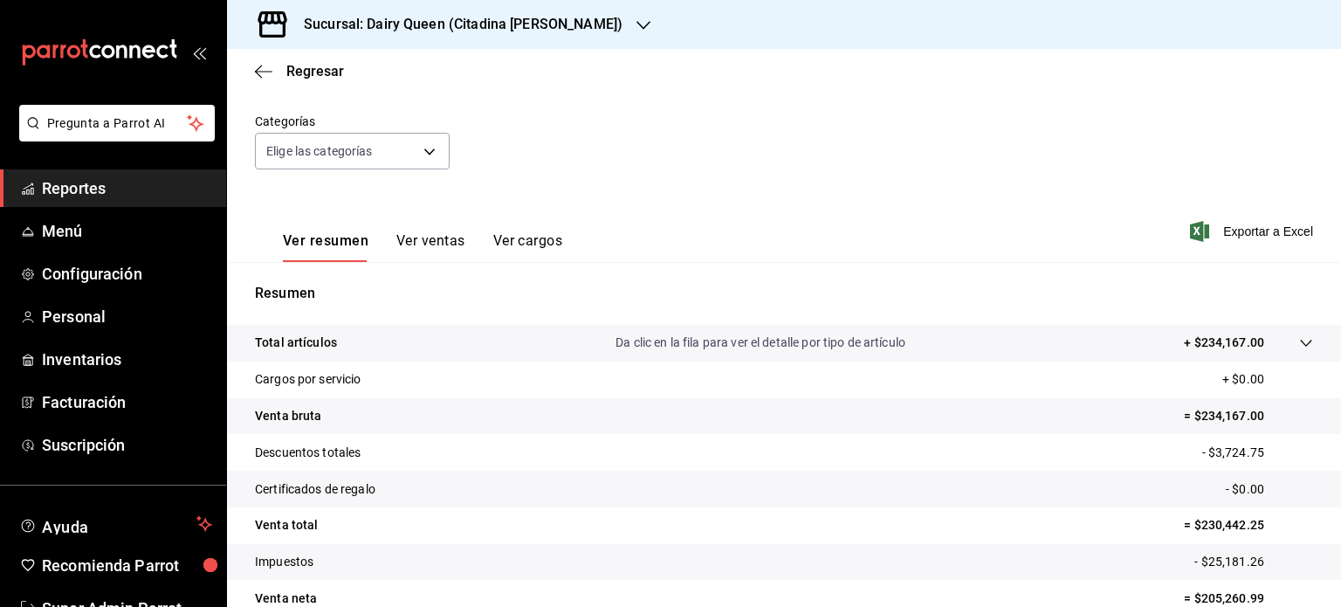
scroll to position [230, 0]
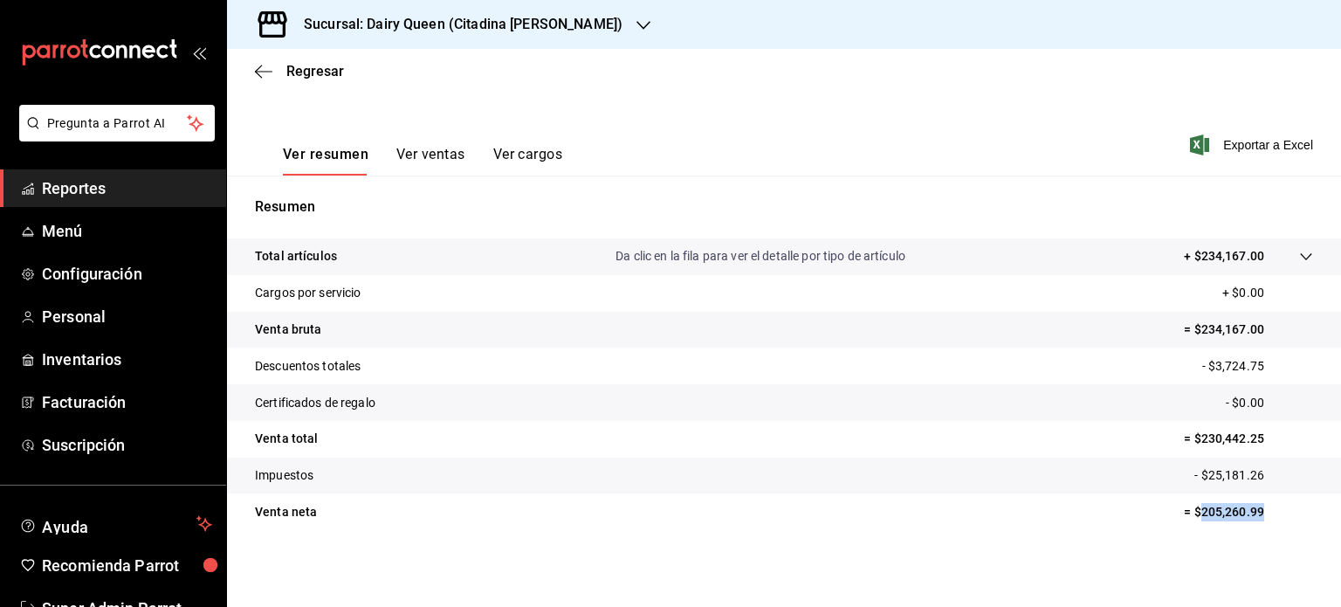
drag, startPoint x: 1222, startPoint y: 506, endPoint x: 1184, endPoint y: 507, distance: 37.6
click at [1184, 507] on p "= $205,260.99" at bounding box center [1248, 512] width 129 height 18
click at [608, 17] on div "Sucursal: Dairy Queen (Citadina [PERSON_NAME])" at bounding box center [449, 24] width 417 height 49
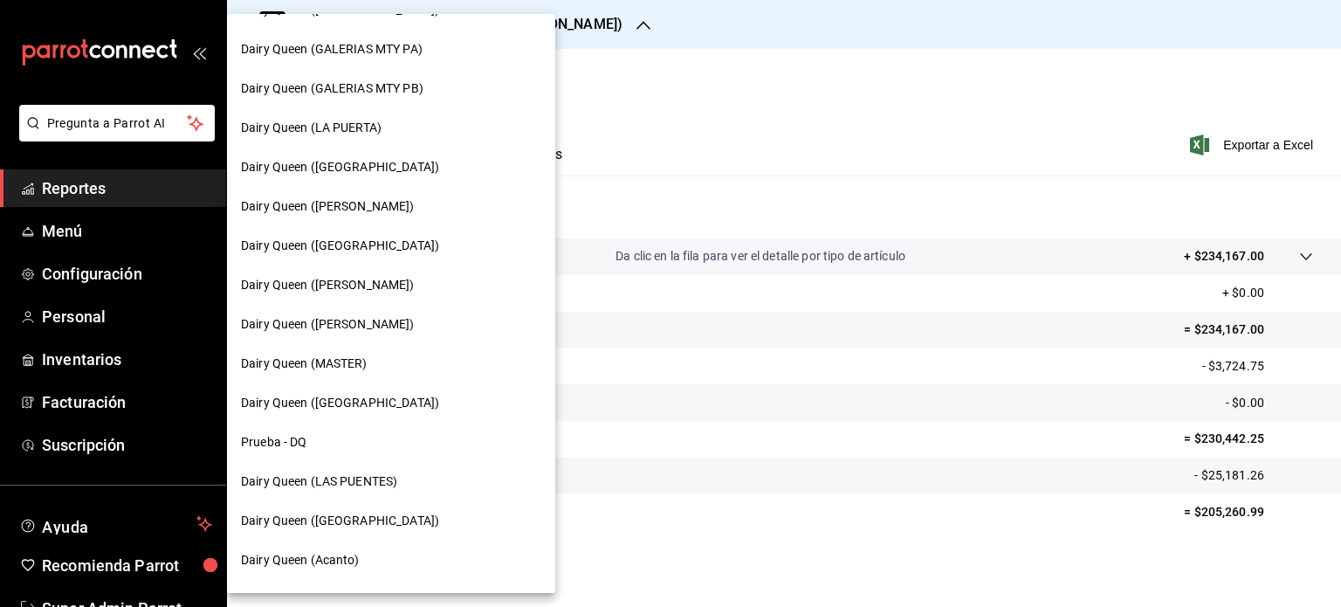
scroll to position [731, 0]
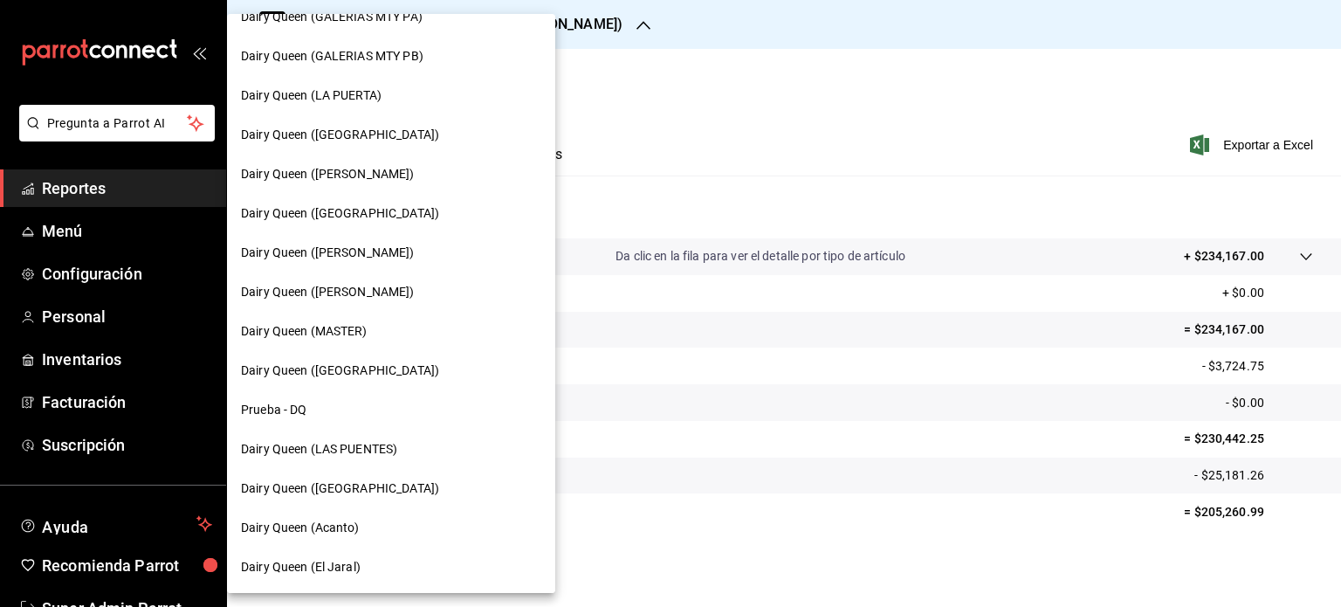
click at [354, 286] on span "Dairy Queen ([PERSON_NAME])" at bounding box center [328, 292] width 174 height 18
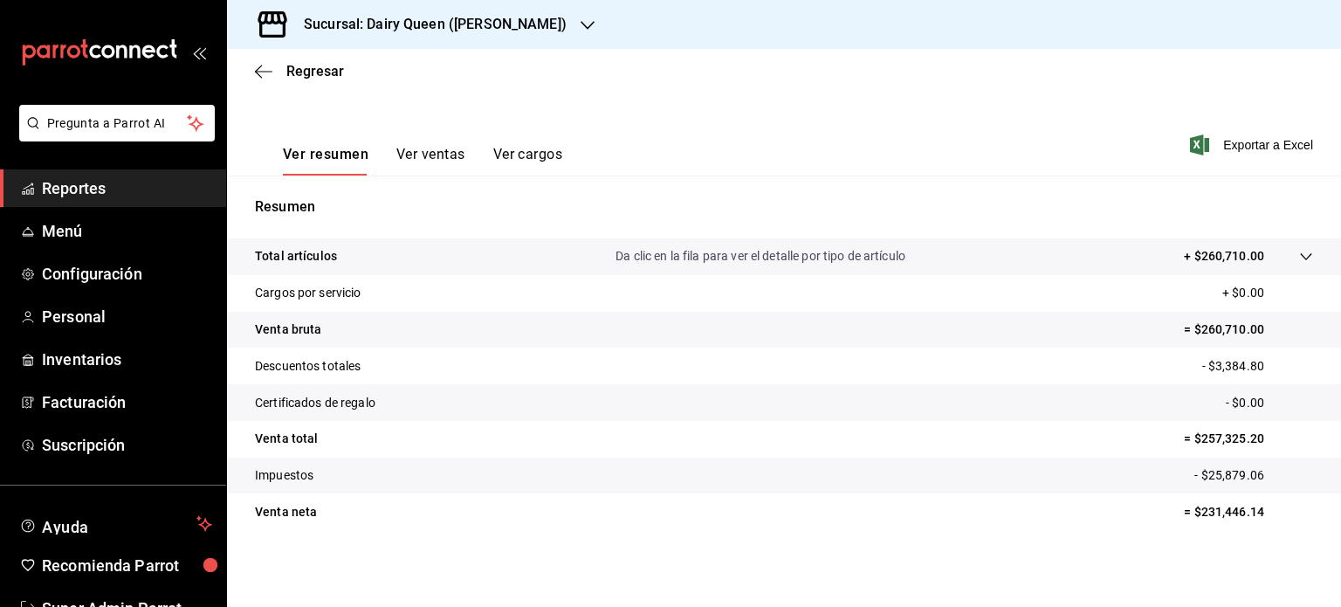
scroll to position [230, 0]
click at [1185, 509] on p "= $231,446.14" at bounding box center [1248, 512] width 129 height 18
click at [581, 18] on icon "button" at bounding box center [588, 25] width 14 height 14
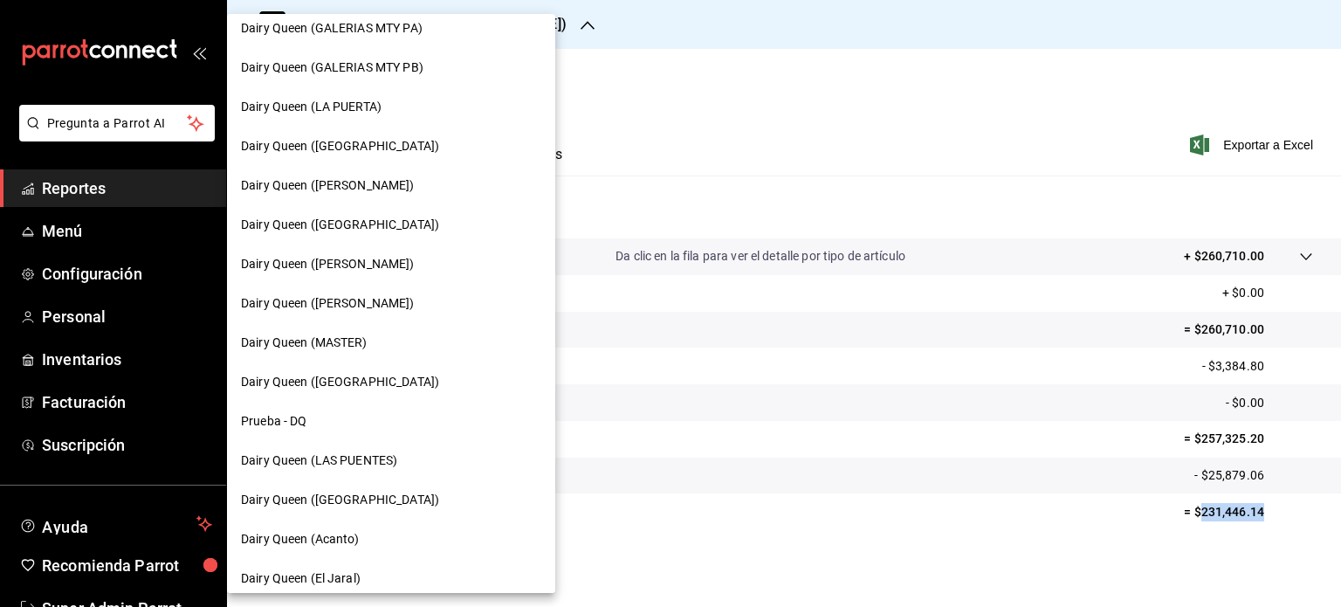
scroll to position [731, 0]
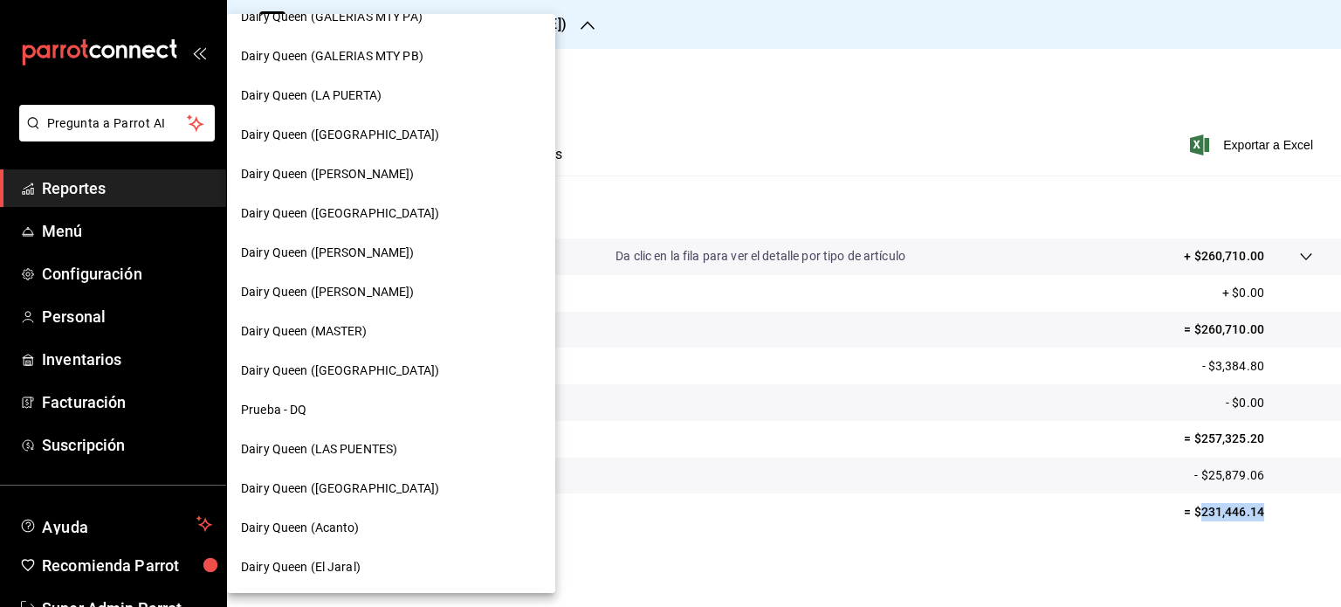
click at [391, 362] on span "Dairy Queen ([GEOGRAPHIC_DATA])" at bounding box center [340, 370] width 198 height 18
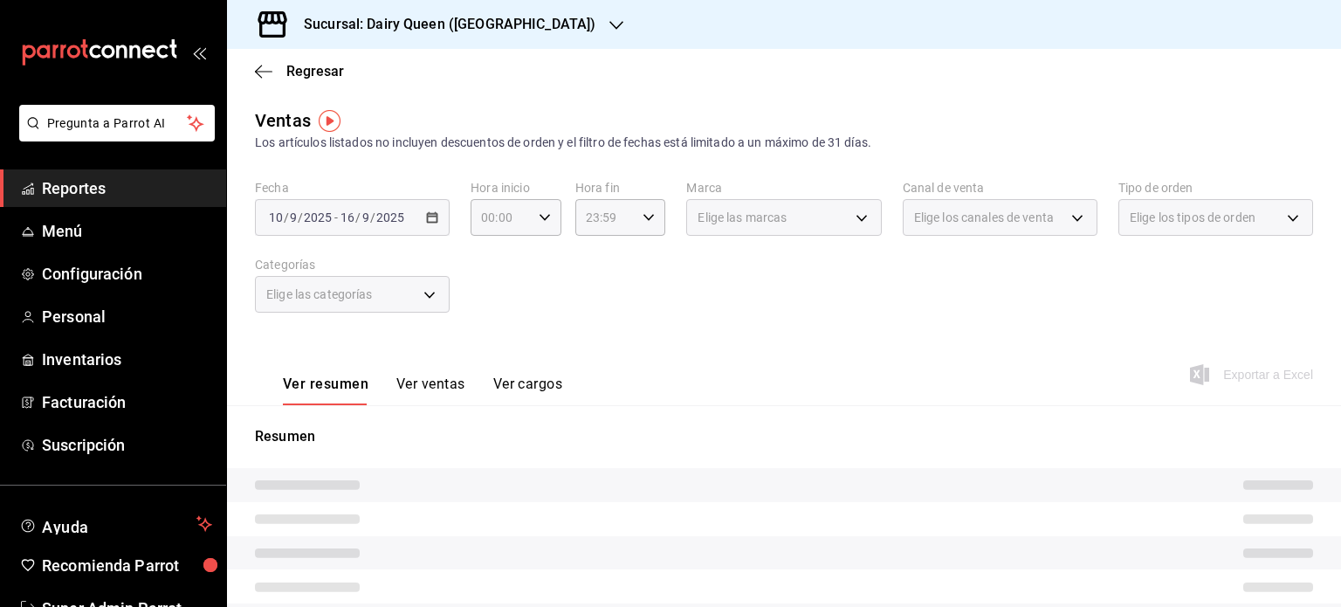
scroll to position [230, 0]
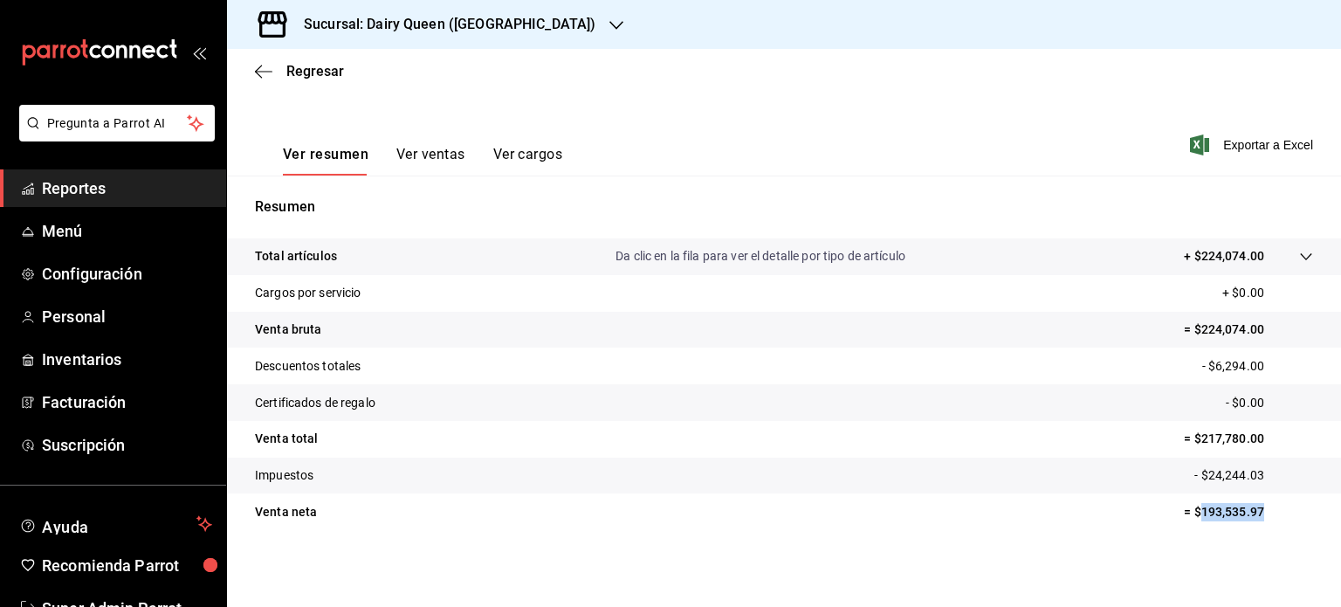
drag, startPoint x: 1256, startPoint y: 508, endPoint x: 1185, endPoint y: 515, distance: 71.1
click at [1185, 515] on p "= $193,535.97" at bounding box center [1248, 512] width 129 height 18
click at [558, 26] on div "Sucursal: Dairy Queen ([GEOGRAPHIC_DATA])" at bounding box center [435, 24] width 389 height 49
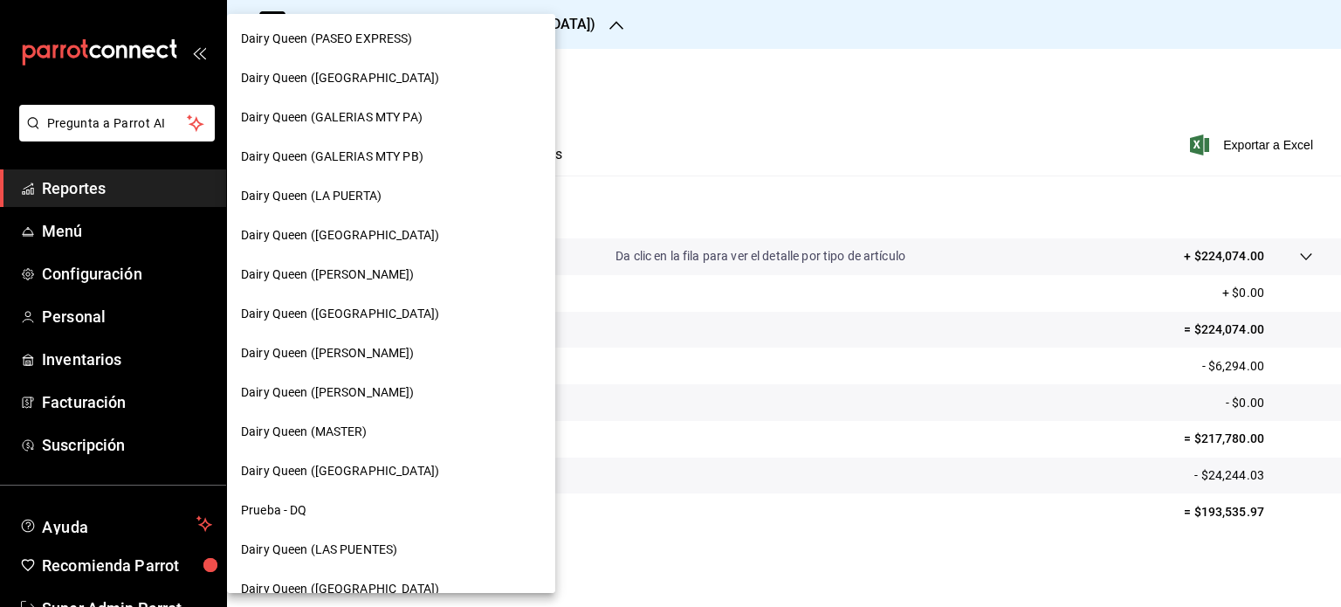
scroll to position [731, 0]
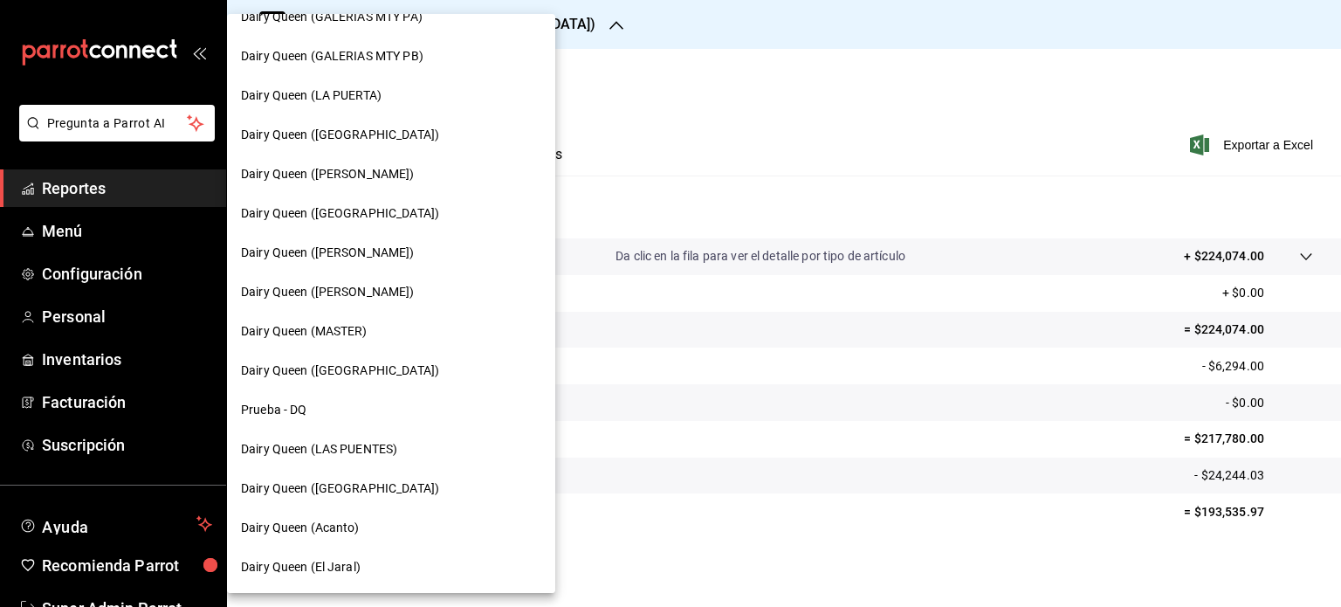
click at [371, 450] on span "Dairy Queen (LAS PUENTES)" at bounding box center [319, 449] width 156 height 18
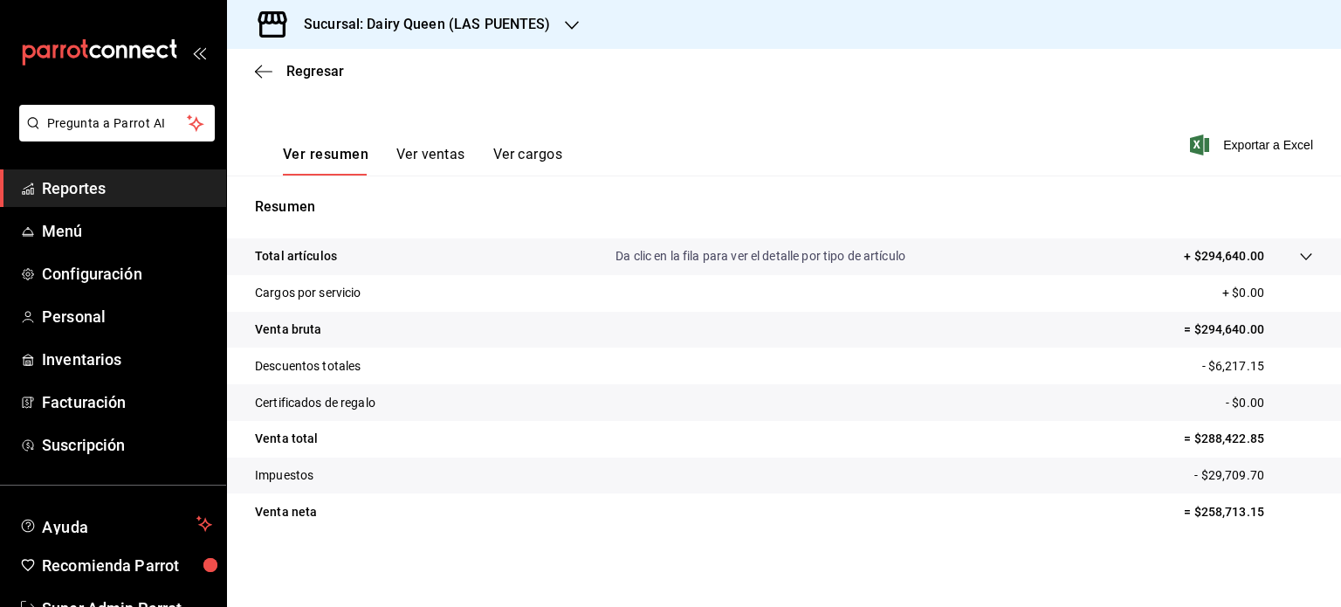
scroll to position [230, 0]
click at [1189, 513] on p "= $258,713.15" at bounding box center [1248, 512] width 129 height 18
click at [571, 19] on icon "button" at bounding box center [572, 25] width 14 height 14
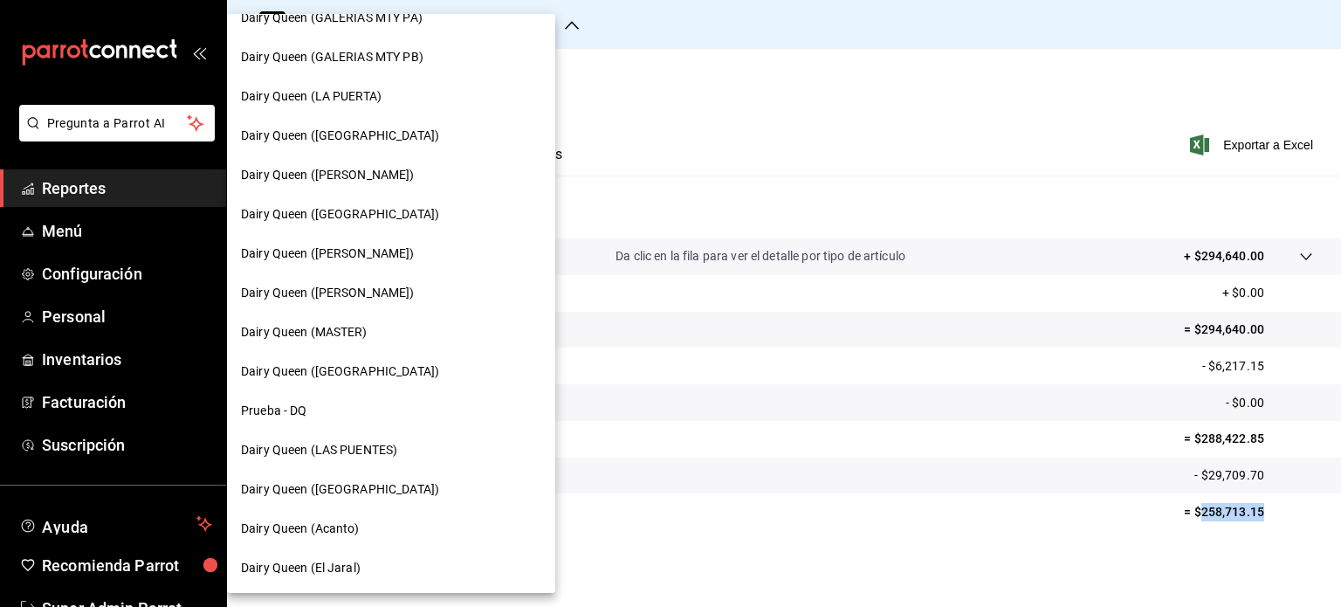
scroll to position [731, 0]
click at [385, 492] on span "Dairy Queen ([GEOGRAPHIC_DATA])" at bounding box center [340, 488] width 198 height 18
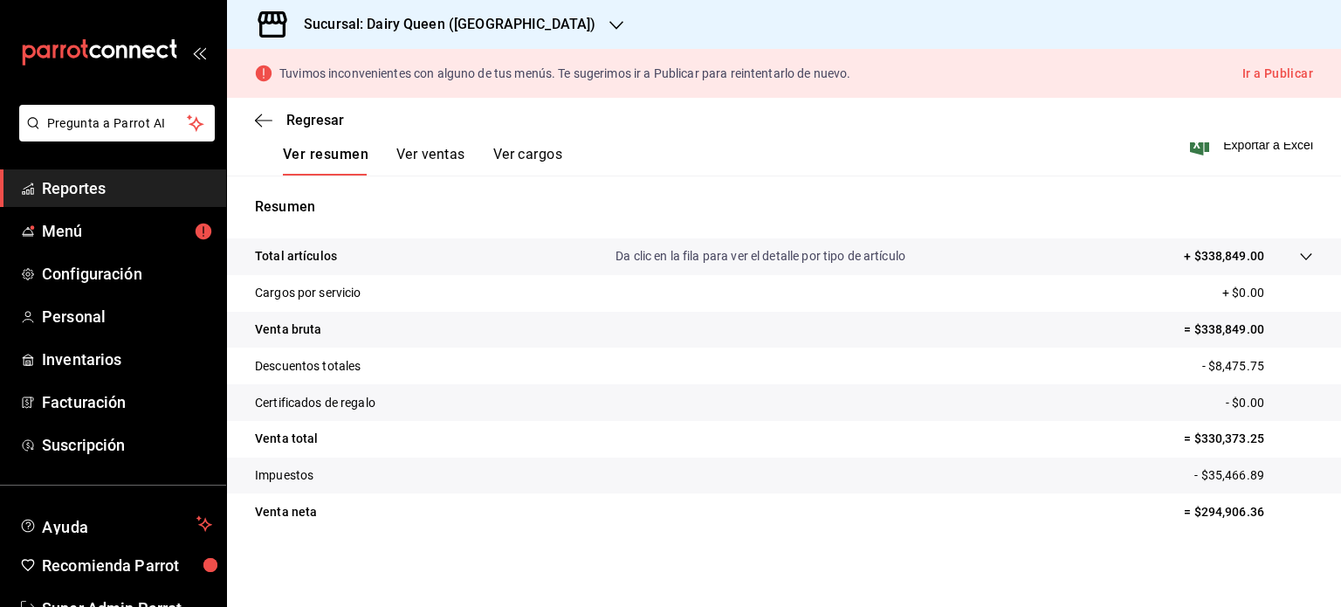
scroll to position [279, 0]
drag, startPoint x: 1248, startPoint y: 512, endPoint x: 1188, endPoint y: 514, distance: 60.3
click at [1188, 514] on p "= $294,906.36" at bounding box center [1248, 512] width 129 height 18
click at [609, 18] on icon "button" at bounding box center [616, 25] width 14 height 14
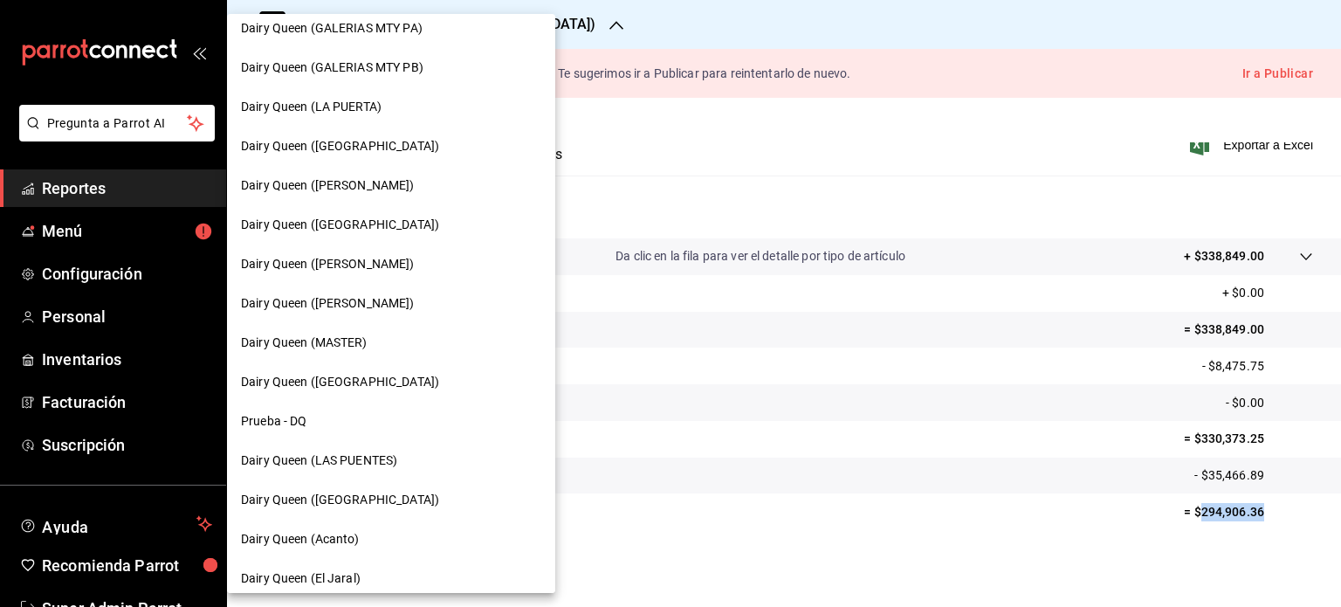
scroll to position [731, 0]
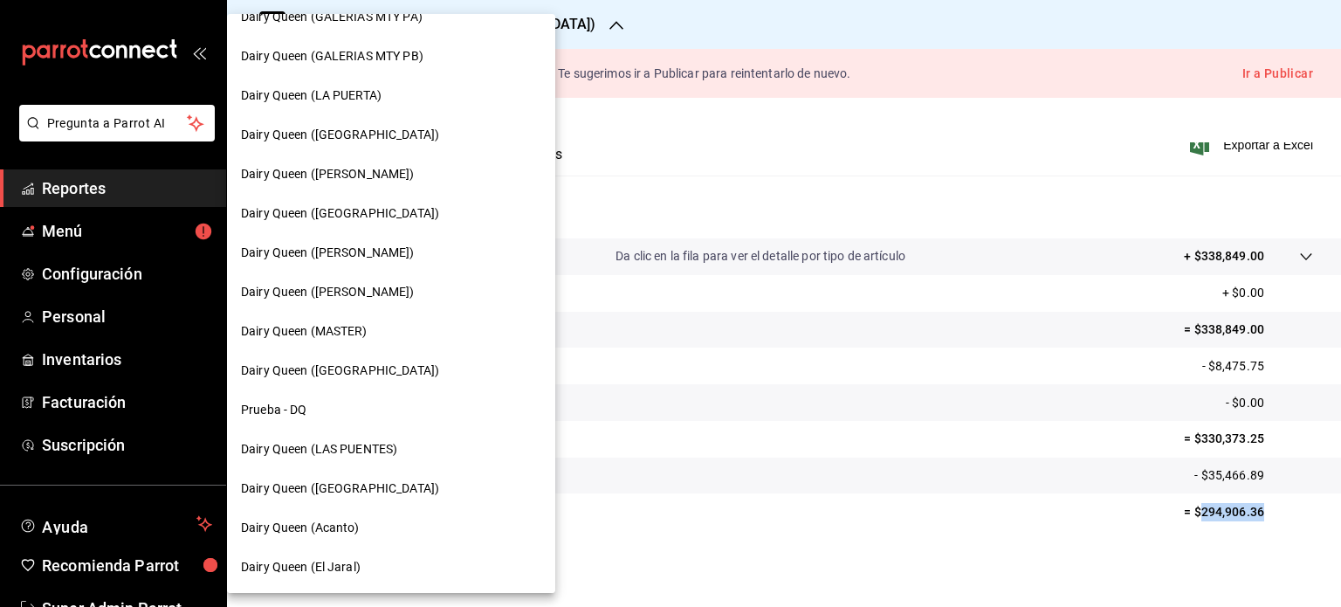
click at [356, 516] on div "Dairy Queen (Acanto)" at bounding box center [391, 527] width 328 height 39
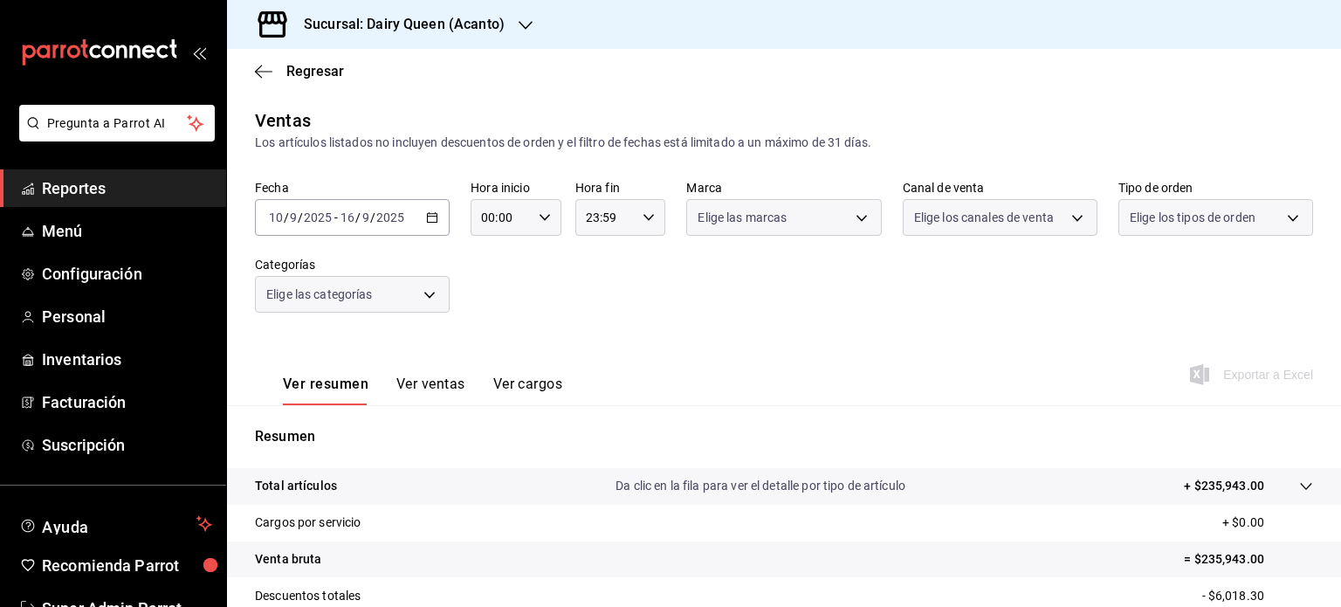
scroll to position [230, 0]
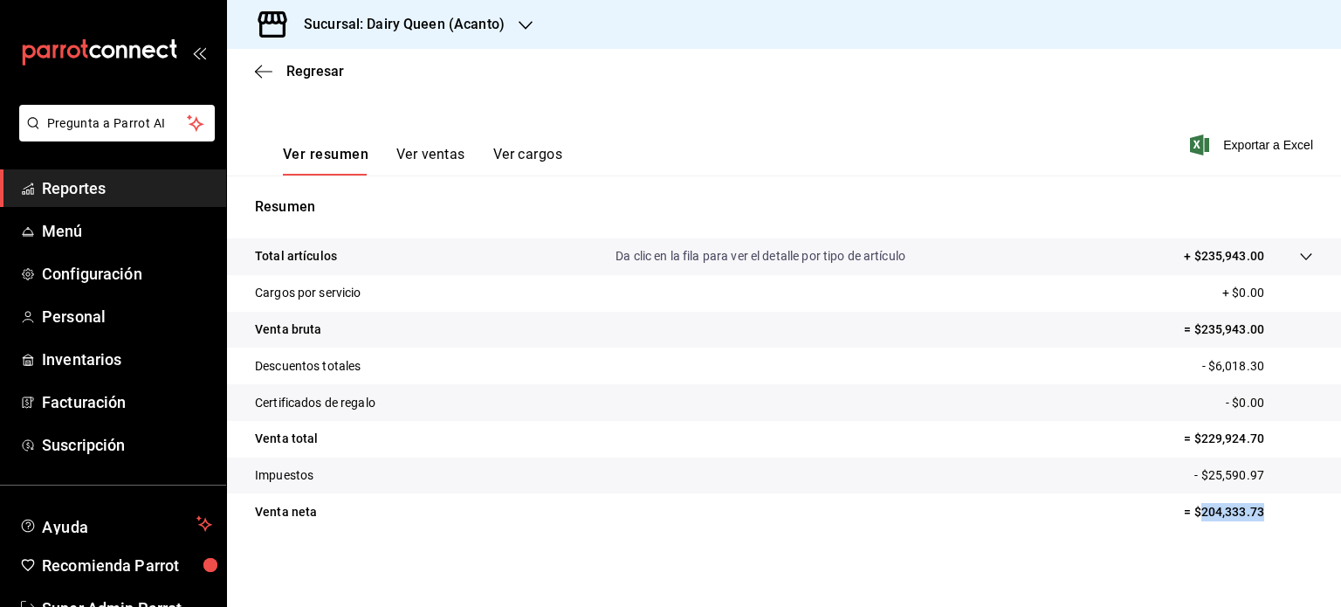
drag, startPoint x: 1257, startPoint y: 513, endPoint x: 1191, endPoint y: 510, distance: 66.4
click at [1191, 510] on p "= $204,333.73" at bounding box center [1248, 512] width 129 height 18
click at [571, 166] on div "Ver resumen Ver ventas Ver cargos Exportar a Excel" at bounding box center [784, 140] width 1114 height 72
click at [111, 186] on span "Reportes" at bounding box center [127, 188] width 170 height 24
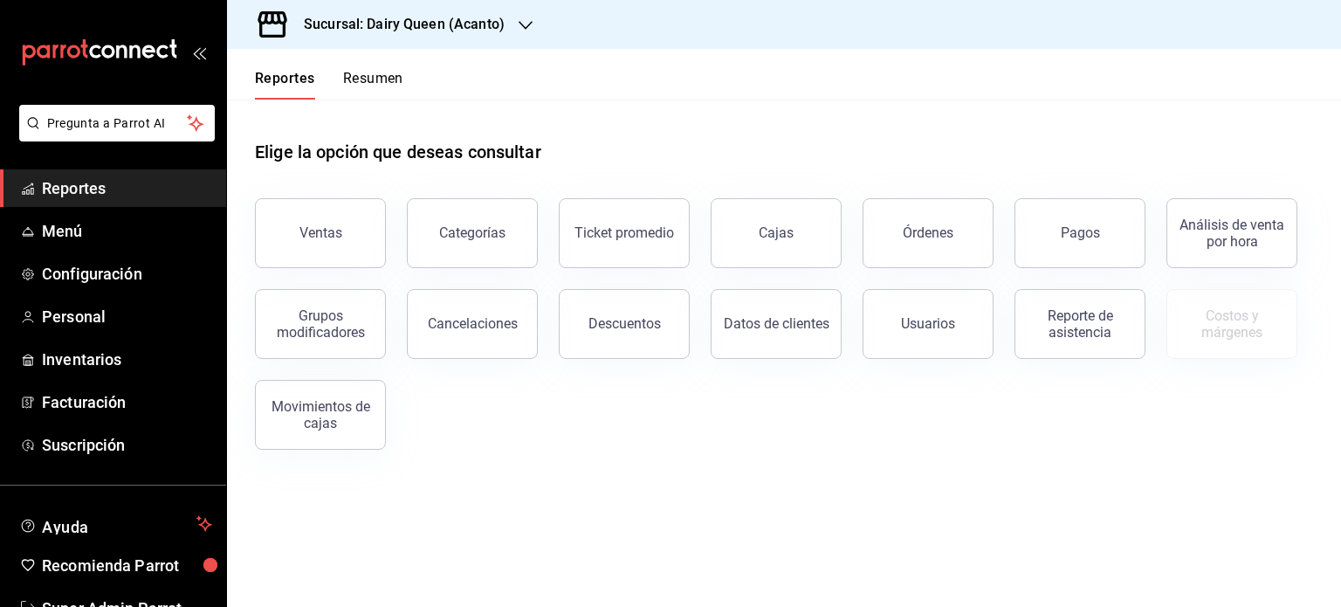
click at [943, 230] on div "Órdenes" at bounding box center [928, 232] width 51 height 17
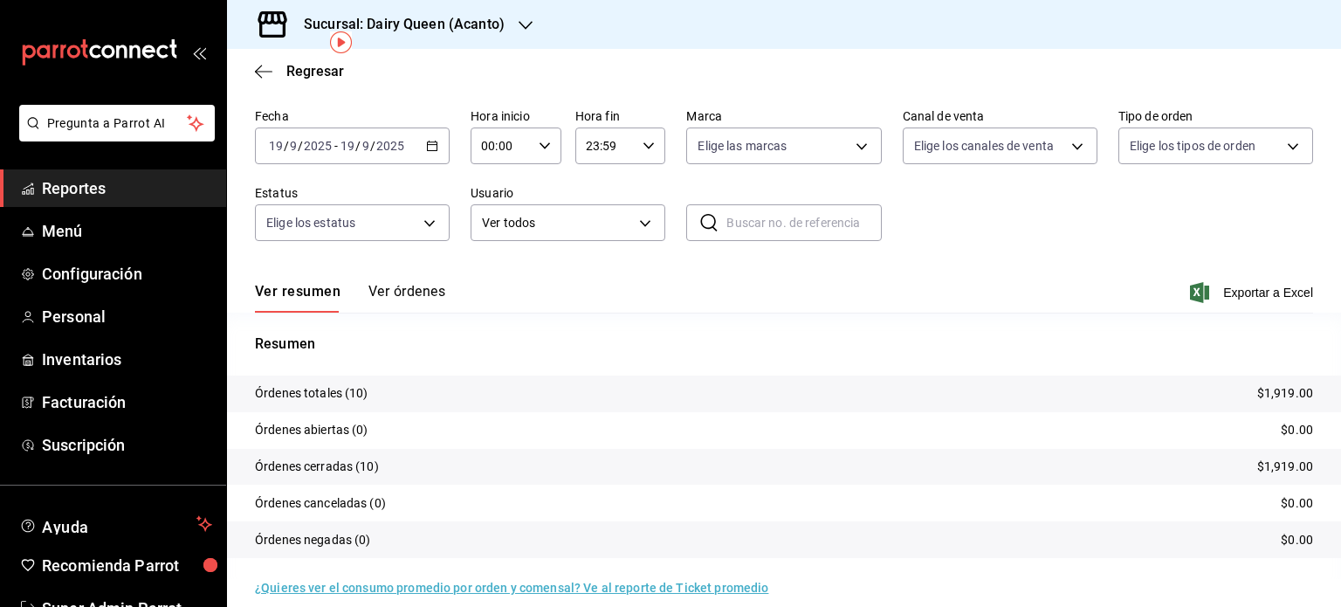
scroll to position [79, 0]
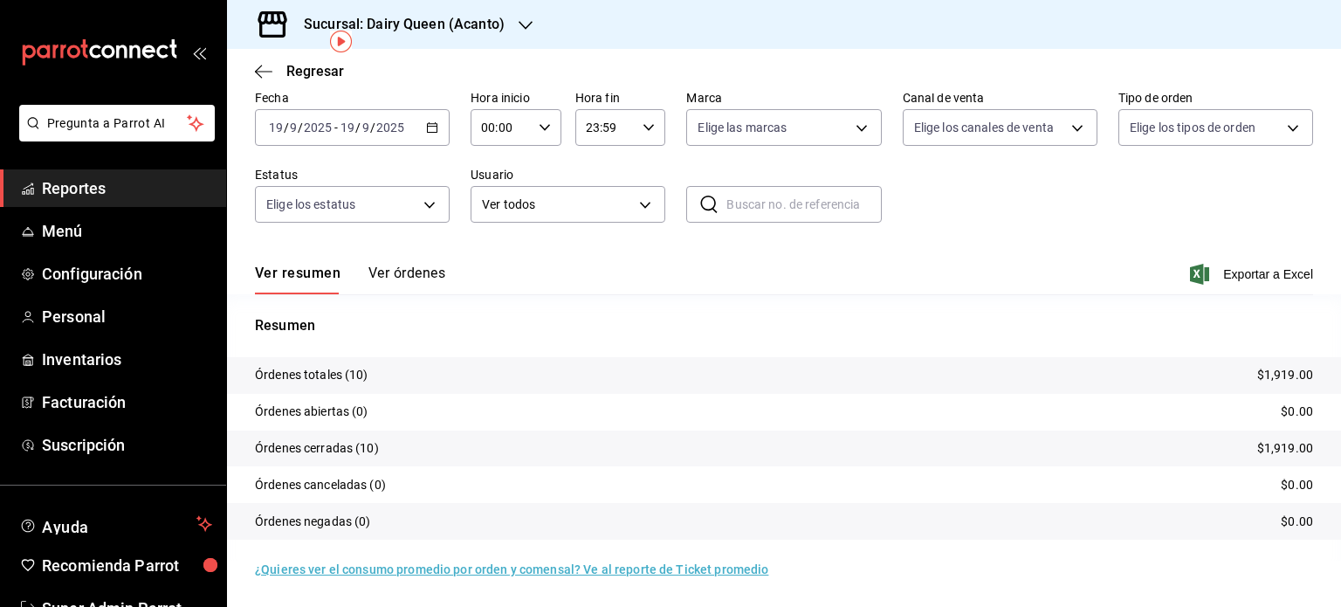
click at [521, 20] on icon "button" at bounding box center [526, 25] width 14 height 14
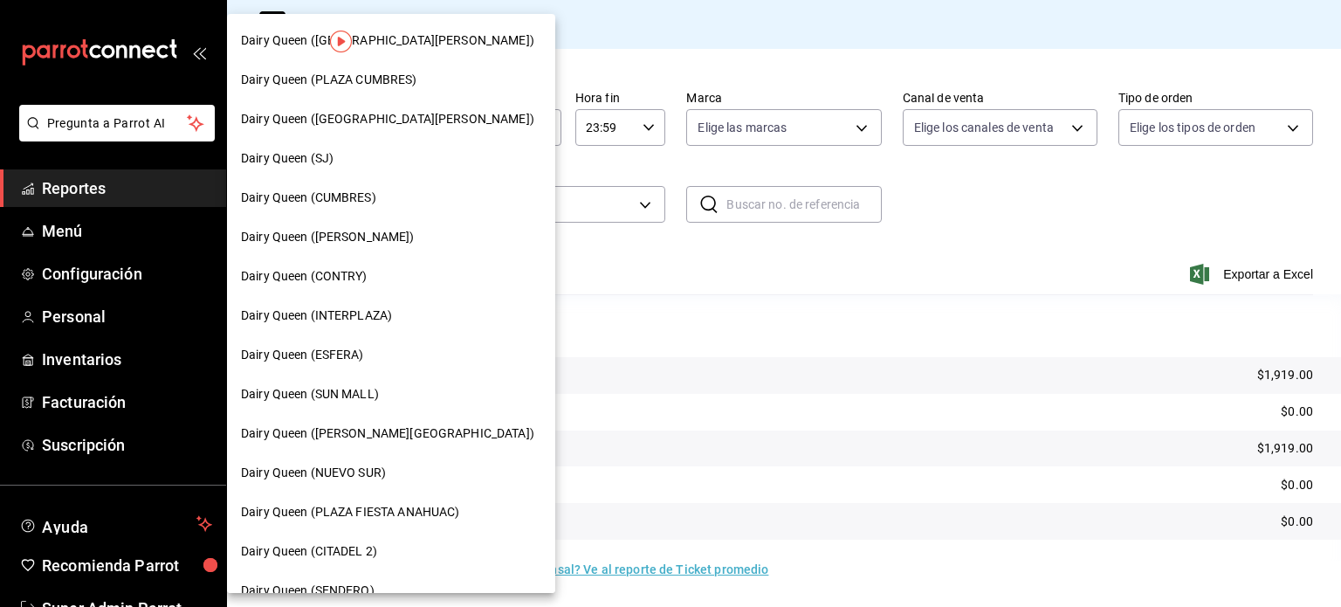
click at [392, 41] on span "Dairy Queen ([GEOGRAPHIC_DATA][PERSON_NAME])" at bounding box center [387, 40] width 293 height 18
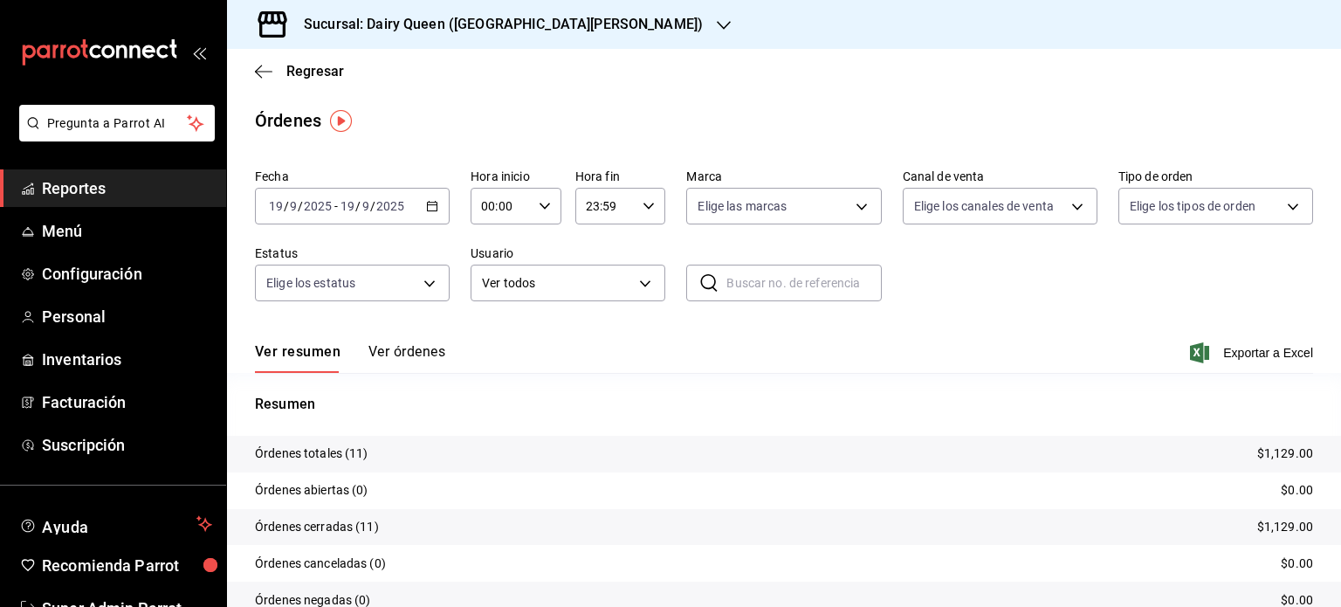
click at [428, 203] on icon "button" at bounding box center [432, 206] width 12 height 12
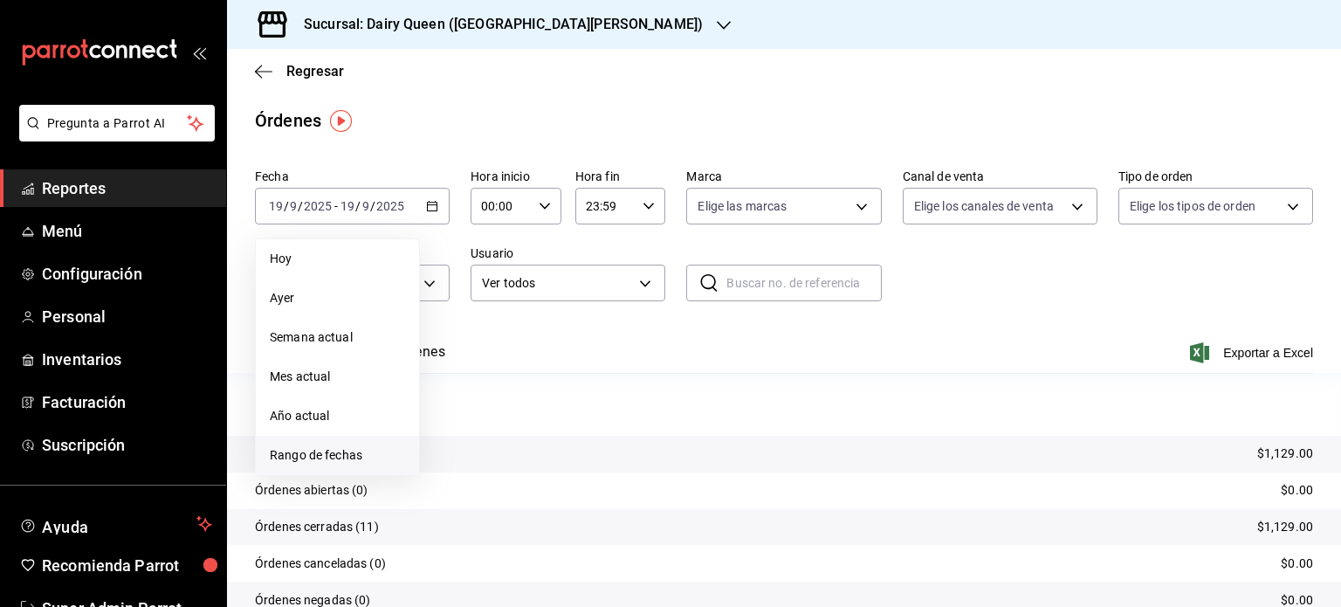
click at [339, 454] on span "Rango de fechas" at bounding box center [337, 455] width 135 height 18
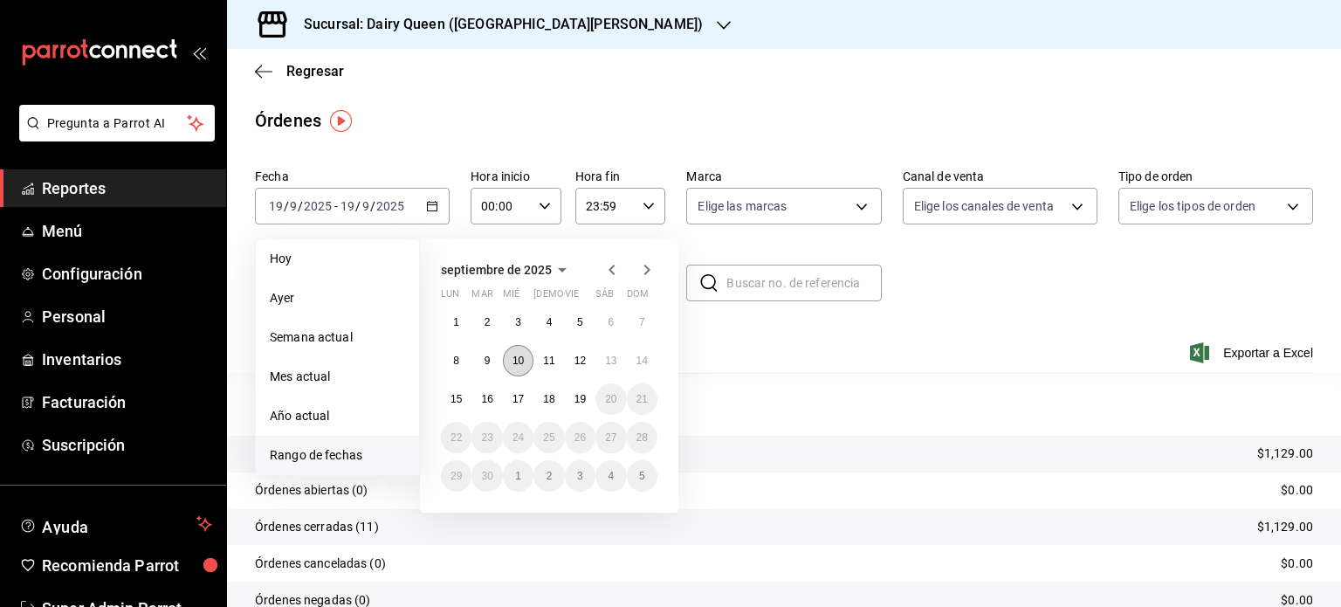
click at [510, 361] on button "10" at bounding box center [518, 360] width 31 height 31
click at [489, 407] on button "16" at bounding box center [487, 398] width 31 height 31
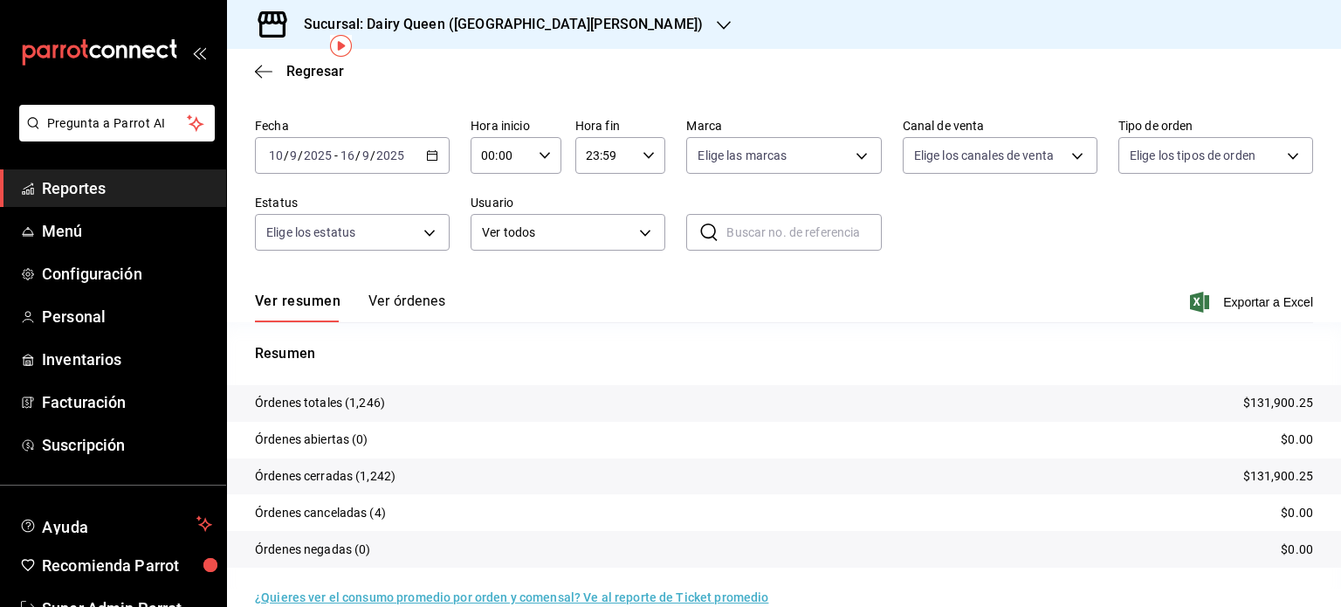
scroll to position [79, 0]
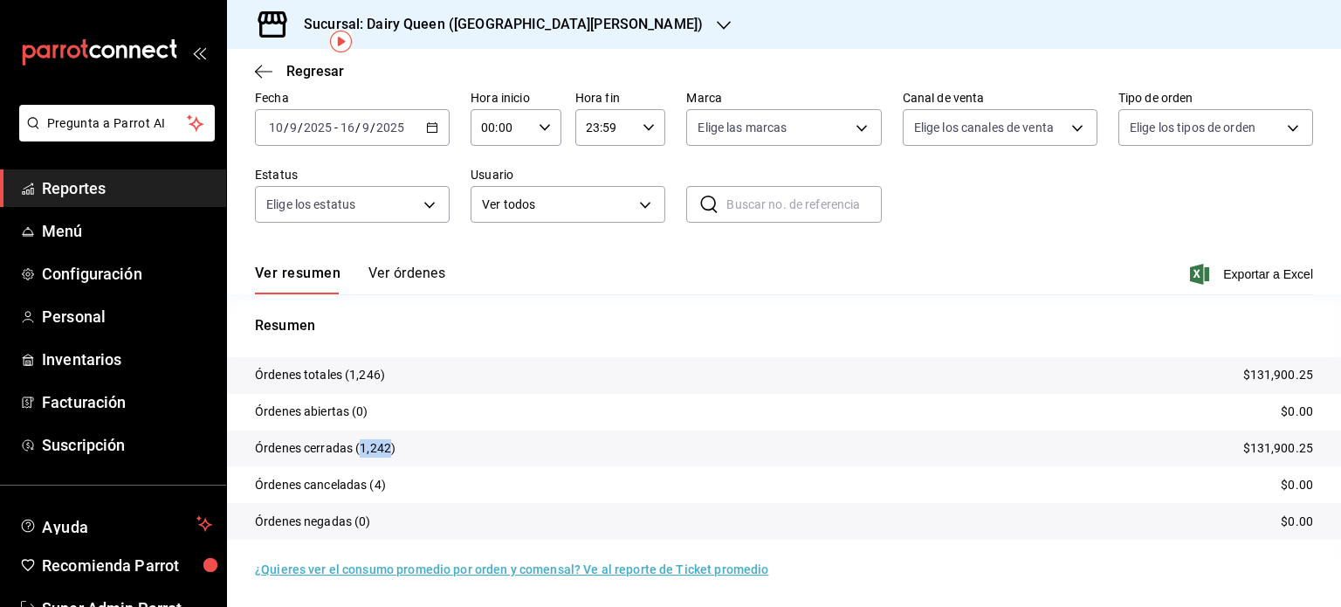
drag, startPoint x: 385, startPoint y: 445, endPoint x: 359, endPoint y: 448, distance: 26.3
click at [359, 448] on p "Órdenes cerradas (1,242)" at bounding box center [325, 448] width 141 height 18
click at [522, 355] on div "Resumen Órdenes totales (1,246) $131,900.25 Órdenes abiertas (0) $0.00 Órdenes …" at bounding box center [784, 437] width 1114 height 245
click at [639, 25] on div "Sucursal: Dairy Queen ([GEOGRAPHIC_DATA][PERSON_NAME])" at bounding box center [489, 24] width 497 height 49
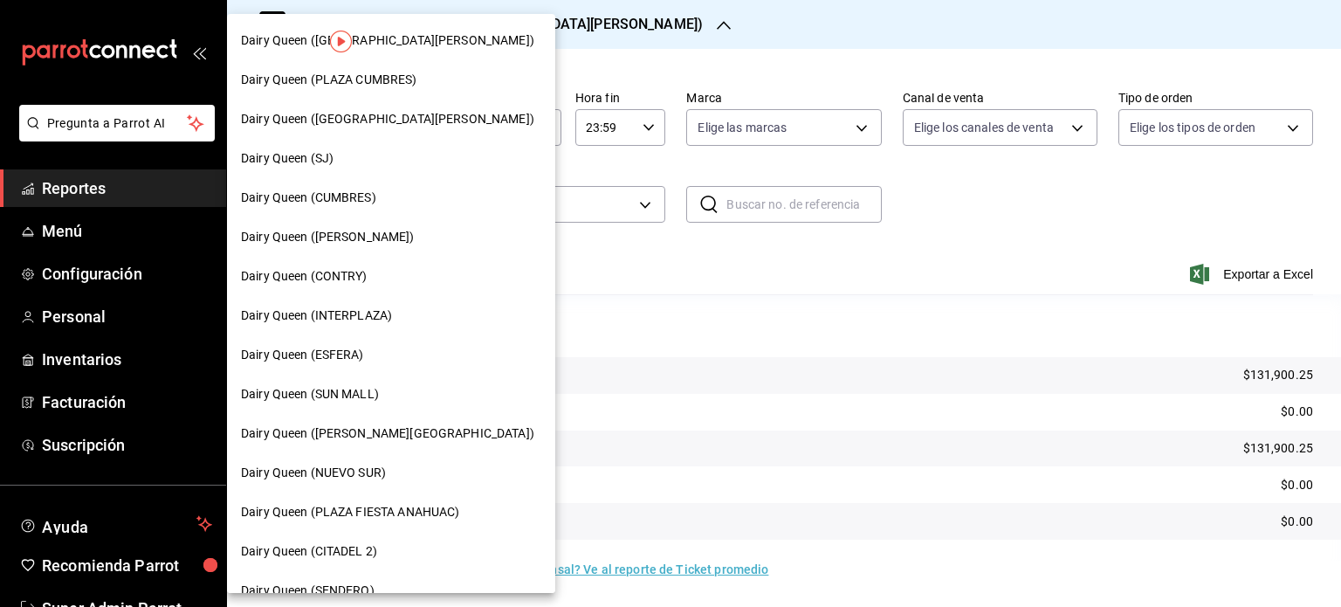
click at [393, 62] on div "Dairy Queen (PLAZA CUMBRES)" at bounding box center [391, 79] width 328 height 39
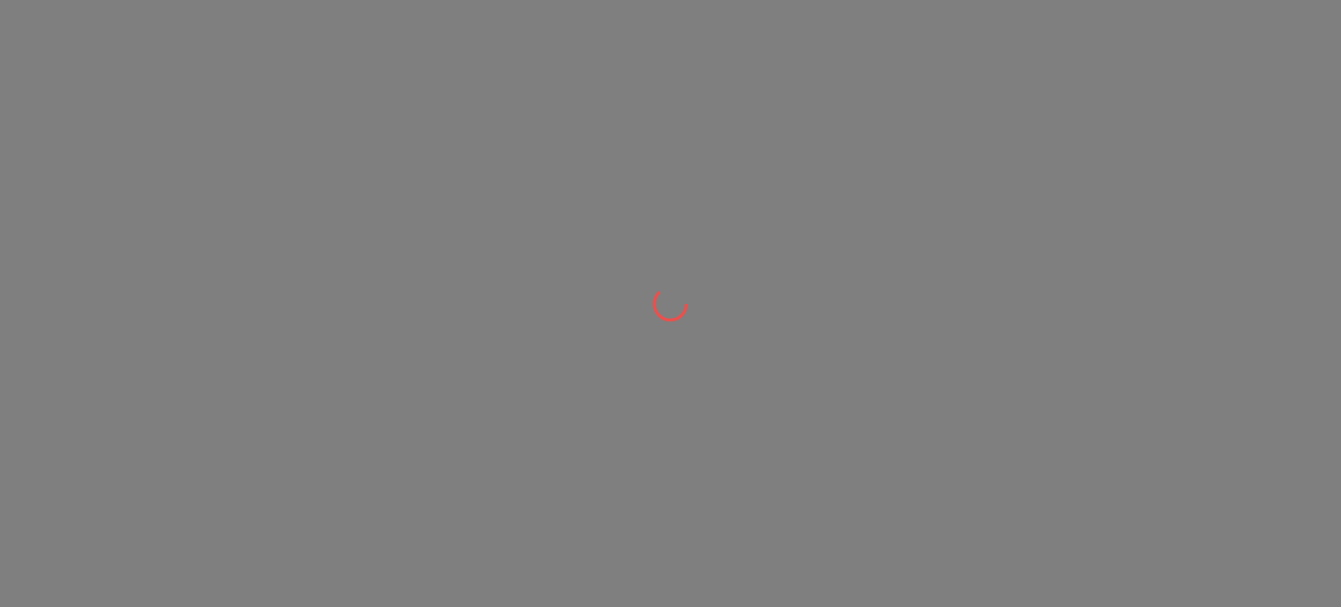
click at [402, 76] on div at bounding box center [670, 303] width 1341 height 607
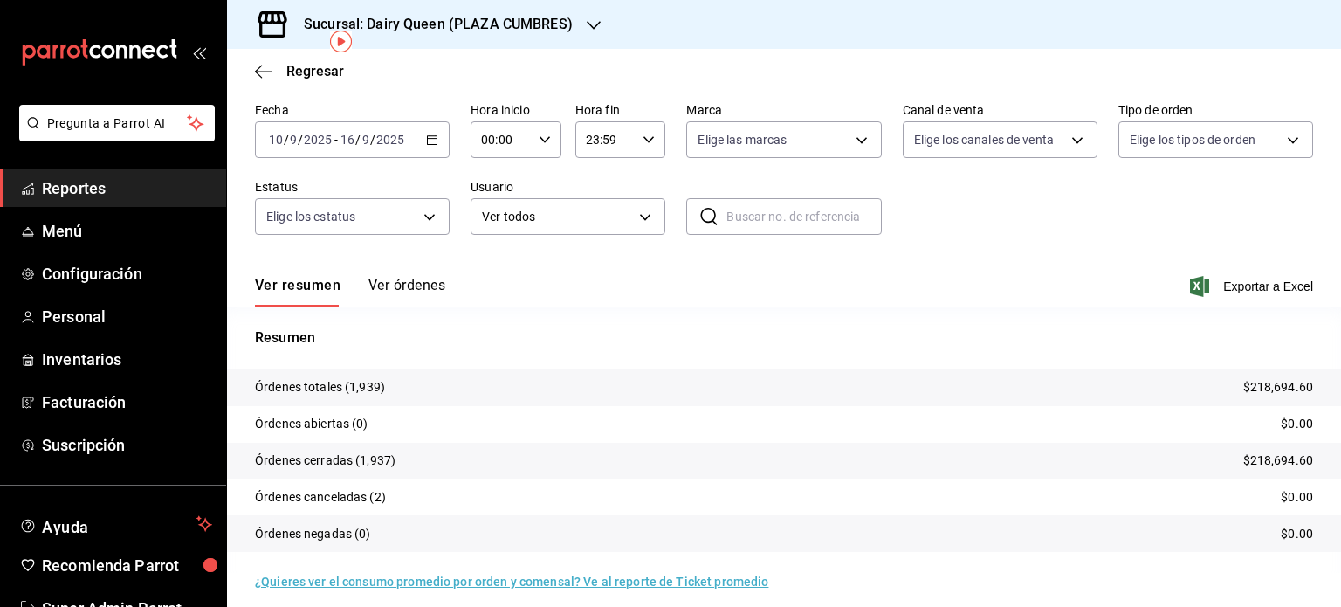
scroll to position [79, 0]
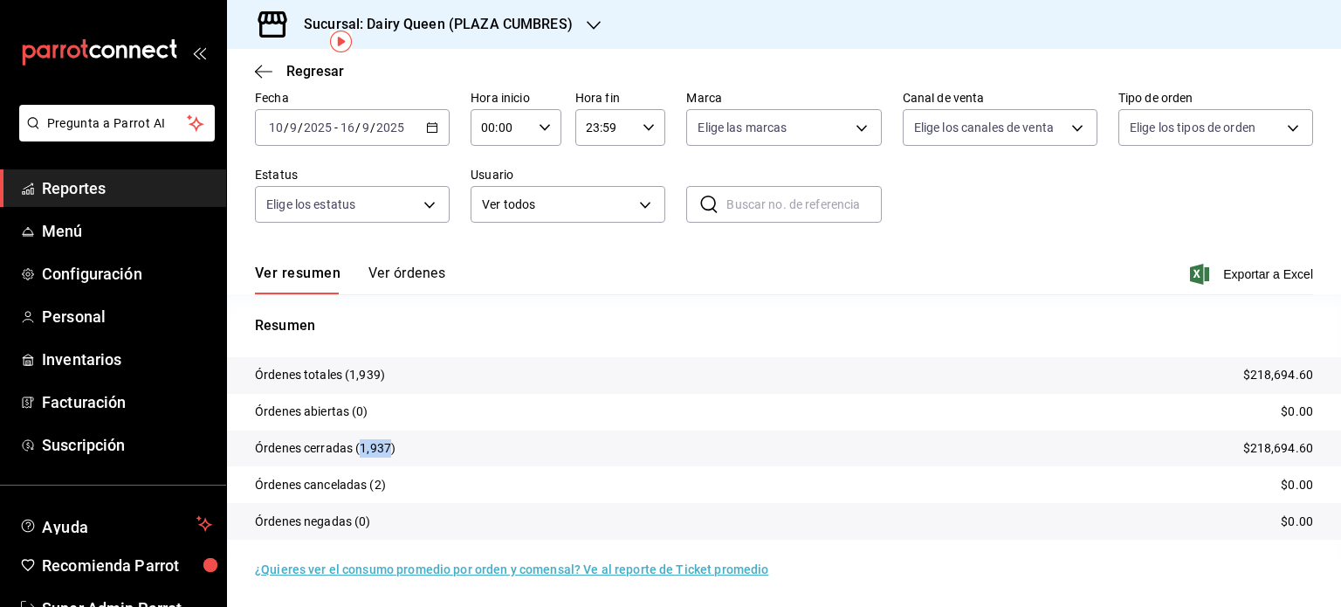
drag, startPoint x: 388, startPoint y: 443, endPoint x: 361, endPoint y: 443, distance: 26.2
click at [361, 443] on p "Órdenes cerradas (1,937)" at bounding box center [325, 448] width 141 height 18
click at [568, 9] on div "Sucursal: Dairy Queen (PLAZA CUMBRES)" at bounding box center [424, 24] width 367 height 49
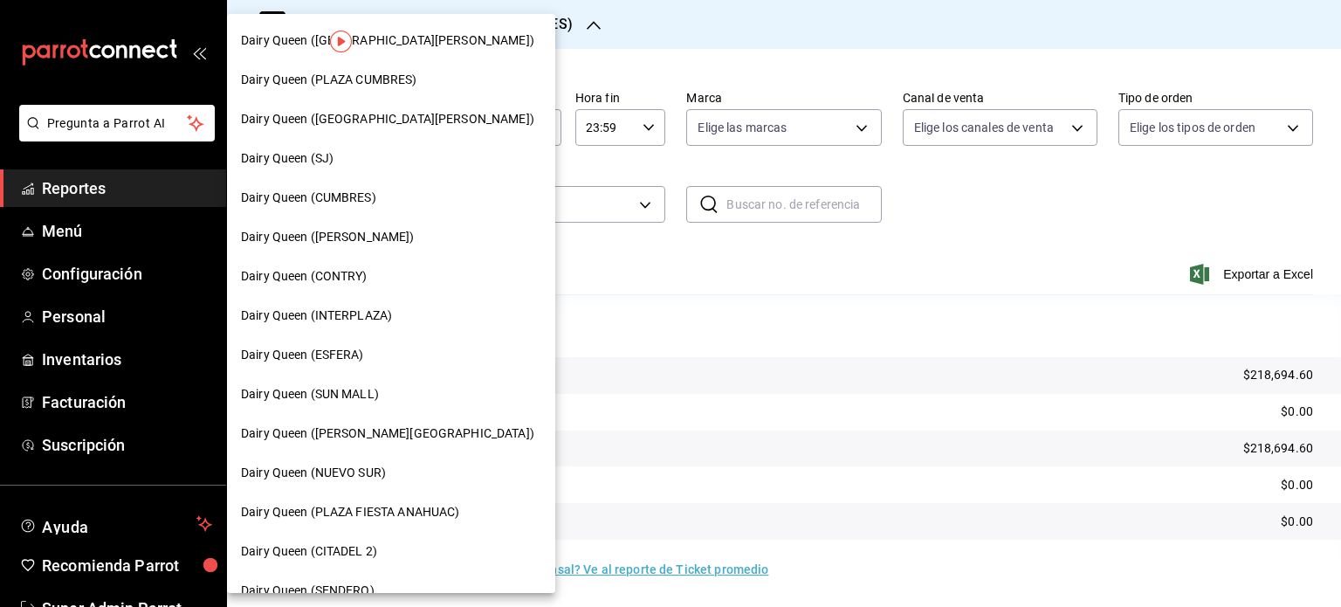
click at [355, 122] on span "Dairy Queen ([GEOGRAPHIC_DATA][PERSON_NAME])" at bounding box center [387, 119] width 293 height 18
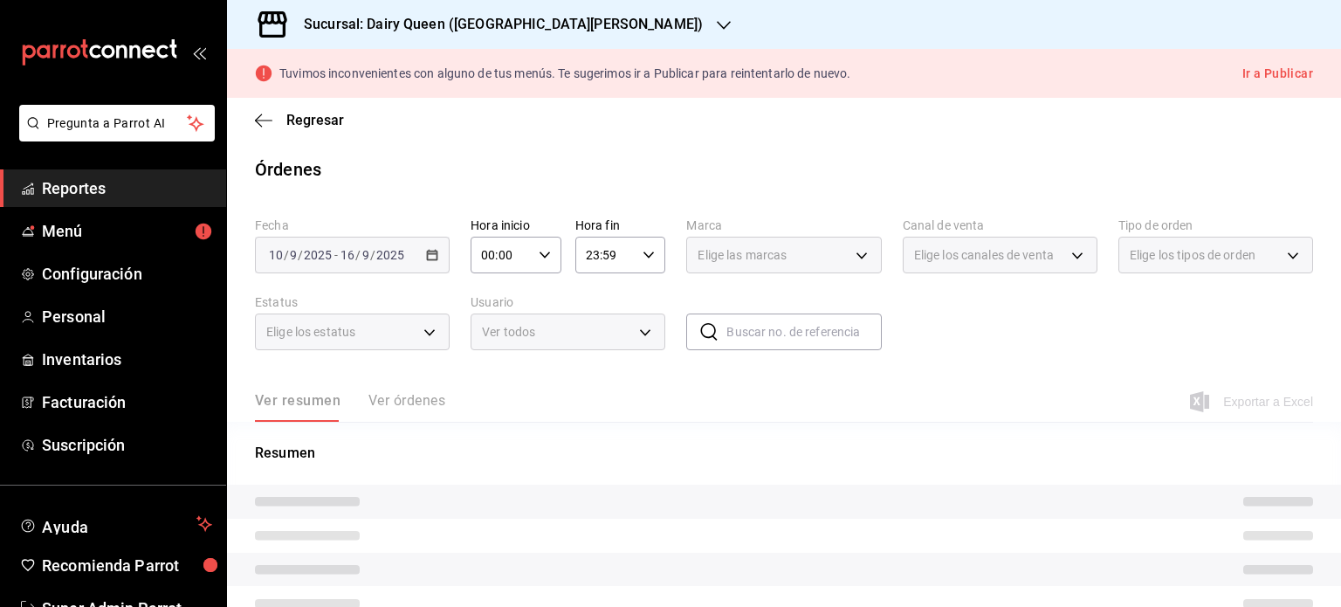
scroll to position [114, 0]
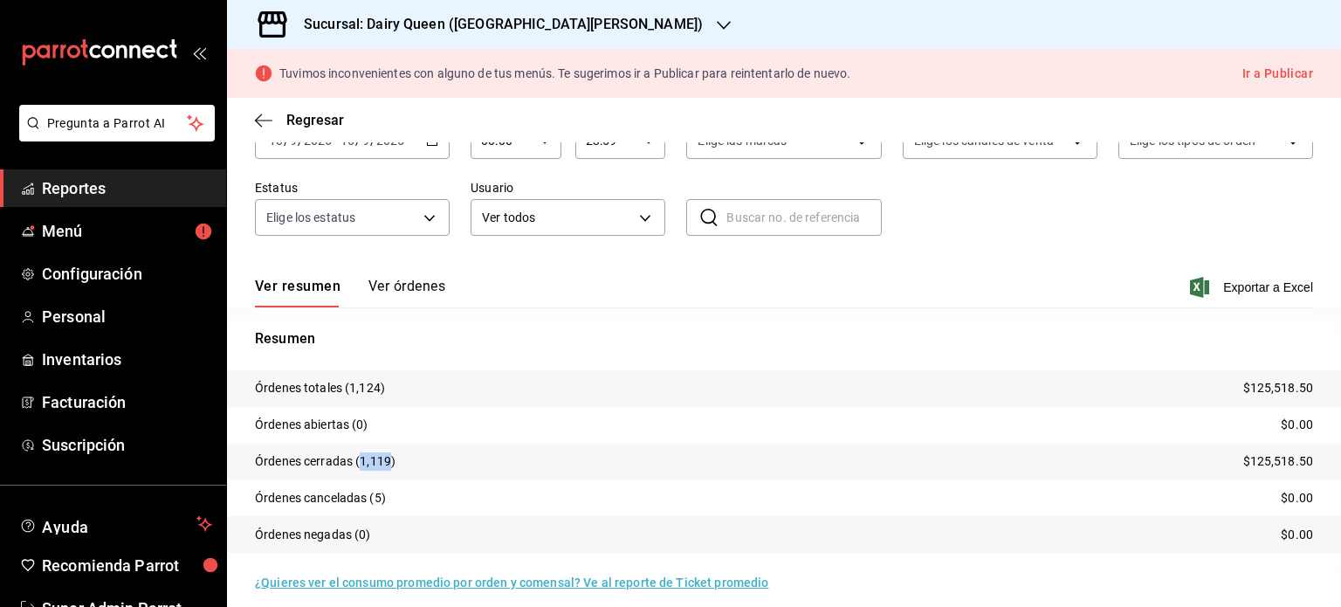
drag, startPoint x: 388, startPoint y: 456, endPoint x: 360, endPoint y: 457, distance: 28.0
click at [360, 457] on p "Órdenes cerradas (1,119)" at bounding box center [325, 461] width 141 height 18
click at [647, 28] on div "Sucursal: Dairy Queen ([GEOGRAPHIC_DATA][PERSON_NAME])" at bounding box center [489, 24] width 497 height 49
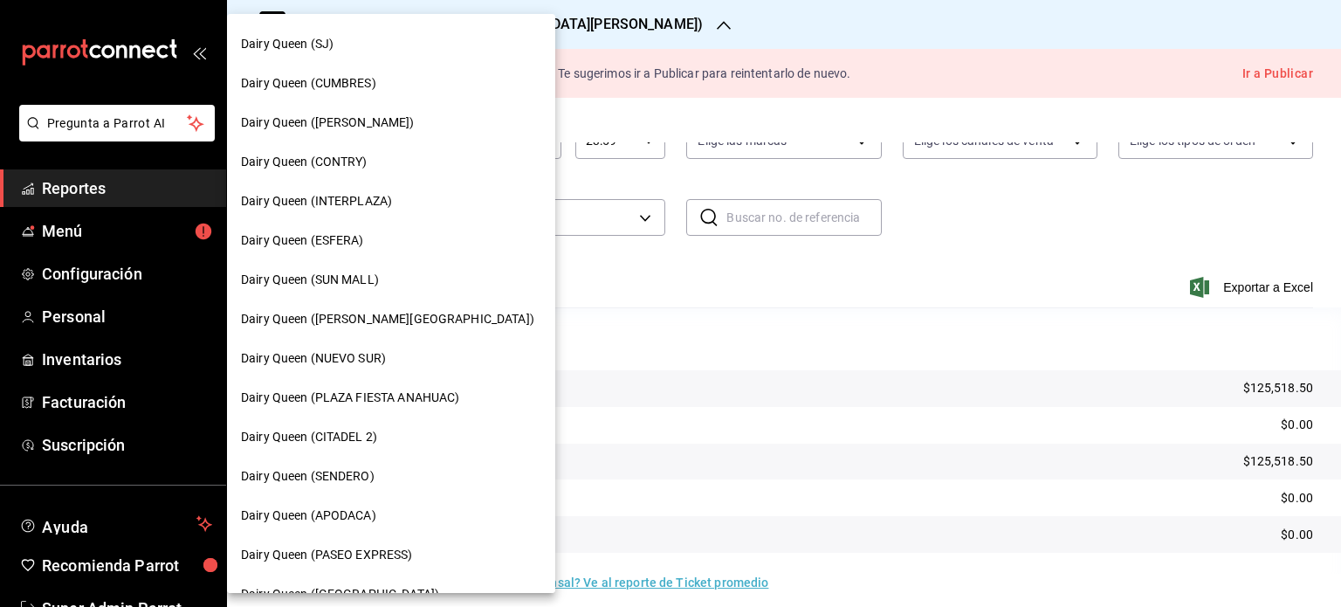
scroll to position [87, 0]
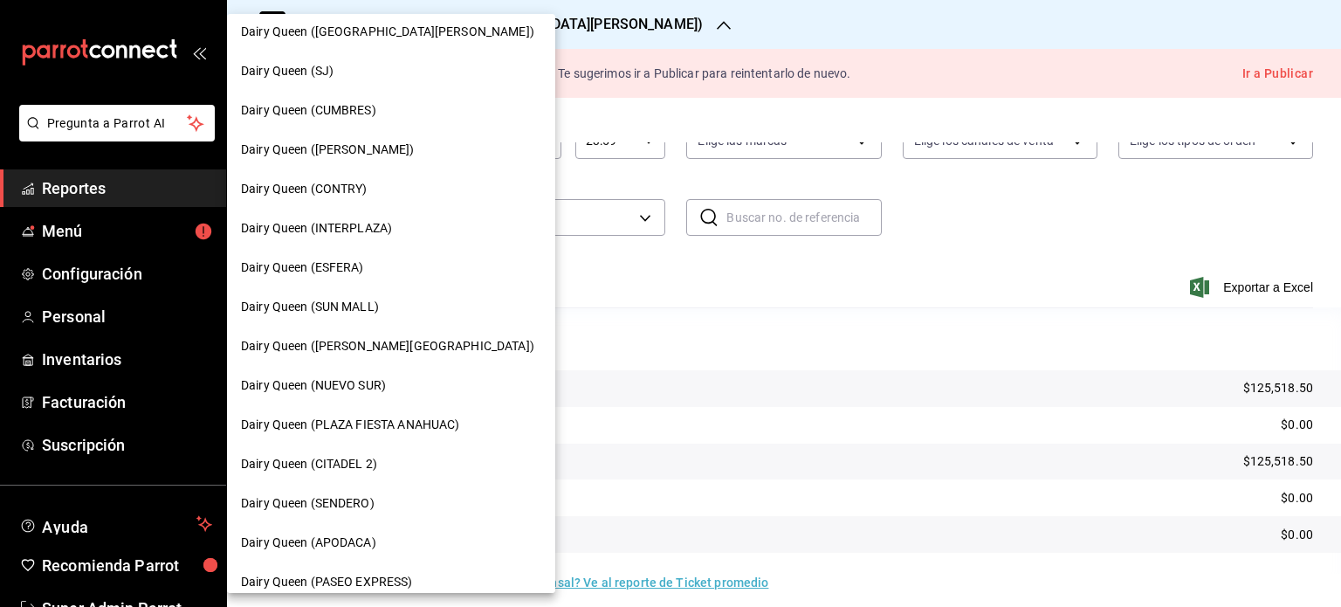
click at [396, 79] on div "Dairy Queen (SJ)" at bounding box center [391, 71] width 300 height 18
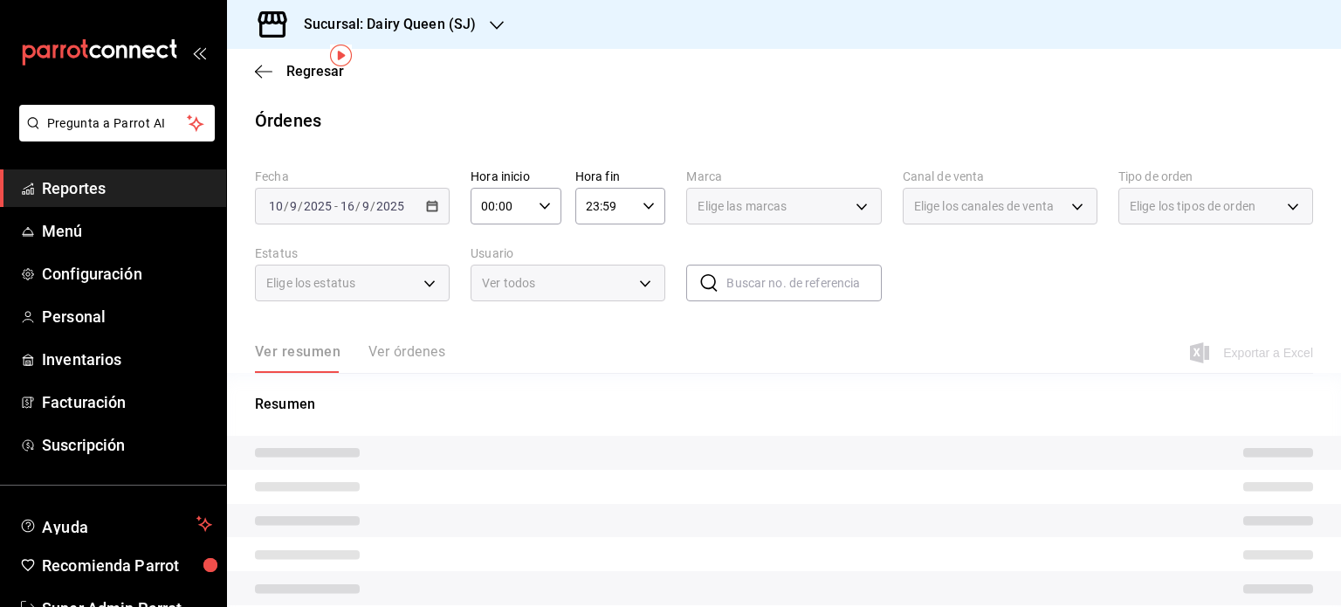
scroll to position [65, 0]
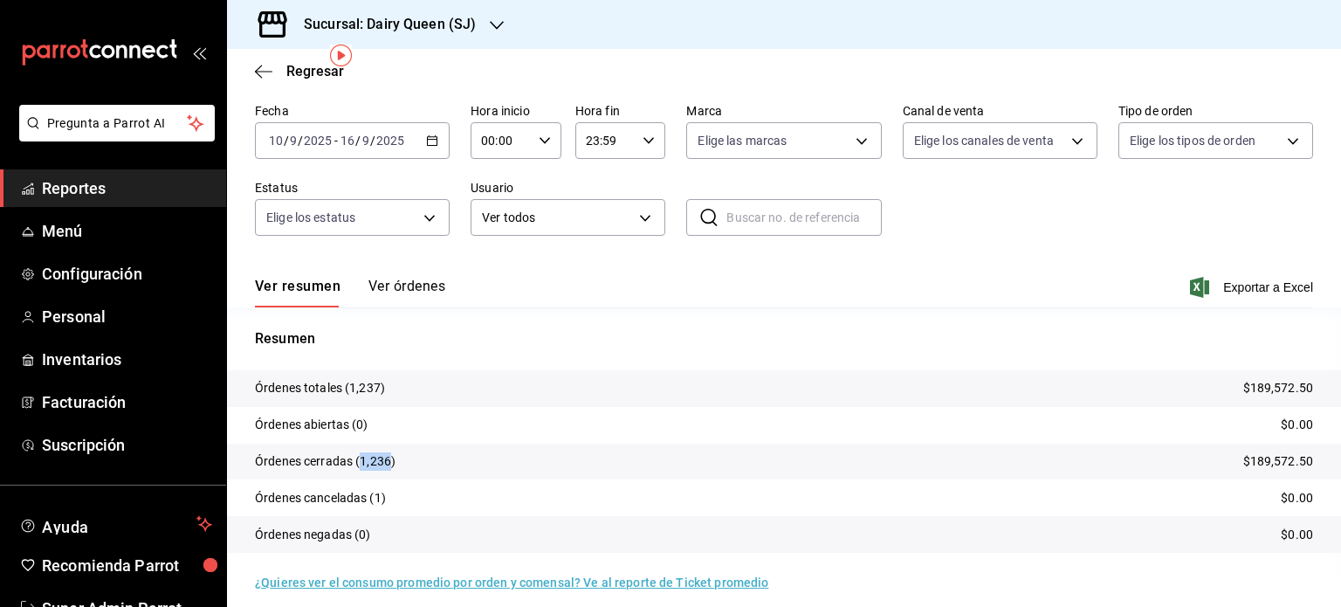
drag, startPoint x: 388, startPoint y: 458, endPoint x: 361, endPoint y: 460, distance: 26.3
click at [361, 460] on p "Órdenes cerradas (1,236)" at bounding box center [325, 461] width 141 height 18
click at [490, 14] on div "Sucursal: Dairy Queen (SJ)" at bounding box center [376, 24] width 270 height 49
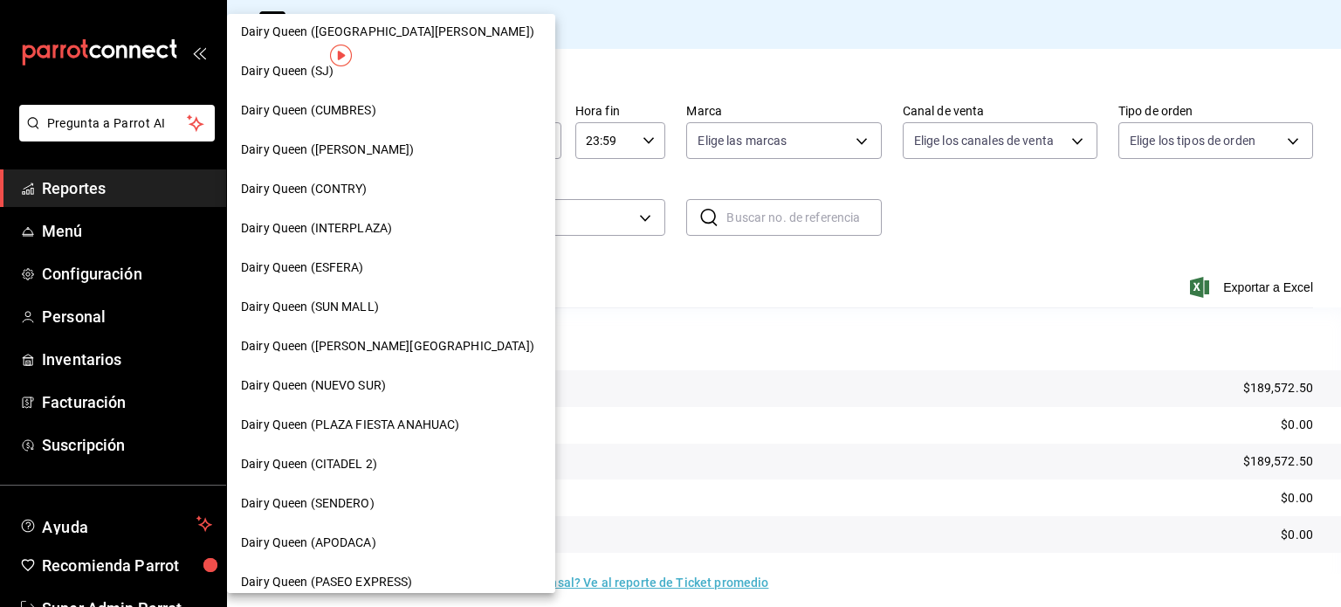
scroll to position [0, 0]
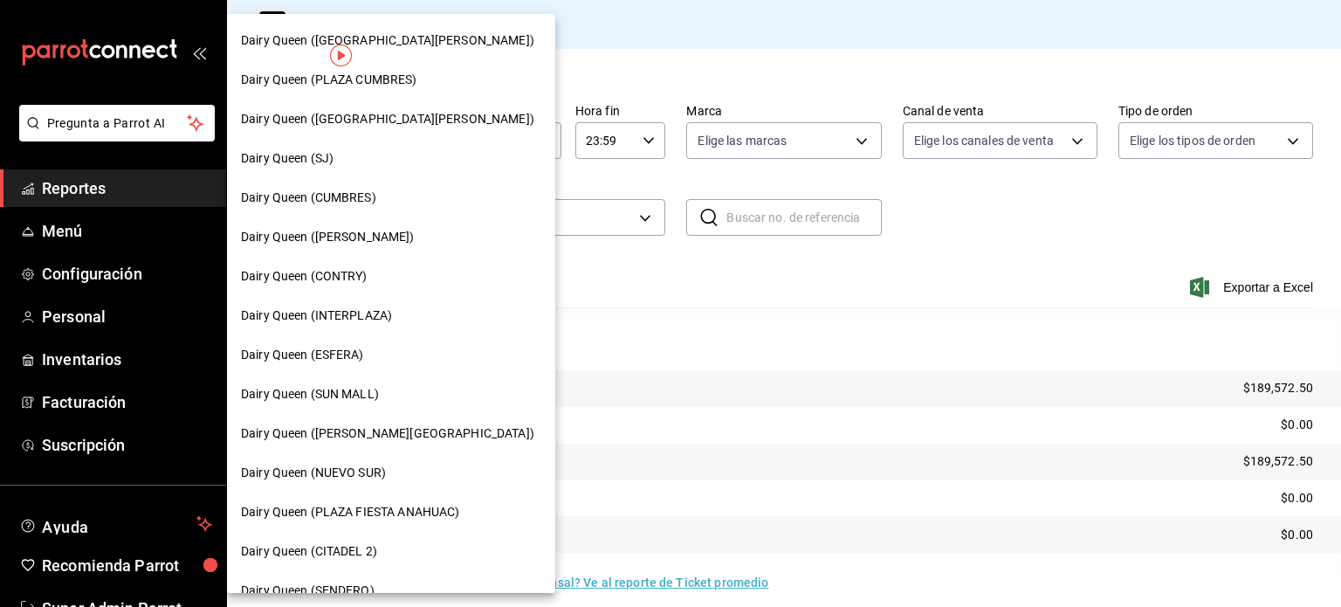
click at [370, 185] on div "Dairy Queen (CUMBRES)" at bounding box center [391, 197] width 328 height 39
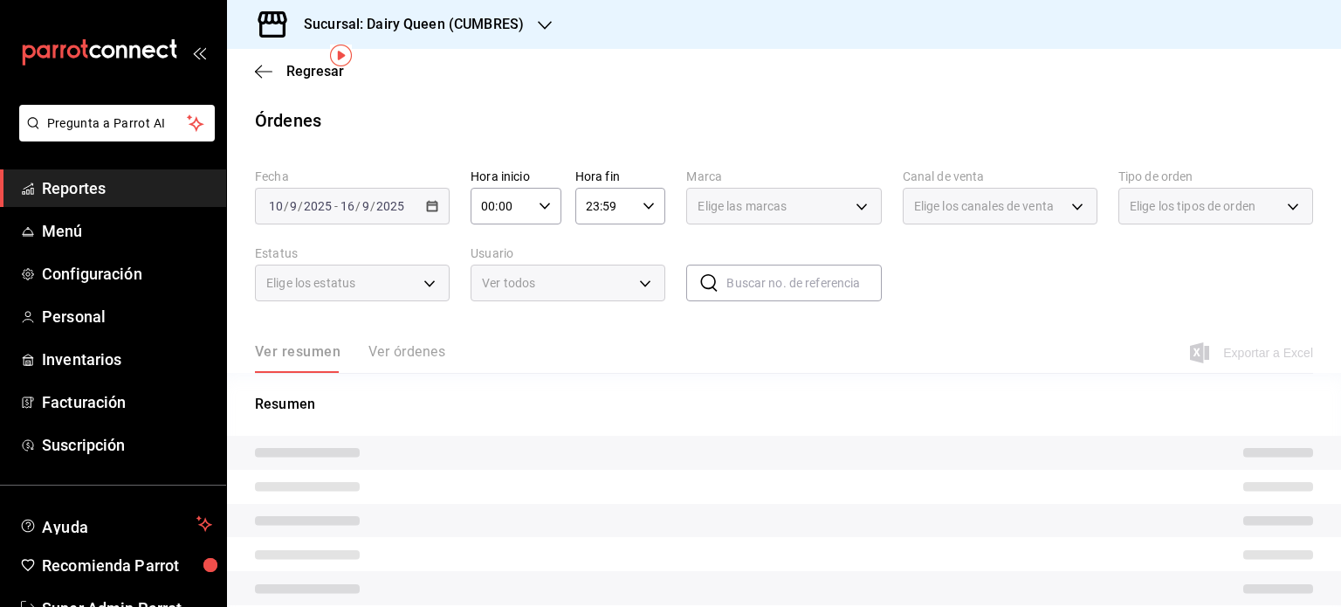
scroll to position [65, 0]
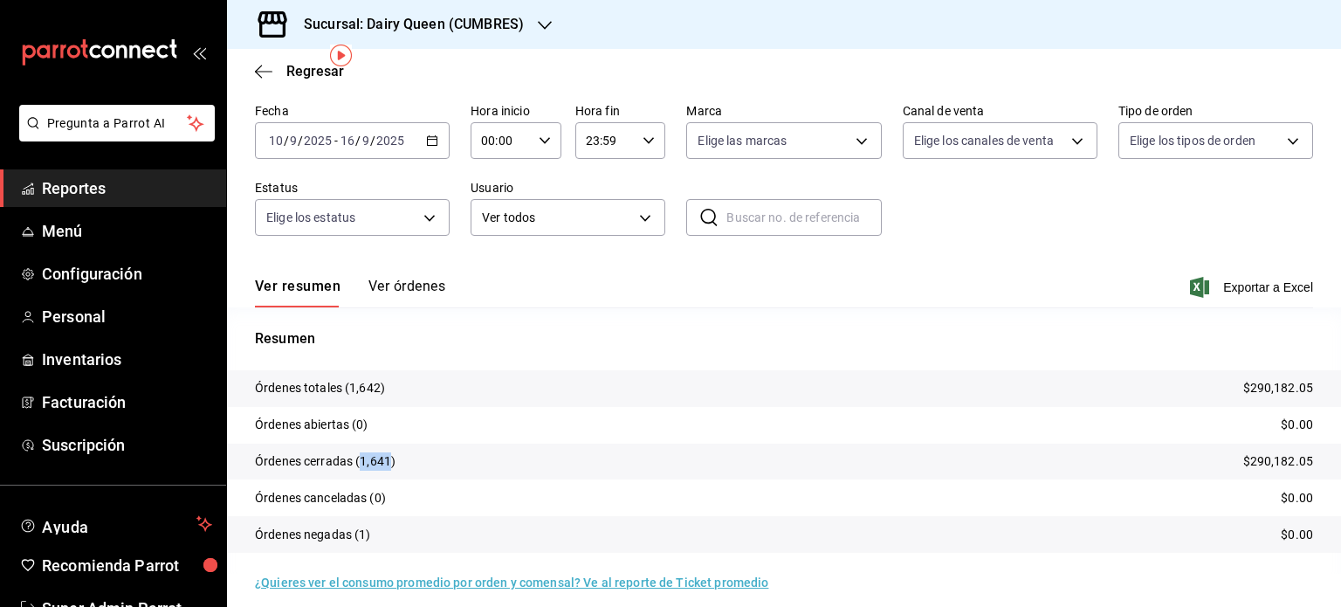
drag, startPoint x: 388, startPoint y: 463, endPoint x: 360, endPoint y: 461, distance: 28.0
click at [360, 461] on p "Órdenes cerradas (1,641)" at bounding box center [325, 461] width 141 height 18
click at [385, 459] on p "Órdenes cerradas (1,641)" at bounding box center [325, 461] width 141 height 18
click at [534, 5] on div "Sucursal: Dairy Queen (CUMBRES)" at bounding box center [400, 24] width 318 height 49
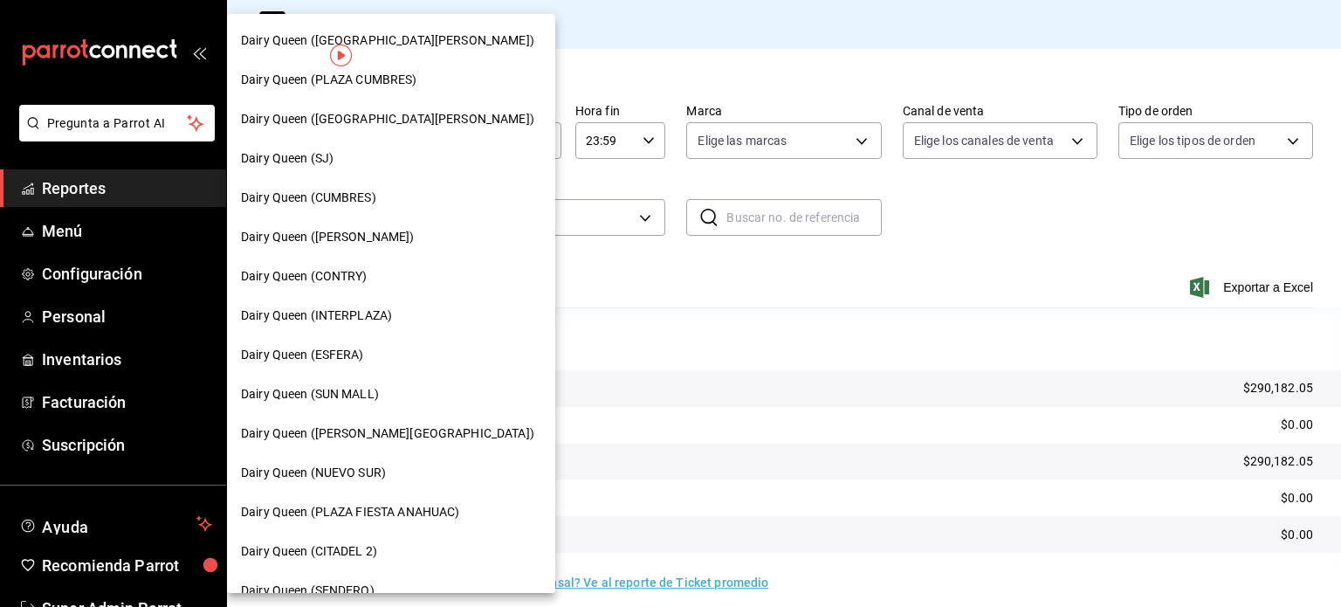
click at [374, 246] on div "Dairy Queen ([PERSON_NAME])" at bounding box center [391, 236] width 328 height 39
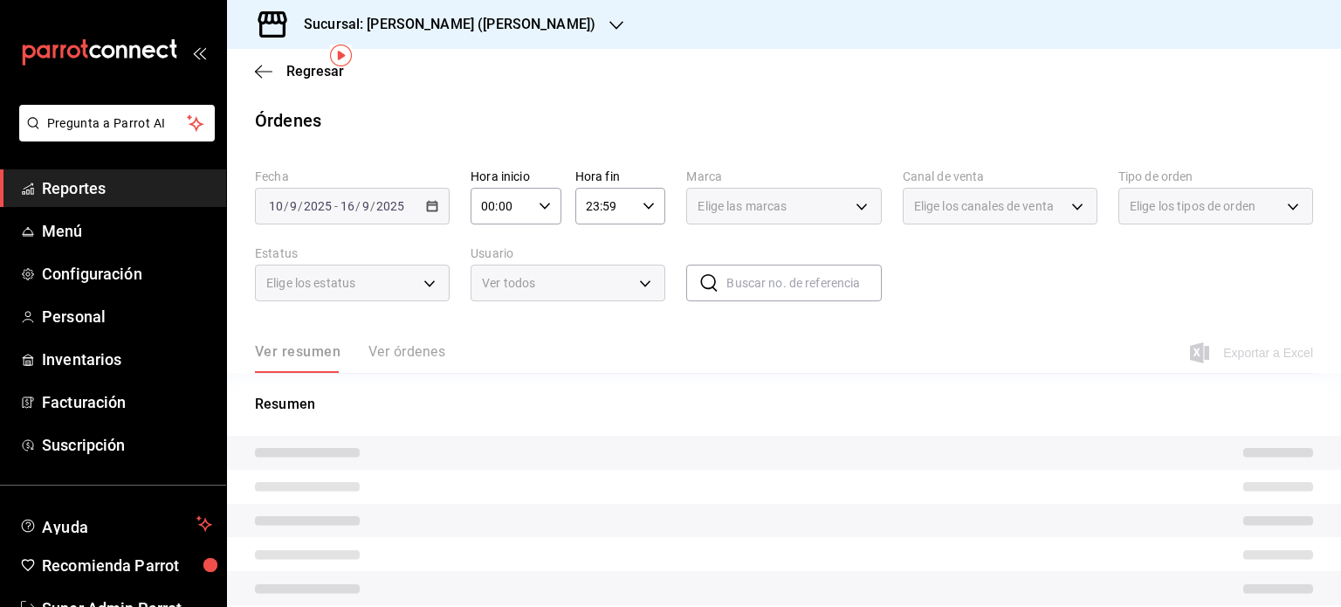
scroll to position [65, 0]
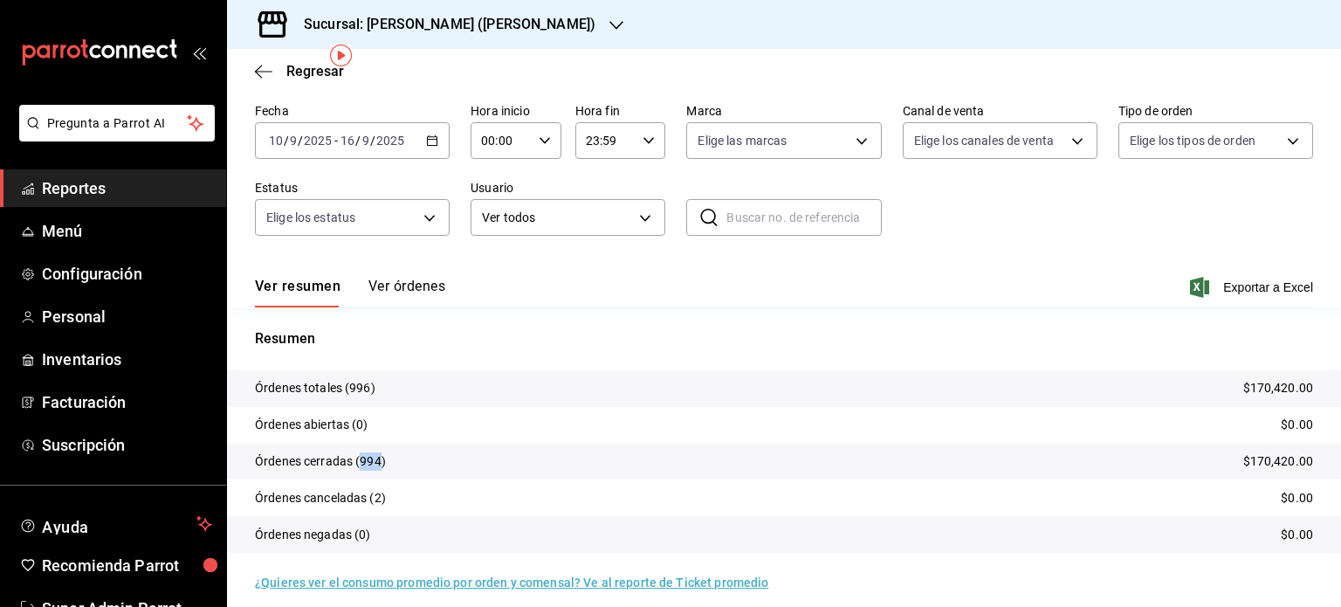
drag, startPoint x: 382, startPoint y: 465, endPoint x: 360, endPoint y: 465, distance: 21.8
click at [360, 465] on p "Órdenes cerradas (994)" at bounding box center [320, 461] width 131 height 18
click at [609, 23] on icon "button" at bounding box center [616, 25] width 14 height 14
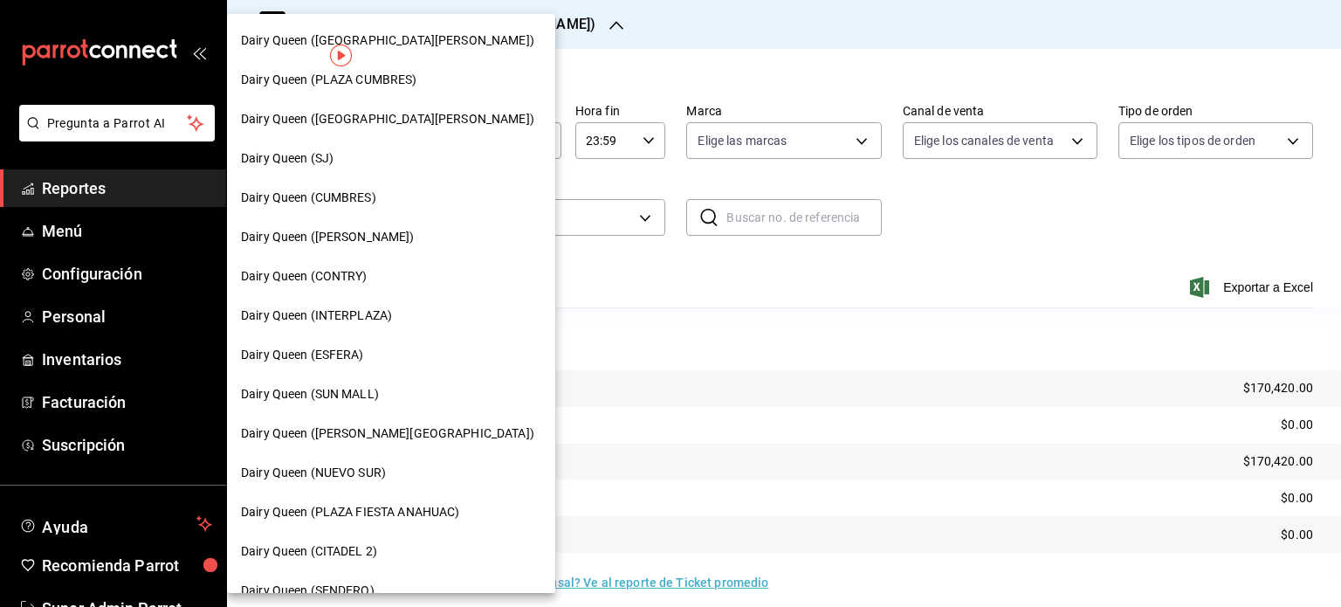
click at [421, 280] on div "Dairy Queen (CONTRY)" at bounding box center [391, 276] width 300 height 18
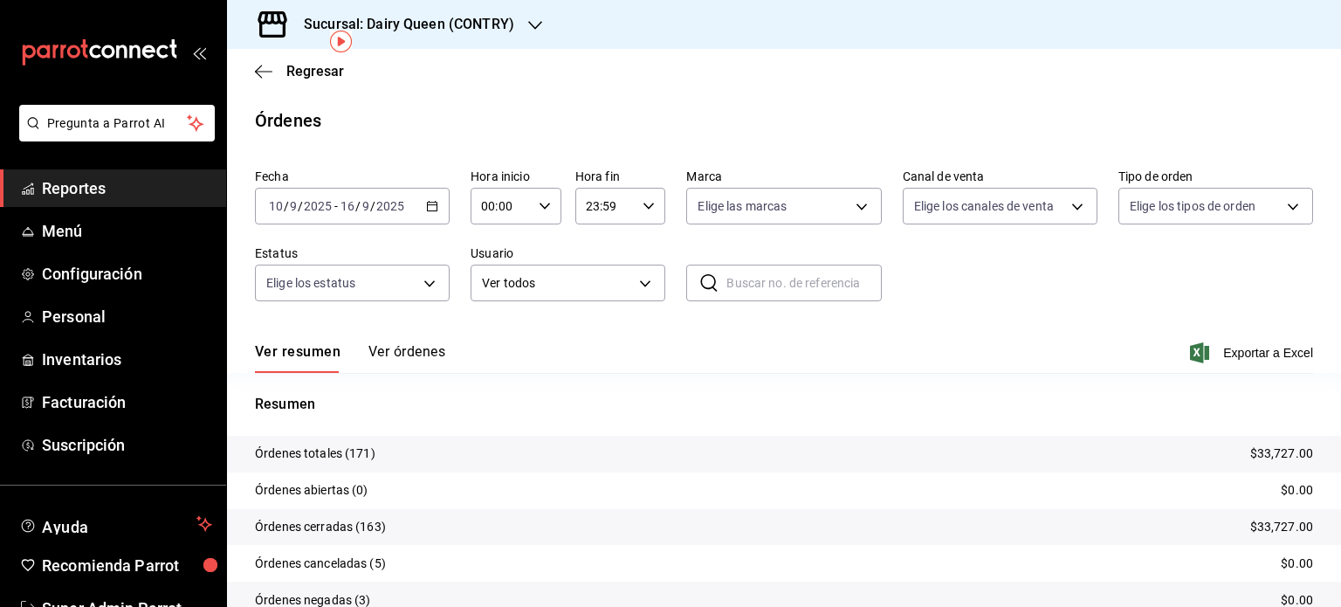
scroll to position [79, 0]
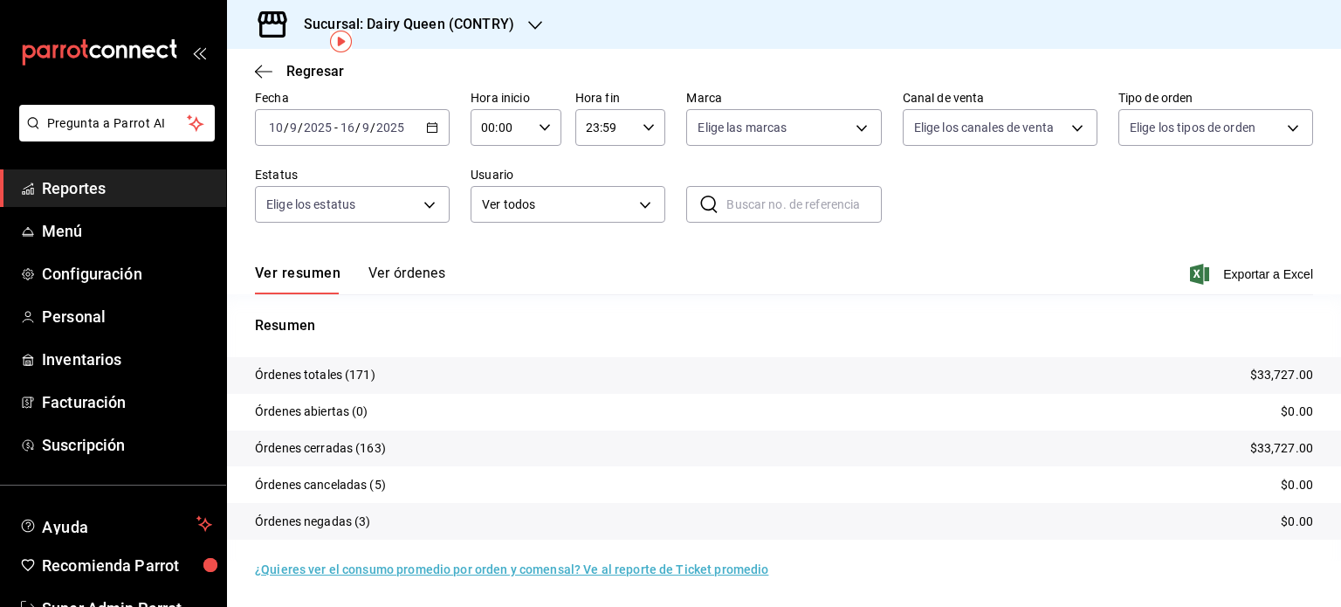
click at [508, 24] on h3 "Sucursal: Dairy Queen (CONTRY)" at bounding box center [402, 24] width 224 height 21
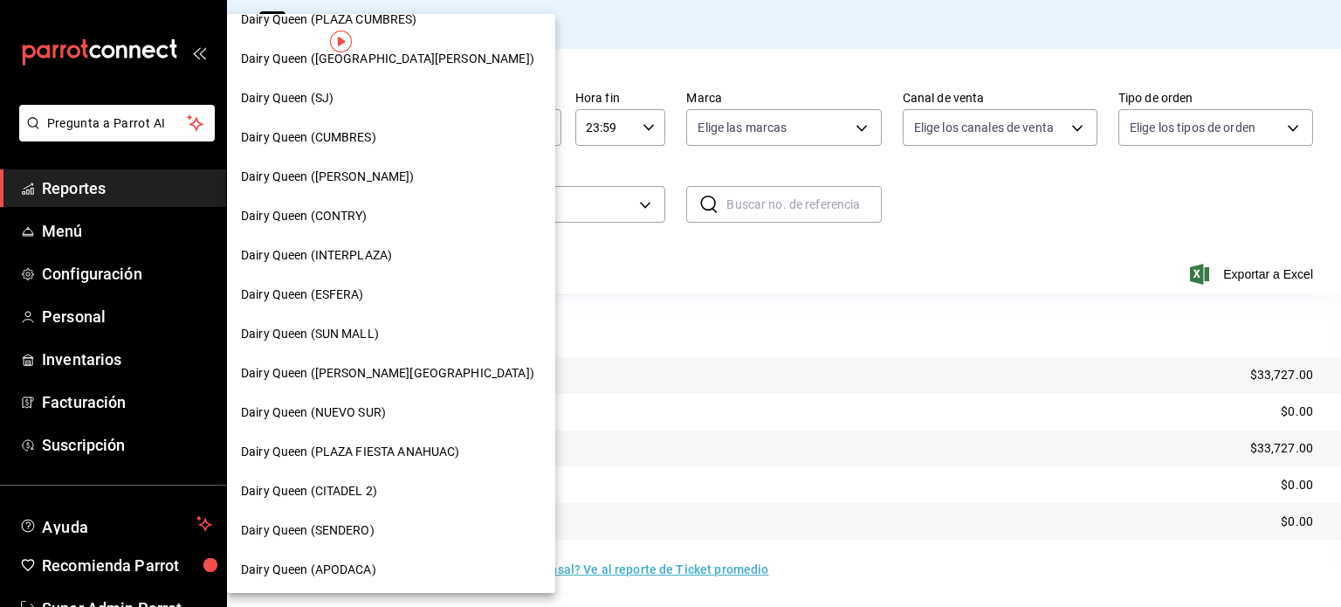
scroll to position [87, 0]
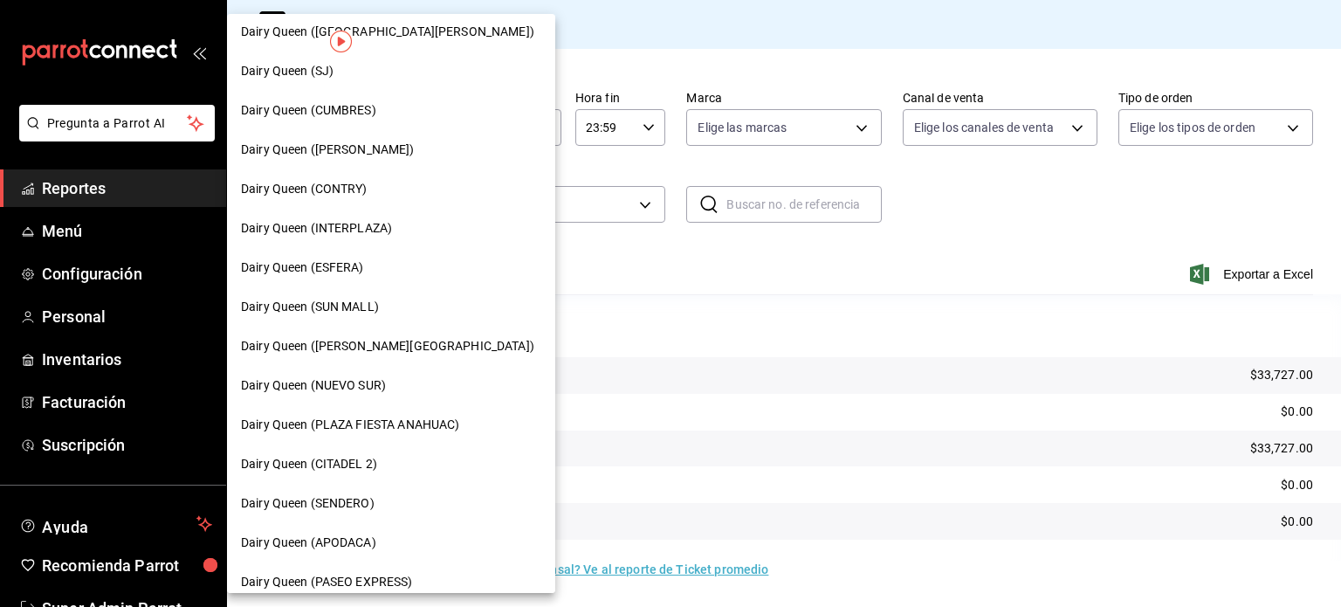
click at [366, 224] on span "Dairy Queen (INTERPLAZA)" at bounding box center [316, 228] width 151 height 18
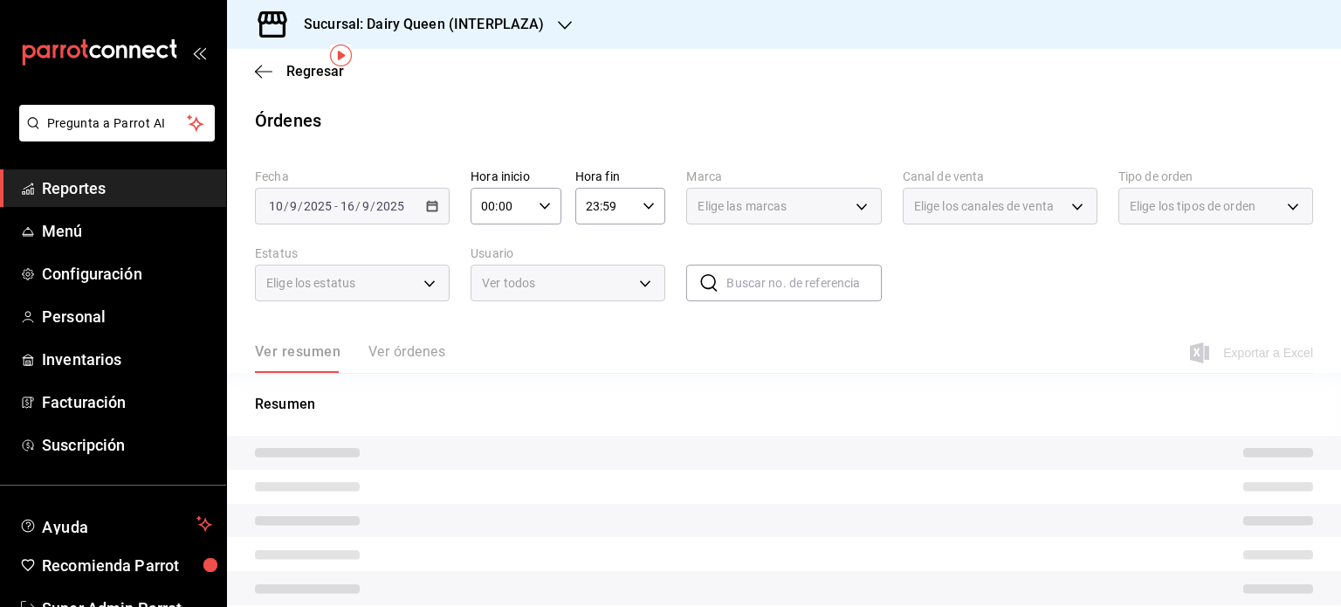
scroll to position [65, 0]
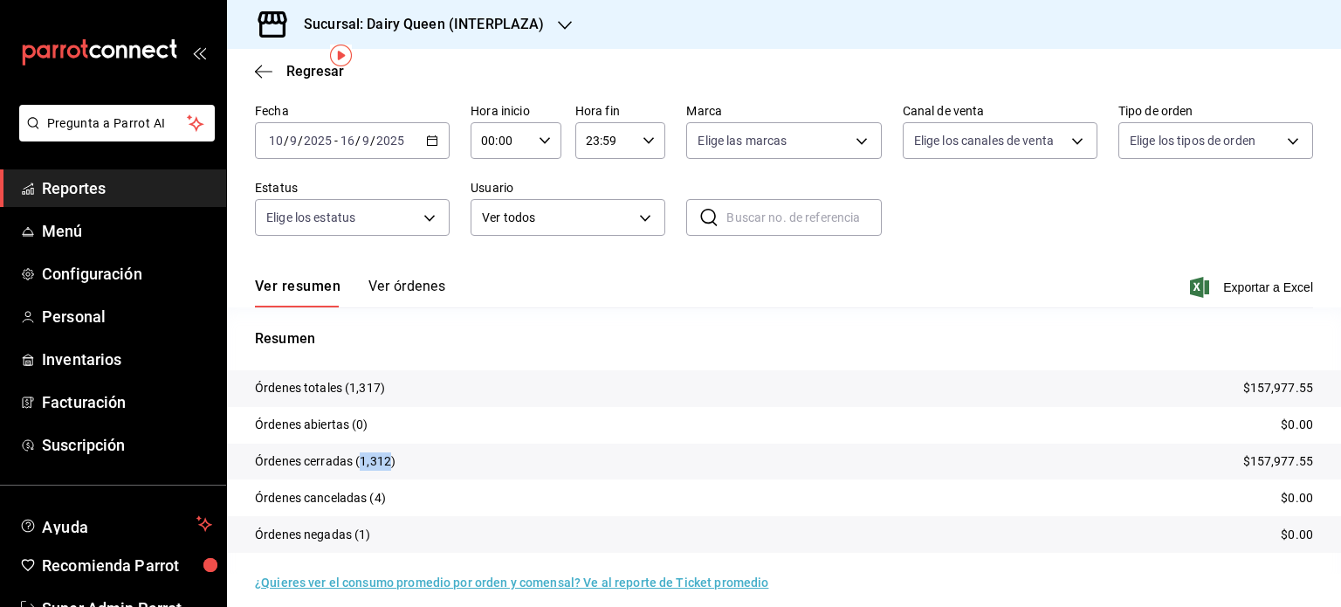
drag, startPoint x: 389, startPoint y: 467, endPoint x: 363, endPoint y: 469, distance: 25.4
click at [363, 469] on p "Órdenes cerradas (1,312)" at bounding box center [325, 461] width 141 height 18
click at [562, 24] on icon "button" at bounding box center [565, 25] width 14 height 14
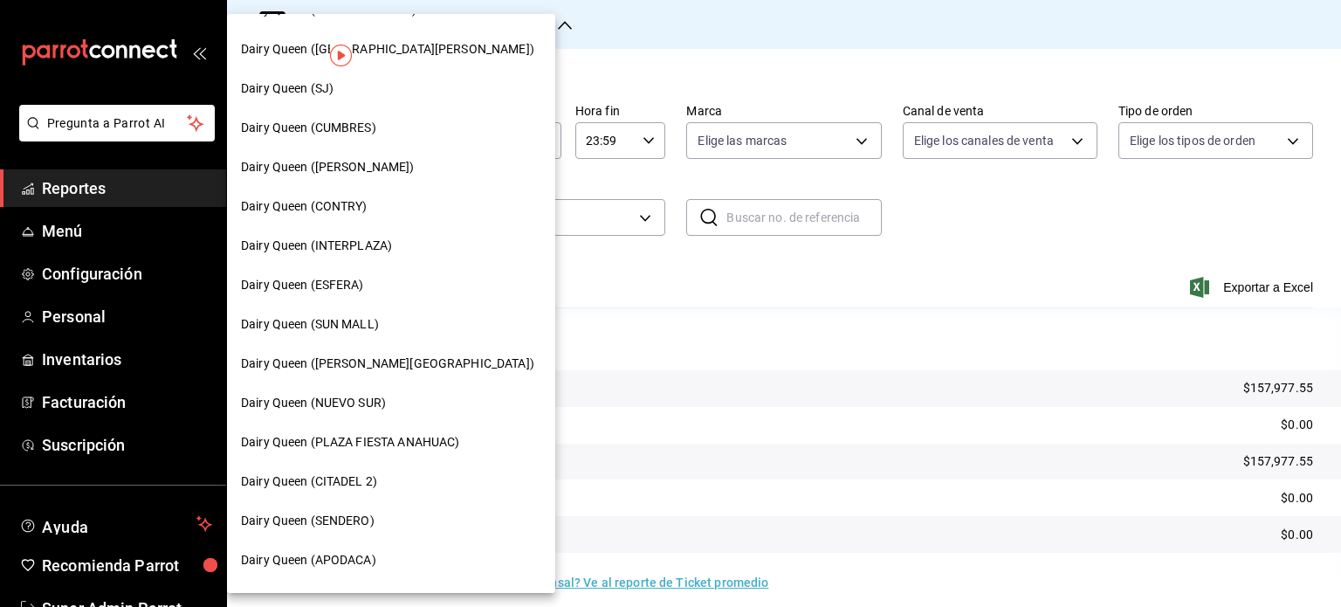
scroll to position [175, 0]
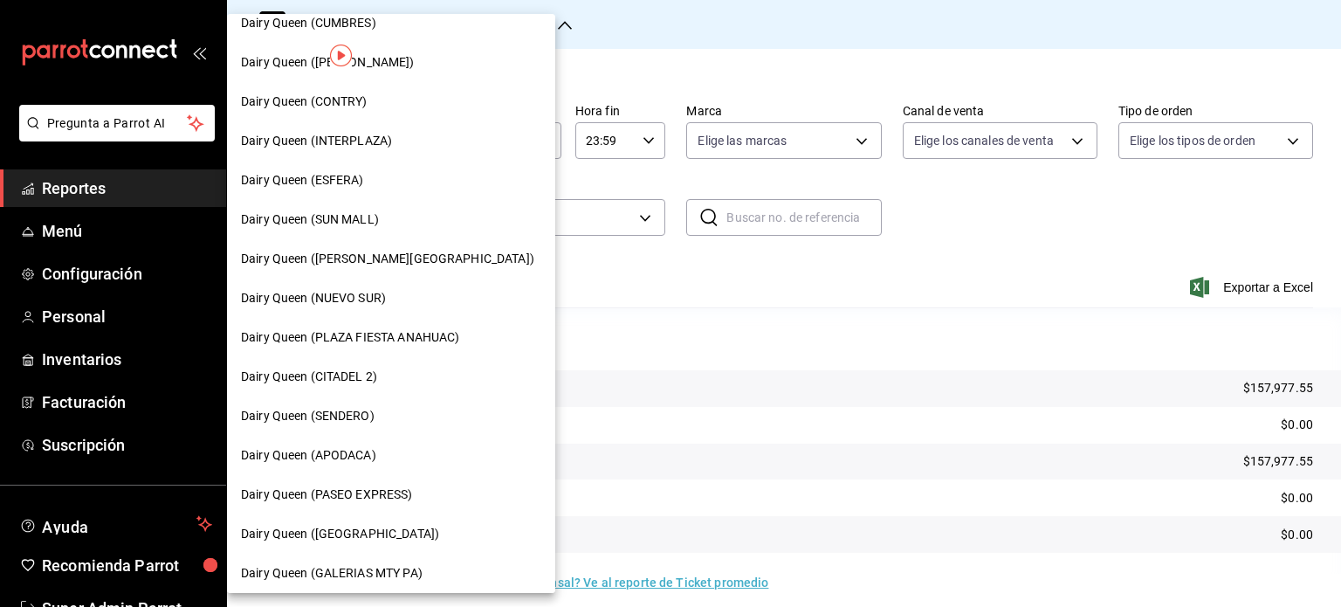
click at [393, 184] on div "Dairy Queen (ESFERA)" at bounding box center [391, 180] width 300 height 18
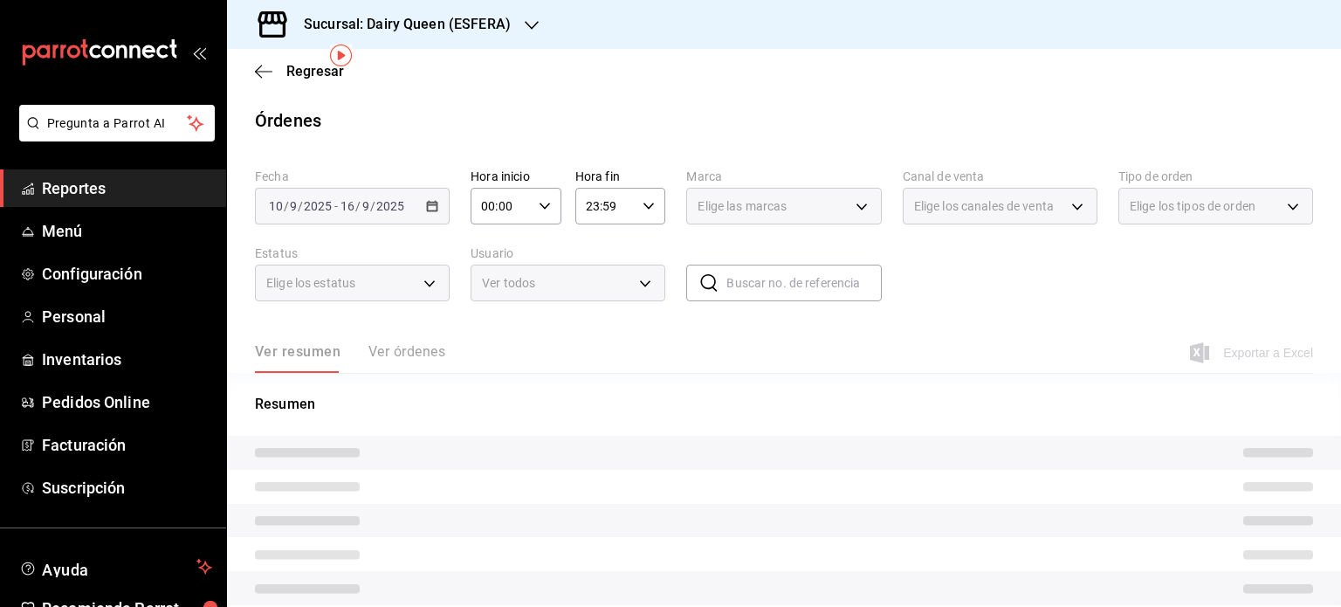
scroll to position [65, 0]
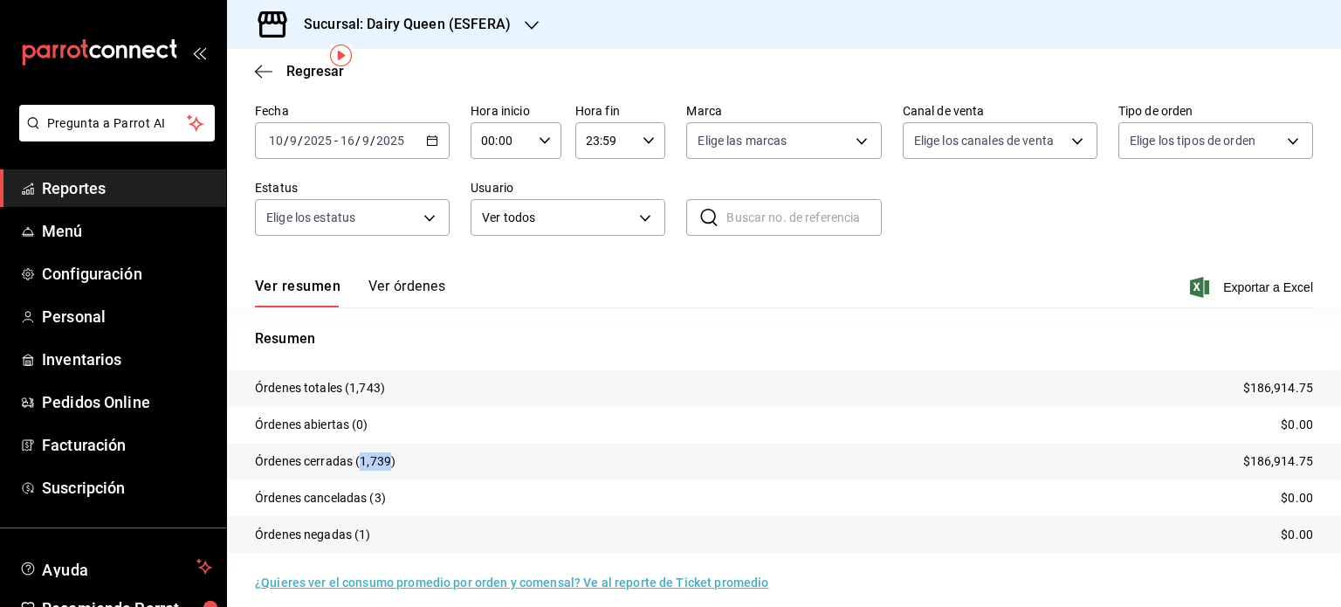
drag, startPoint x: 389, startPoint y: 459, endPoint x: 361, endPoint y: 459, distance: 28.8
click at [361, 459] on p "Órdenes cerradas (1,739)" at bounding box center [325, 461] width 141 height 18
click at [529, 25] on icon "button" at bounding box center [532, 25] width 14 height 14
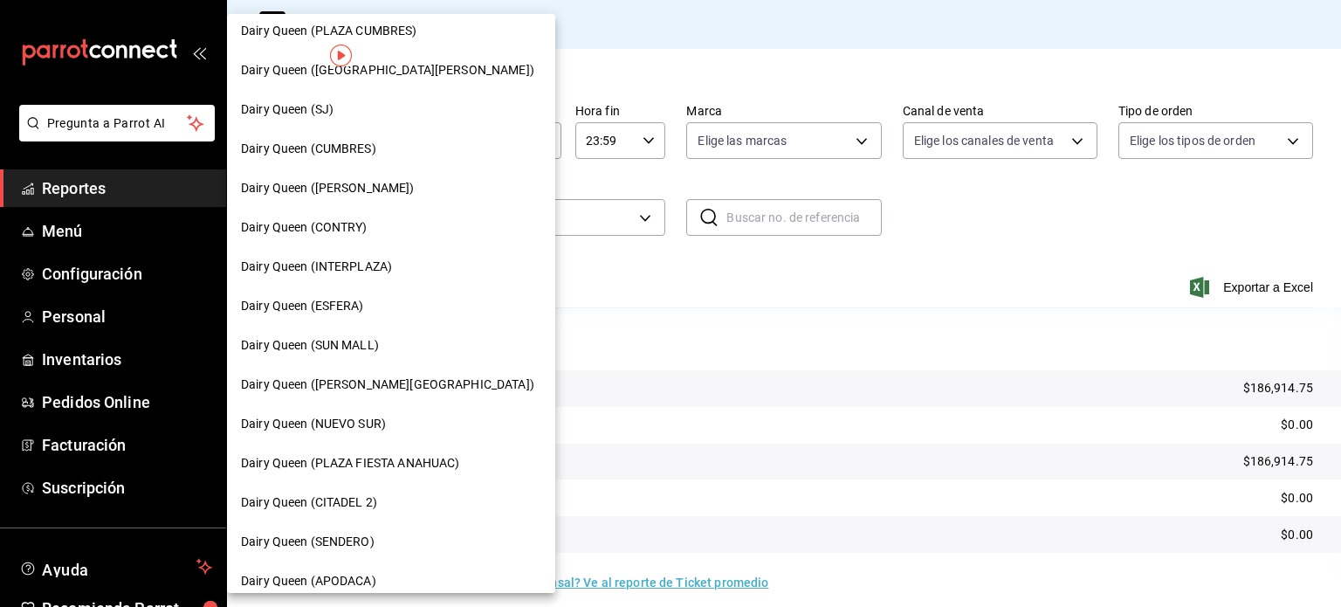
scroll to position [87, 0]
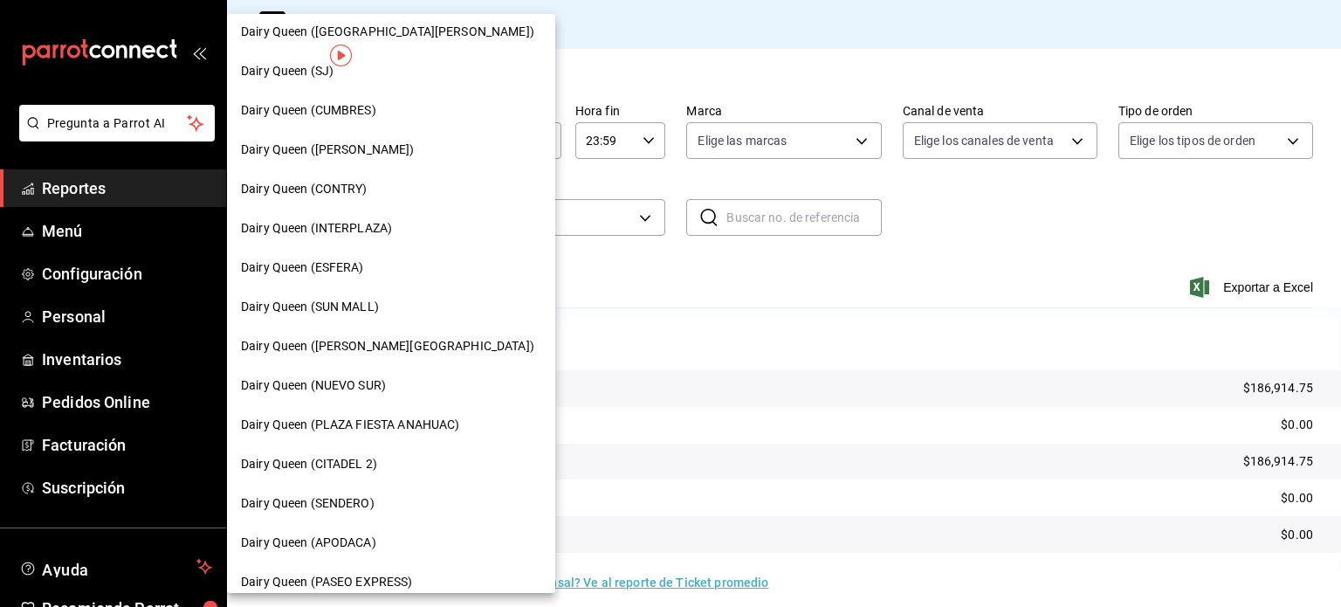
click at [401, 300] on div "Dairy Queen (SUN MALL)" at bounding box center [391, 307] width 300 height 18
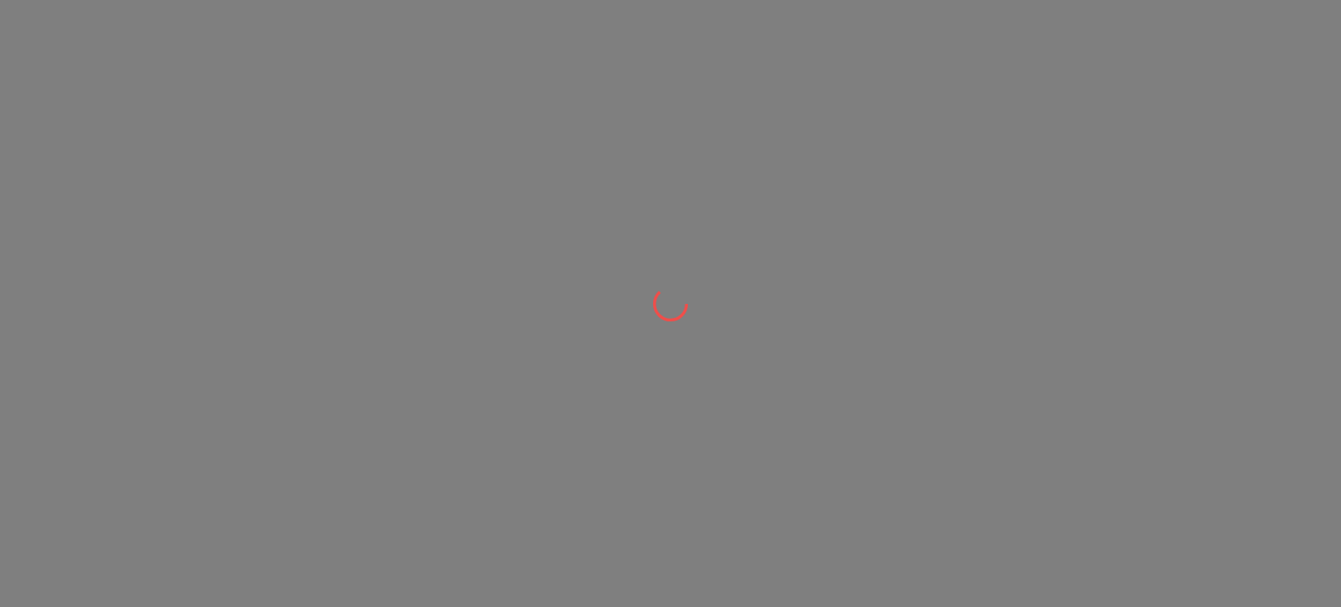
click at [401, 300] on div at bounding box center [670, 303] width 1341 height 607
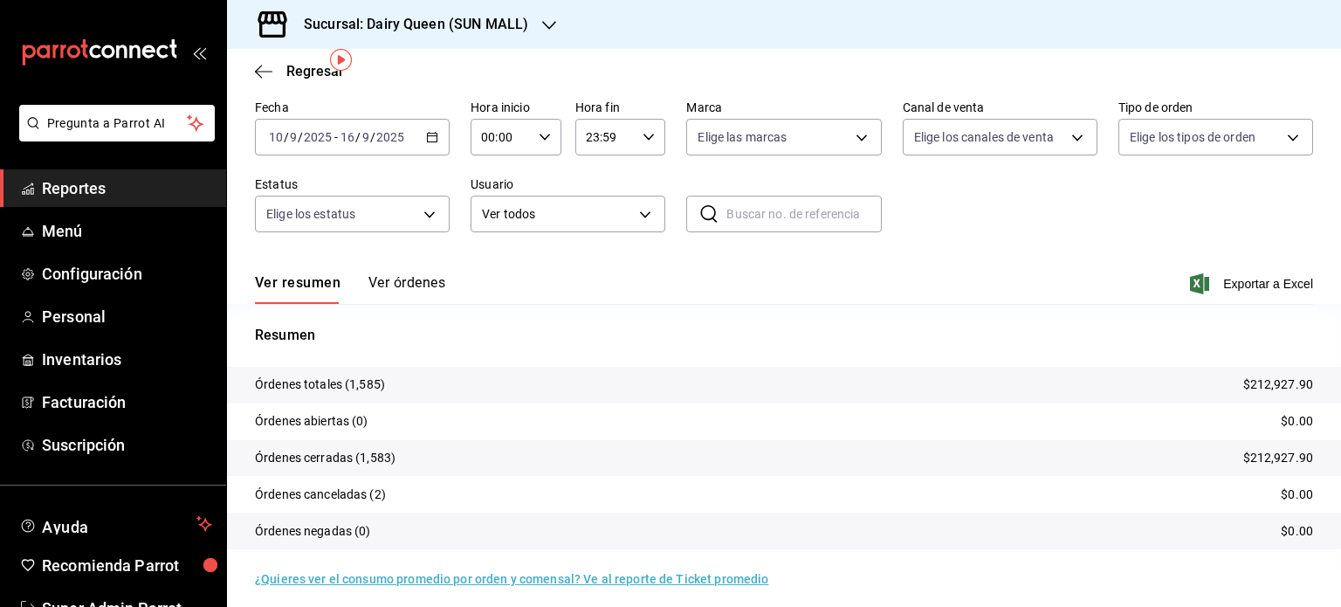
scroll to position [79, 0]
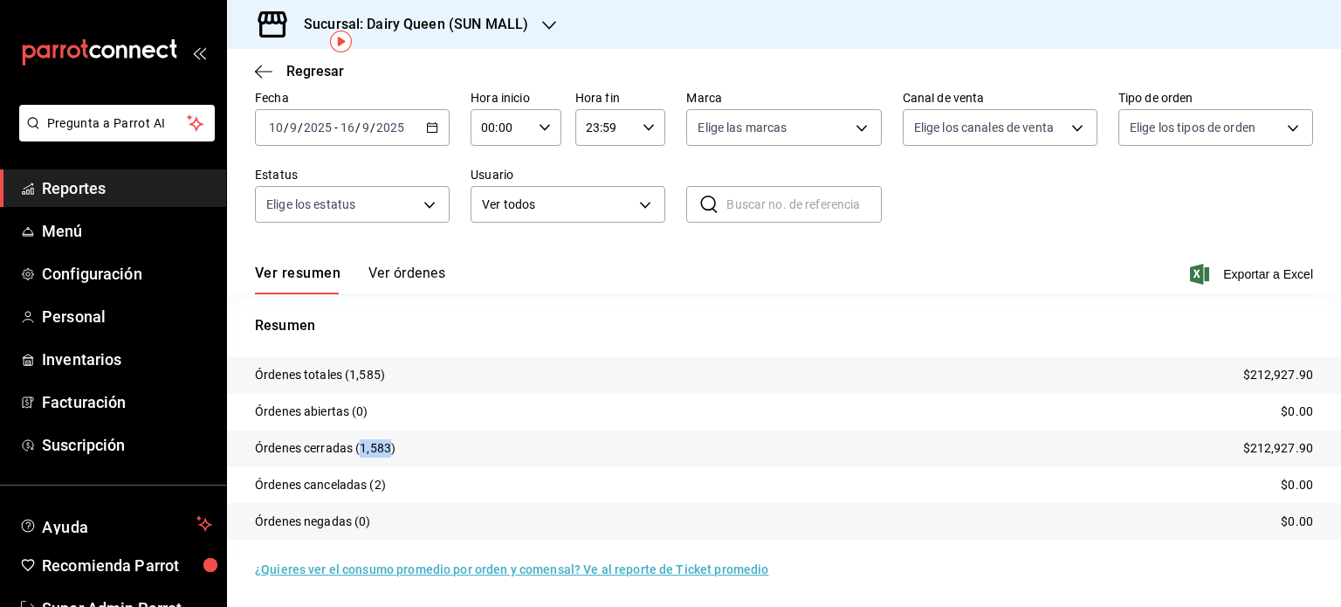
drag, startPoint x: 389, startPoint y: 450, endPoint x: 358, endPoint y: 453, distance: 31.6
click at [358, 453] on p "Órdenes cerradas (1,583)" at bounding box center [325, 448] width 141 height 18
click at [534, 10] on div "Sucursal: Dairy Queen (SUN MALL)" at bounding box center [402, 24] width 322 height 49
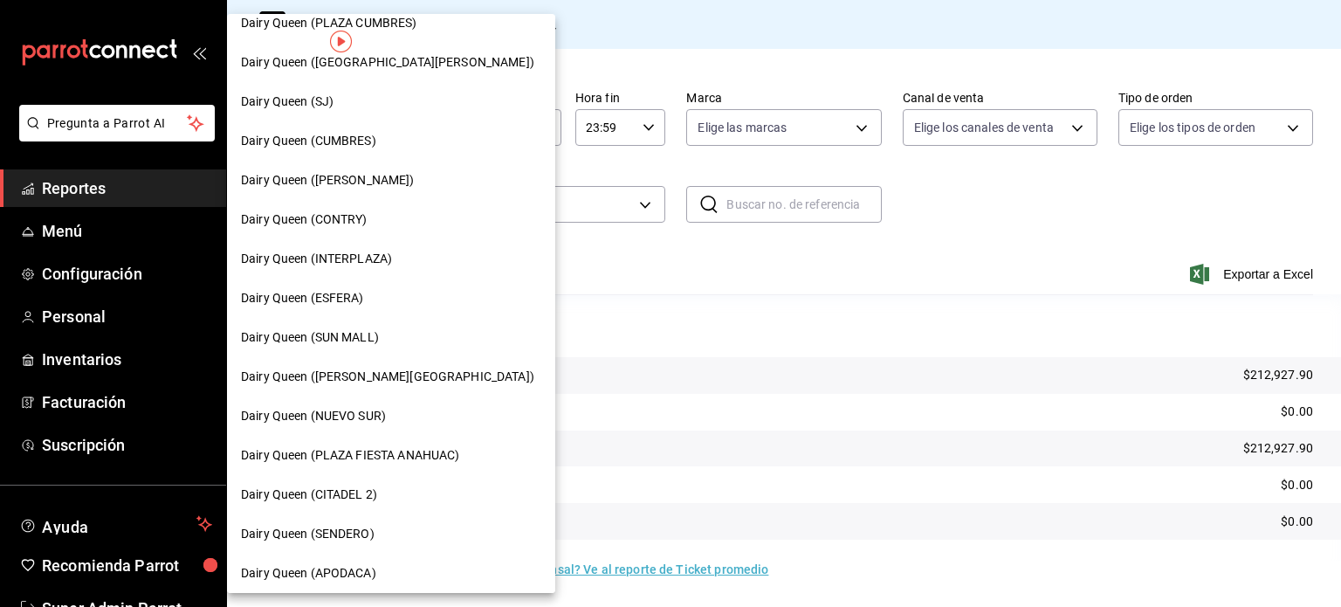
scroll to position [87, 0]
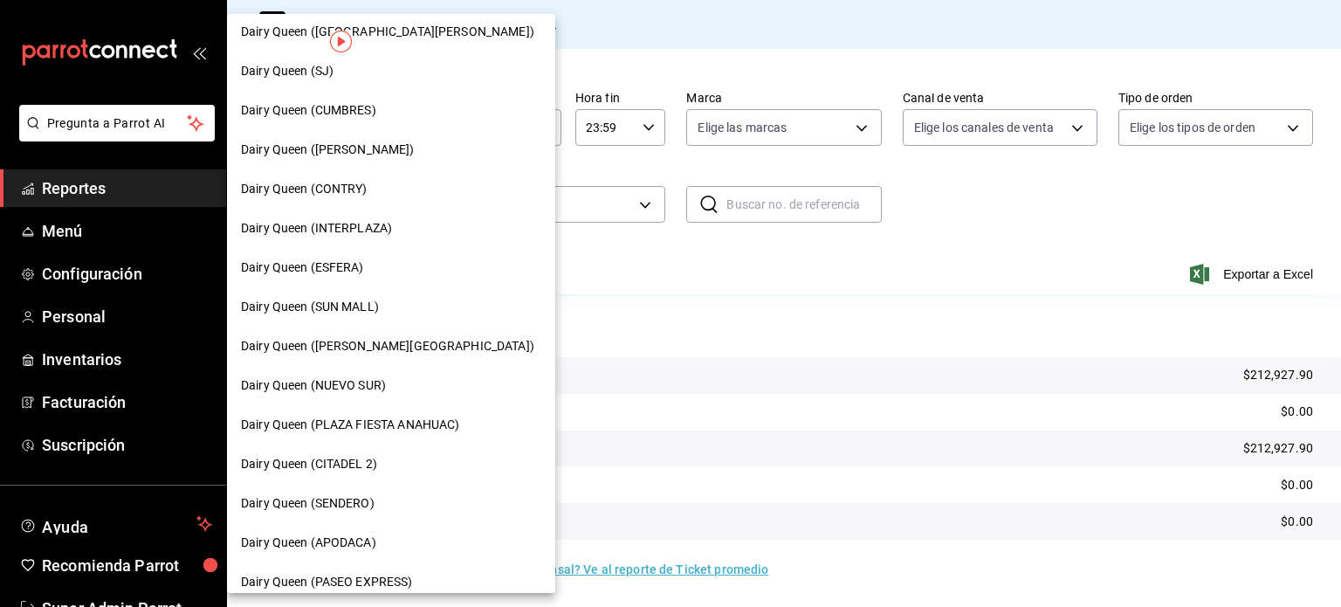
click at [388, 337] on span "Dairy Queen ([PERSON_NAME][GEOGRAPHIC_DATA])" at bounding box center [387, 346] width 293 height 18
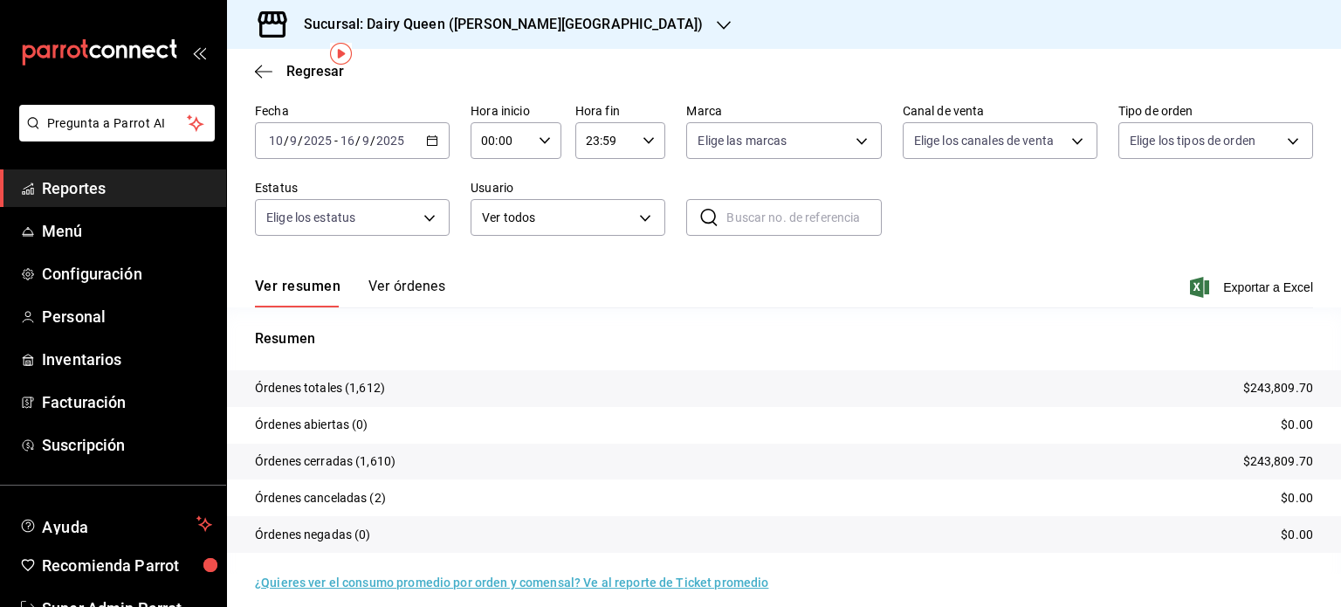
scroll to position [79, 0]
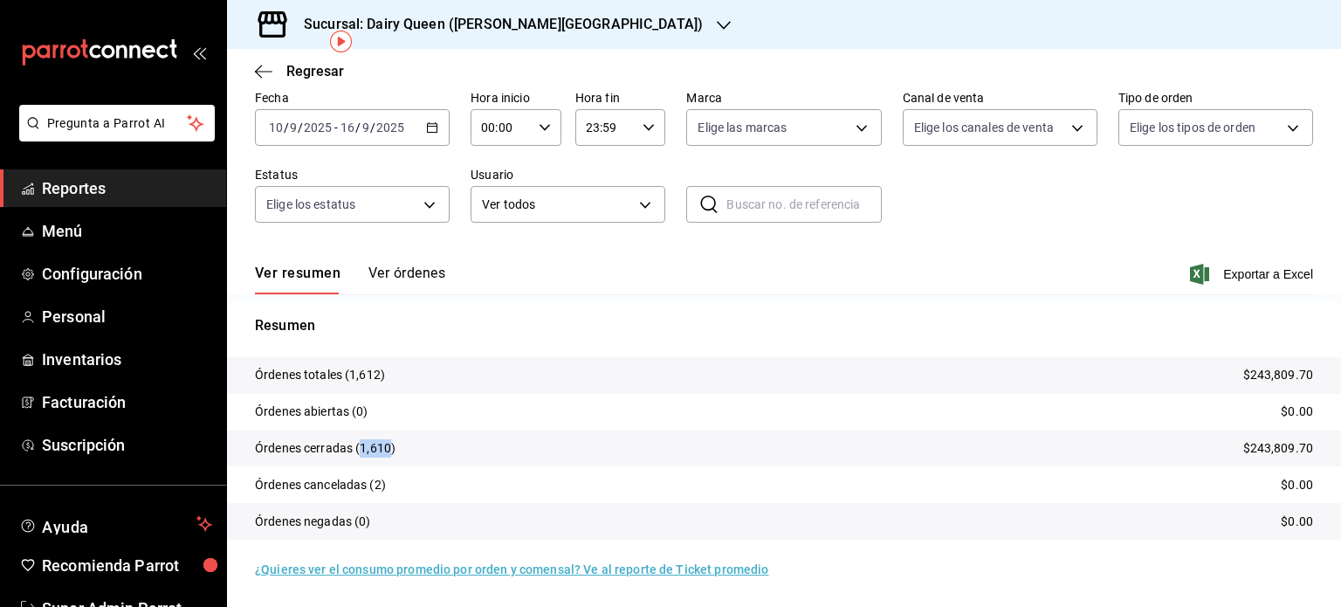
drag, startPoint x: 382, startPoint y: 447, endPoint x: 363, endPoint y: 448, distance: 18.4
click at [363, 448] on p "Órdenes cerradas (1,610)" at bounding box center [325, 448] width 141 height 18
click at [527, 21] on h3 "Sucursal: Dairy Queen ([PERSON_NAME][GEOGRAPHIC_DATA])" at bounding box center [496, 24] width 413 height 21
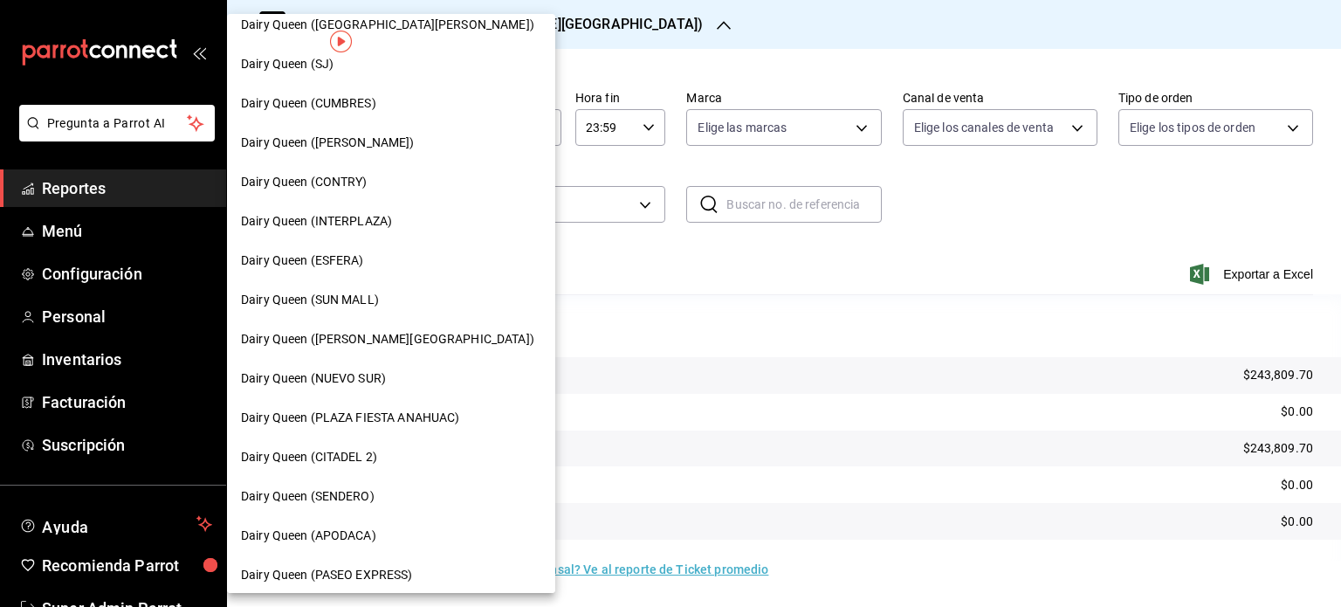
scroll to position [175, 0]
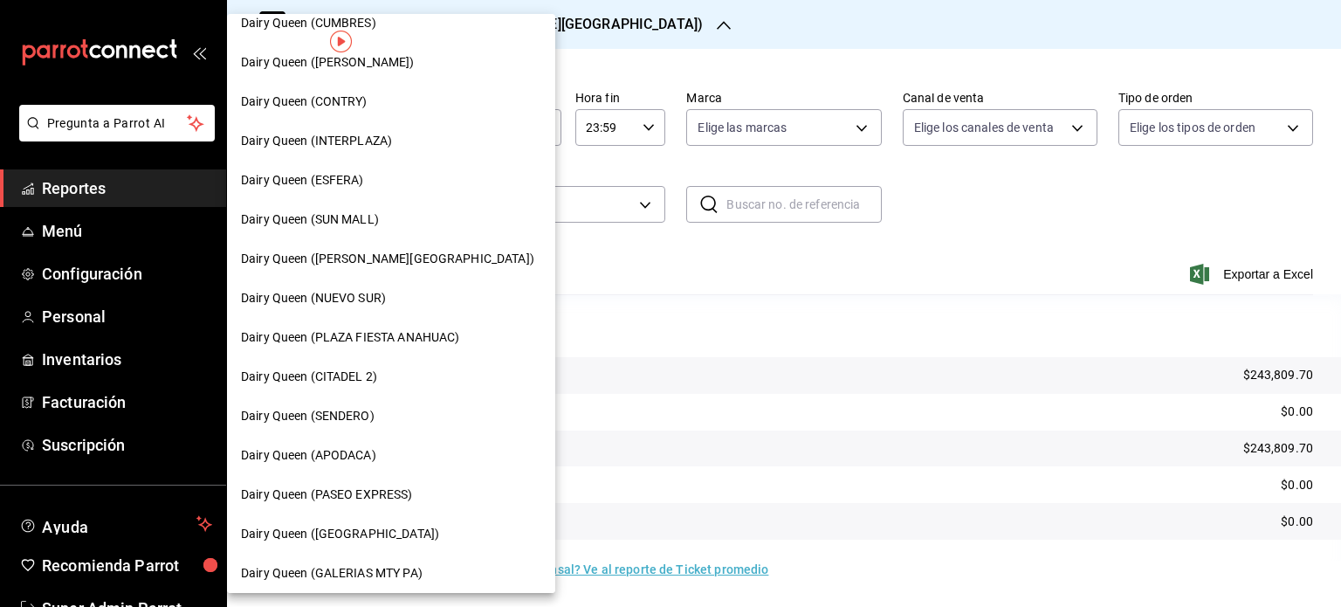
click at [403, 315] on div "Dairy Queen (NUEVO SUR)" at bounding box center [391, 298] width 328 height 39
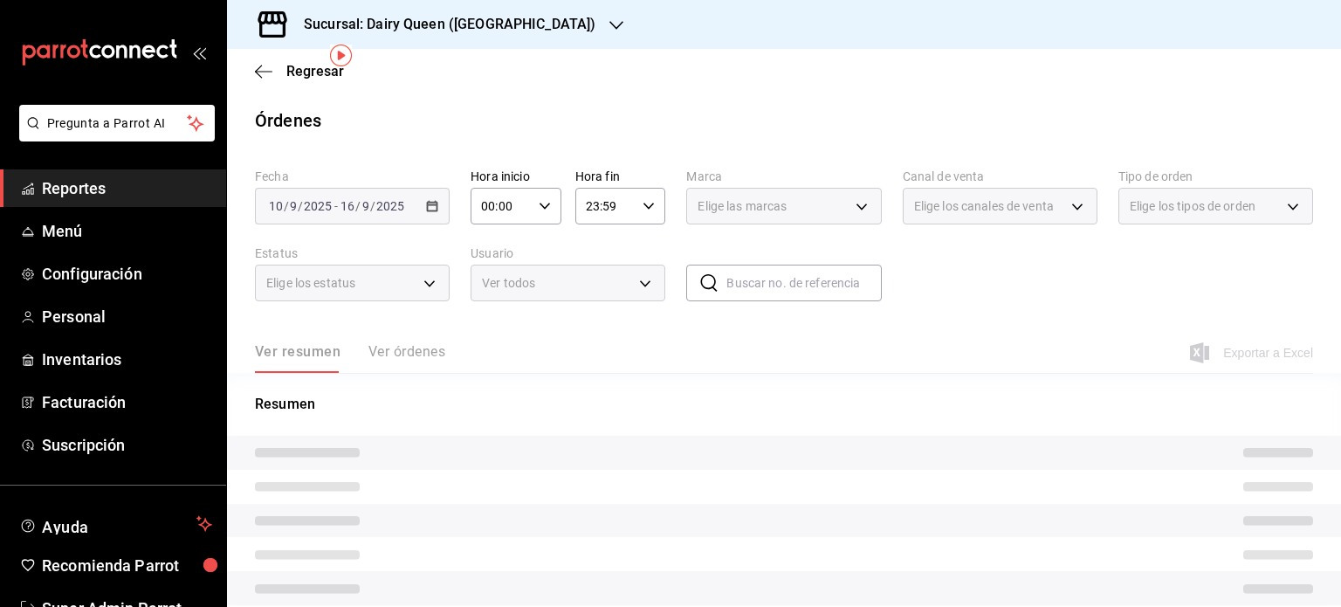
scroll to position [65, 0]
